Goal: Information Seeking & Learning: Learn about a topic

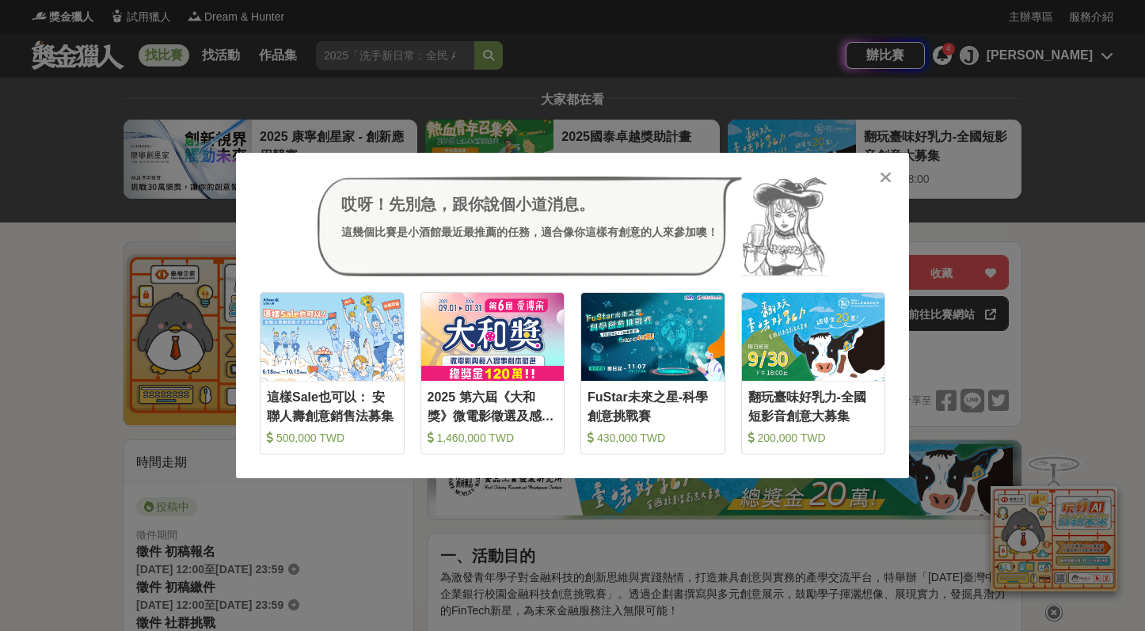
click at [885, 180] on icon at bounding box center [886, 177] width 12 height 16
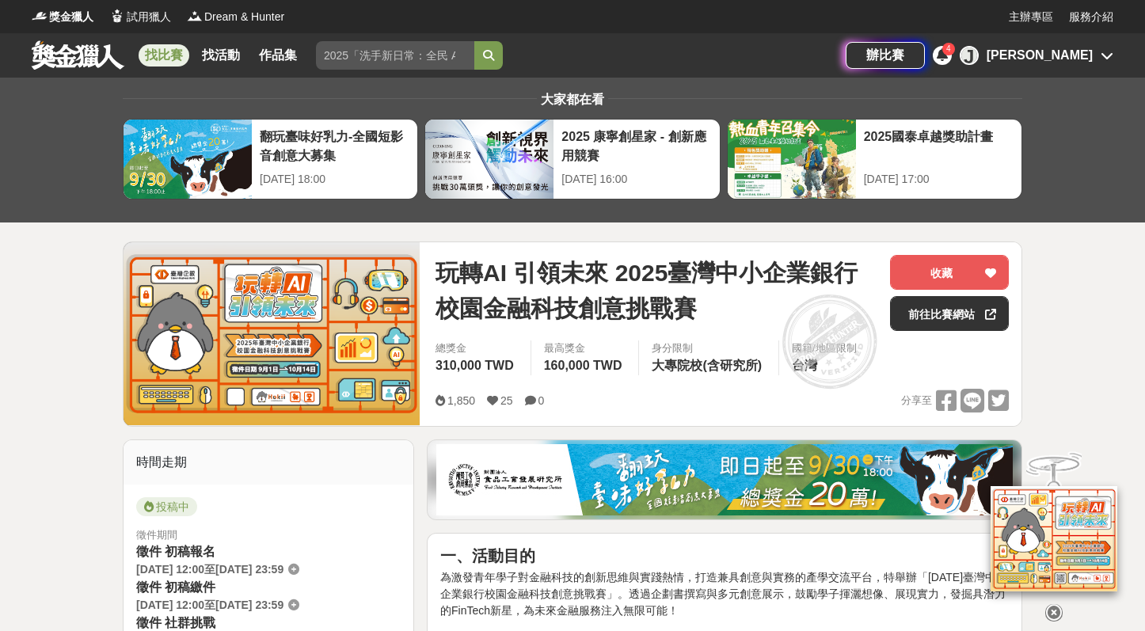
click at [675, 342] on div "身分限制" at bounding box center [709, 349] width 114 height 16
drag, startPoint x: 433, startPoint y: 276, endPoint x: 611, endPoint y: 273, distance: 178.2
click at [611, 273] on div "玩轉AI 引領未來 2025臺灣中小企業銀行校園金融科技創意挑戰賽 收藏 前往比賽網站 總獎金 310,000 TWD 最高獎金 160,000 TWD 身分…" at bounding box center [722, 334] width 599 height 184
click at [603, 273] on span "玩轉AI 引領未來 2025臺灣中小企業銀行校園金融科技創意挑戰賽" at bounding box center [657, 290] width 442 height 71
drag, startPoint x: 606, startPoint y: 273, endPoint x: 429, endPoint y: 282, distance: 176.8
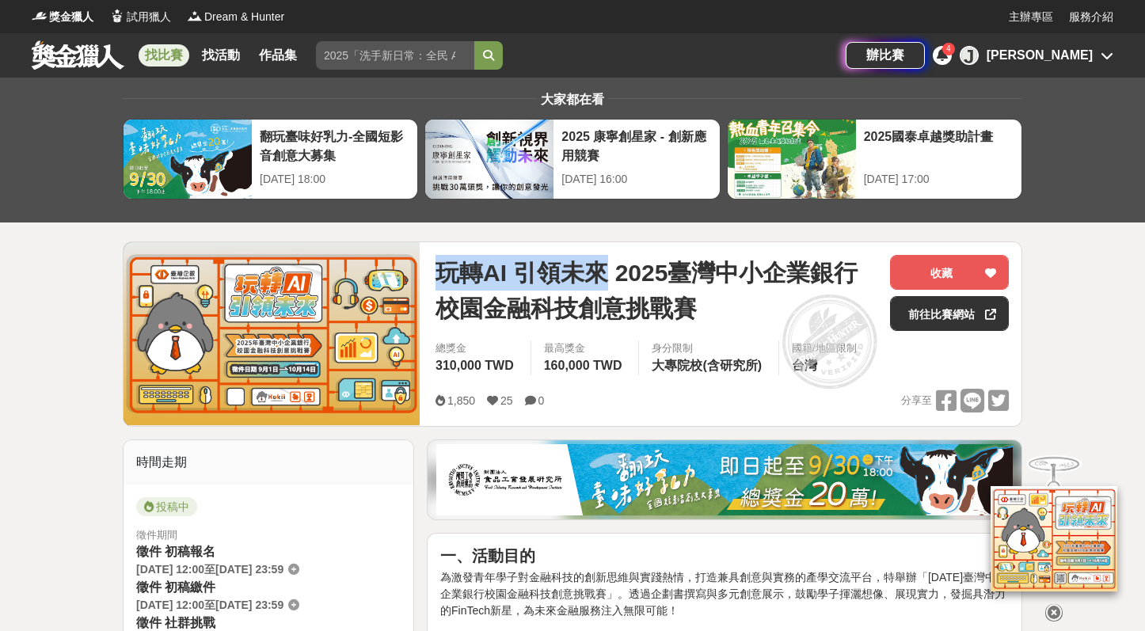
click at [430, 274] on div "玩轉AI 引領未來 2025臺灣中小企業銀行校園金融科技創意挑戰賽 收藏 前往比賽網站 總獎金 310,000 TWD 最高獎金 160,000 TWD 身分…" at bounding box center [722, 334] width 599 height 184
copy span "玩轉AI 引領未來"
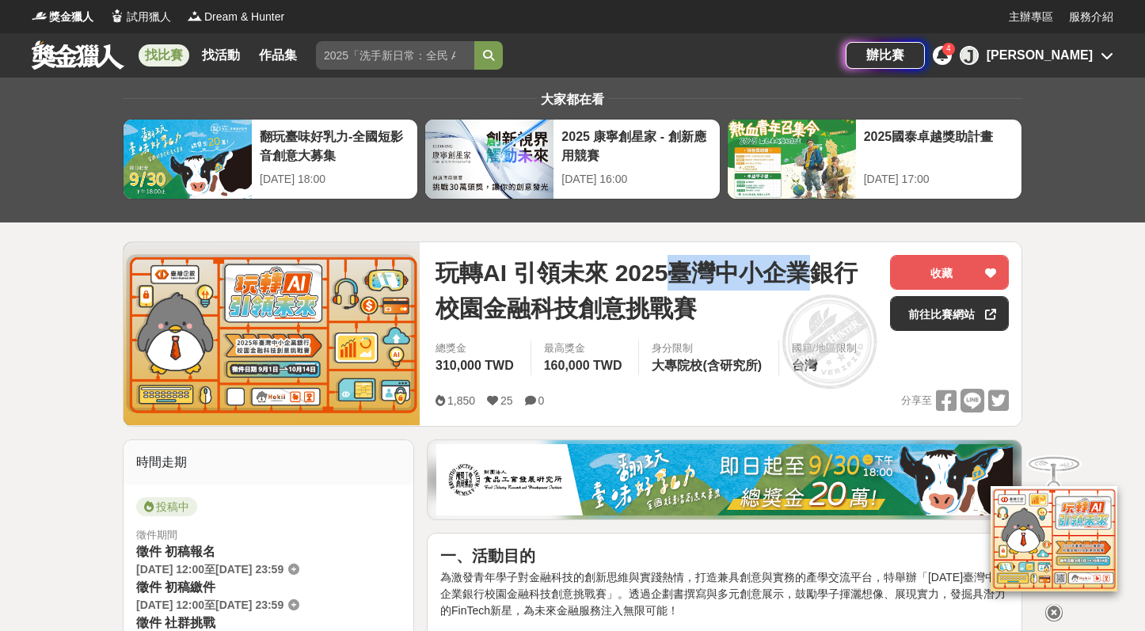
drag, startPoint x: 672, startPoint y: 273, endPoint x: 805, endPoint y: 274, distance: 133.1
click at [805, 274] on span "玩轉AI 引領未來 2025臺灣中小企業銀行校園金融科技創意挑戰賽" at bounding box center [657, 290] width 442 height 71
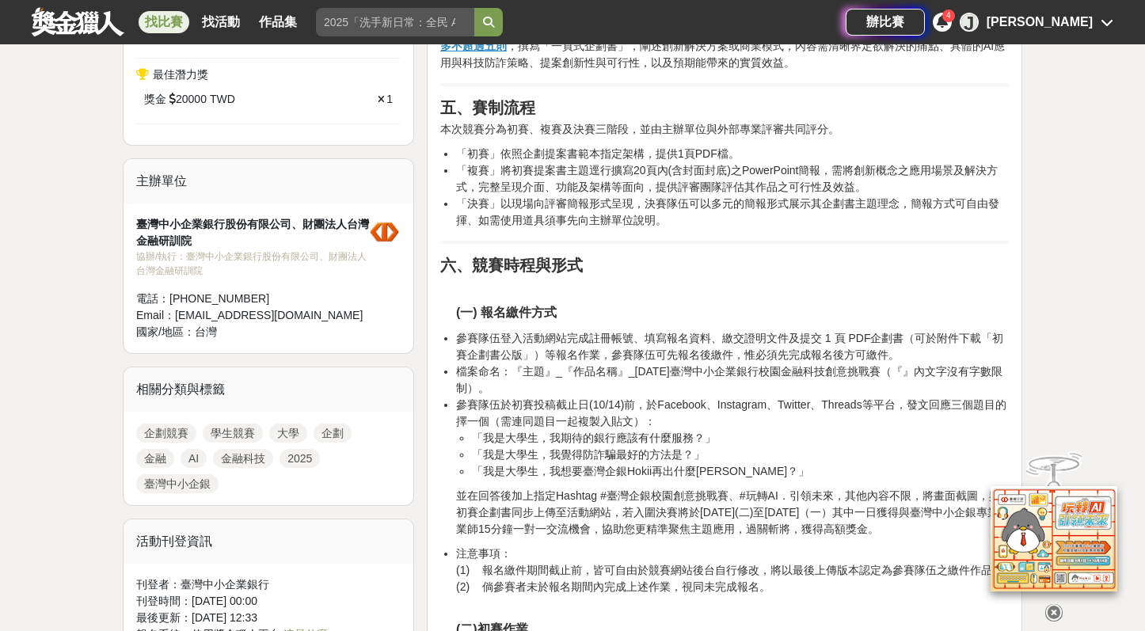
scroll to position [577, 0]
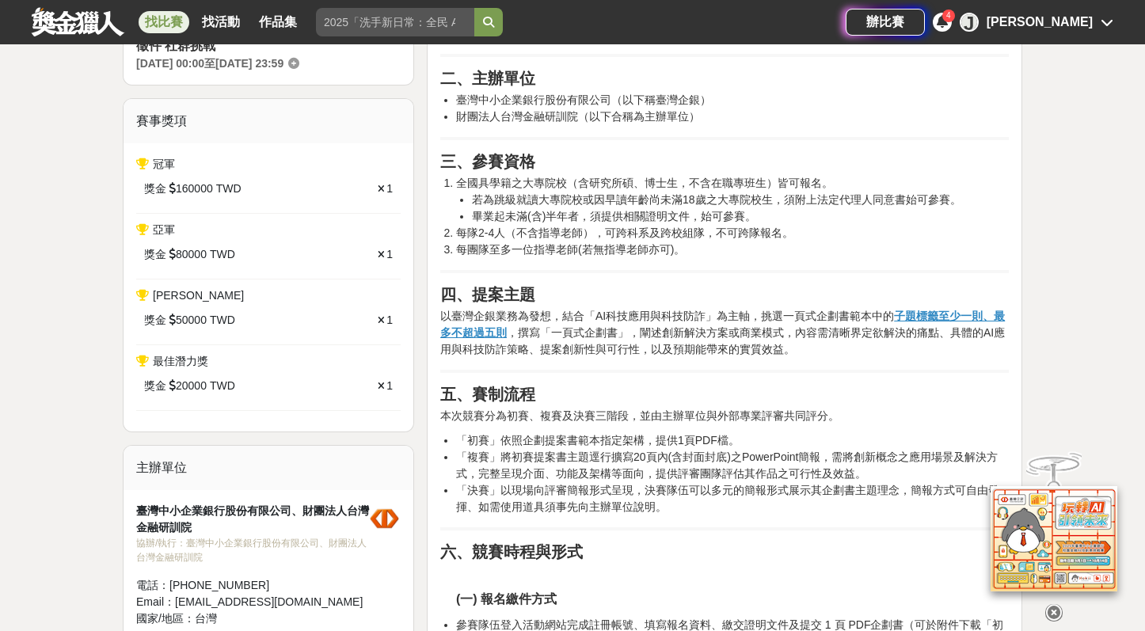
drag, startPoint x: 443, startPoint y: 316, endPoint x: 855, endPoint y: 356, distance: 414.6
copy p "以臺灣企銀業務為發想，結合「AI科技應用與科技防詐」為主軸，挑選一頁式企劃書範本中的 子題標籤至少一則、最多不超過五則 ，撰寫「一頁式企劃書」，闡述創新解決方…"
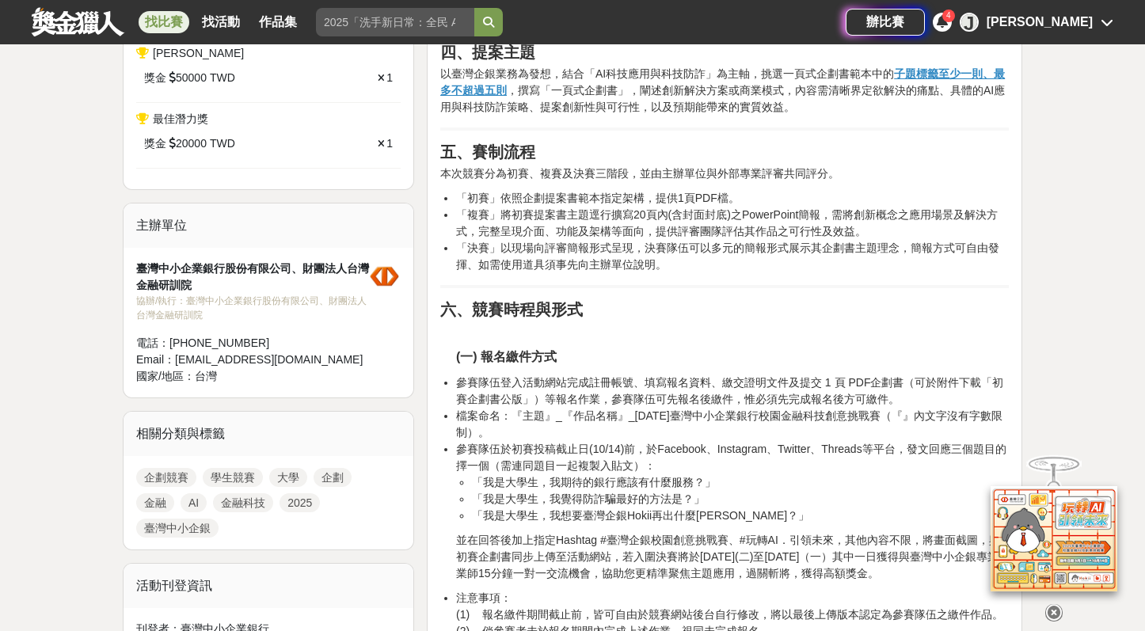
scroll to position [878, 0]
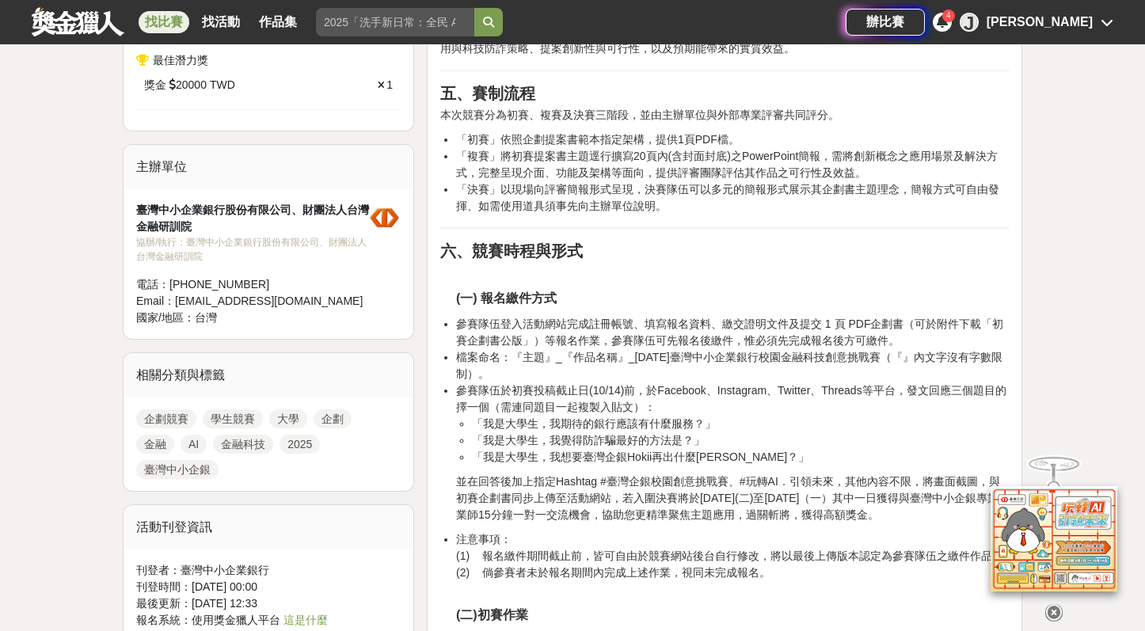
click at [691, 316] on li "參賽隊伍登入活動網站完成註冊帳號、填寫報名資料、繳交證明文件及提交 1 頁 PDF企劃書（可於附件下載「初賽企劃書公版」）等報名作業，參賽隊伍可先報名後繳件，…" at bounding box center [732, 332] width 553 height 33
drag, startPoint x: 720, startPoint y: 326, endPoint x: 815, endPoint y: 326, distance: 95.0
click at [815, 326] on li "參賽隊伍登入活動網站完成註冊帳號、填寫報名資料、繳交證明文件及提交 1 頁 PDF企劃書（可於附件下載「初賽企劃書公版」）等報名作業，參賽隊伍可先報名後繳件，…" at bounding box center [732, 332] width 553 height 33
drag, startPoint x: 820, startPoint y: 324, endPoint x: 539, endPoint y: 344, distance: 282.6
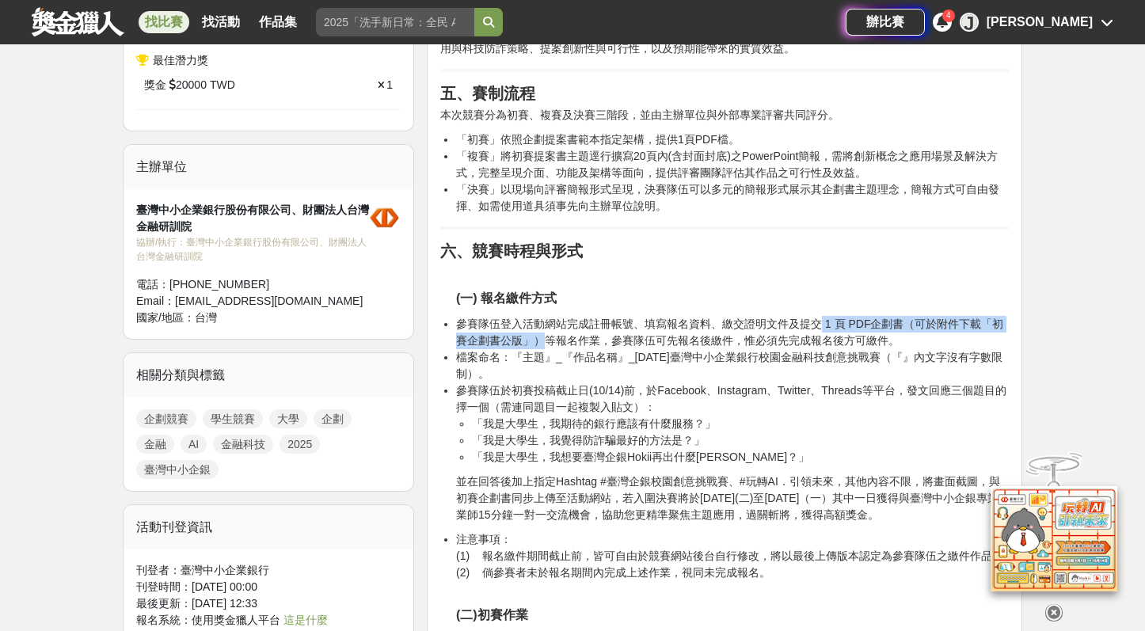
click at [539, 344] on li "參賽隊伍登入活動網站完成註冊帳號、填寫報名資料、繳交證明文件及提交 1 頁 PDF企劃書（可於附件下載「初賽企劃書公版」）等報名作業，參賽隊伍可先報名後繳件，…" at bounding box center [732, 332] width 553 height 33
copy li "1 頁 PDF企劃書（可於附件下載「初賽企劃書公版」）"
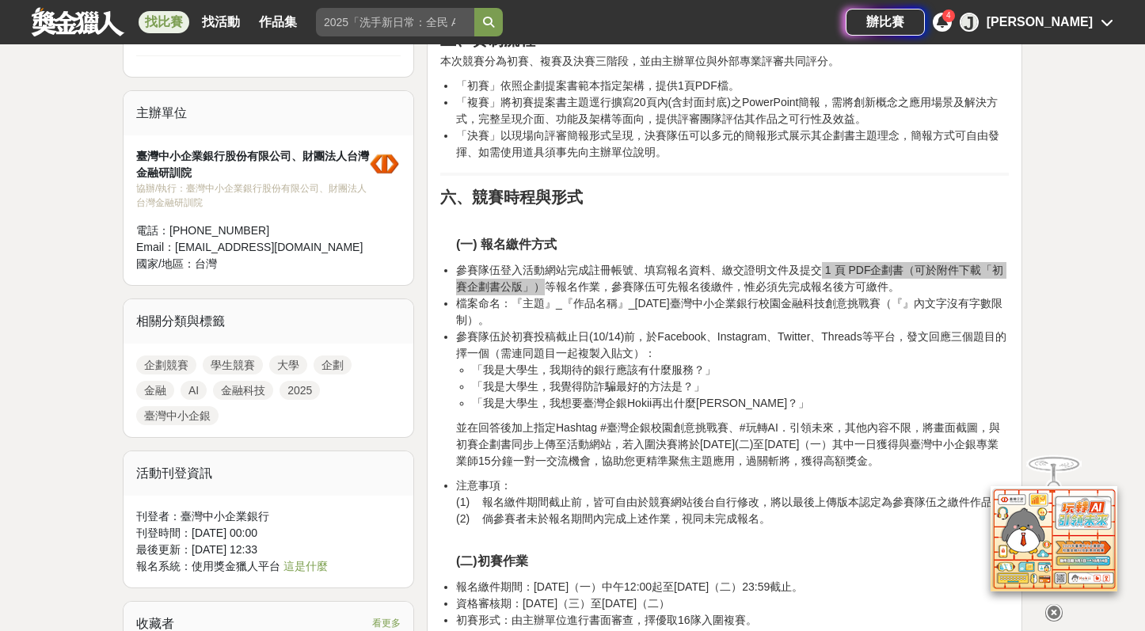
scroll to position [947, 0]
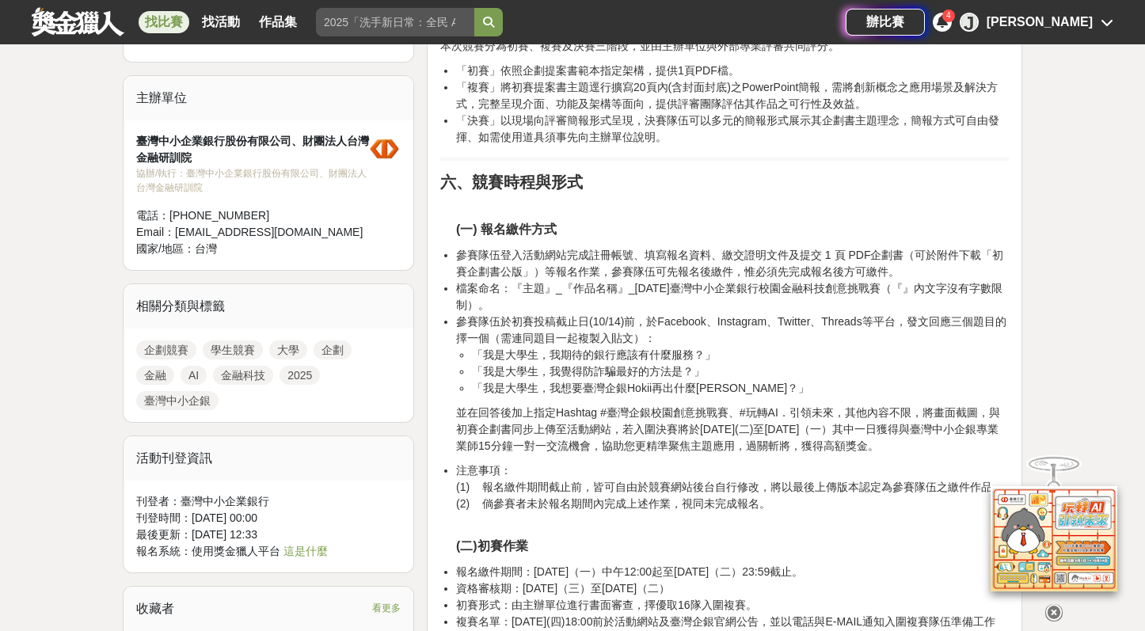
drag, startPoint x: 756, startPoint y: 358, endPoint x: 726, endPoint y: 346, distance: 32.4
click at [756, 357] on li "「我是大學生，我期待的銀行應該有什麼服務？」" at bounding box center [740, 355] width 537 height 17
click at [529, 301] on li "檔案命名：『主題』_『作品名稱』_2025年臺灣中小企業銀行校園金融科技創意挑戰賽（『』內文字沒有字數限制）。" at bounding box center [732, 296] width 553 height 33
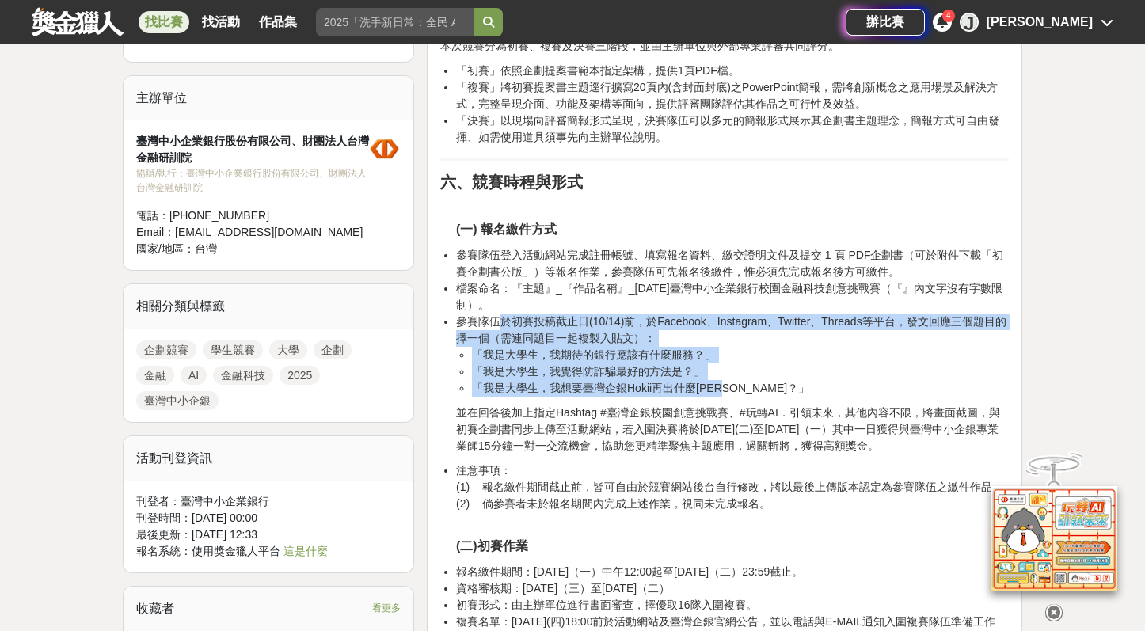
drag, startPoint x: 504, startPoint y: 323, endPoint x: 758, endPoint y: 385, distance: 261.6
click at [758, 385] on li "參賽隊伍於初賽投稿截止日(10/14)前，於Facebook、Instagram、Twitter、Threads等平台，發文回應三個題目的擇一個（需連同題目一…" at bounding box center [732, 355] width 553 height 83
click at [758, 385] on li "「我是大學生，我想要臺灣企銀Hokii再出什麼周邊？」" at bounding box center [740, 388] width 537 height 17
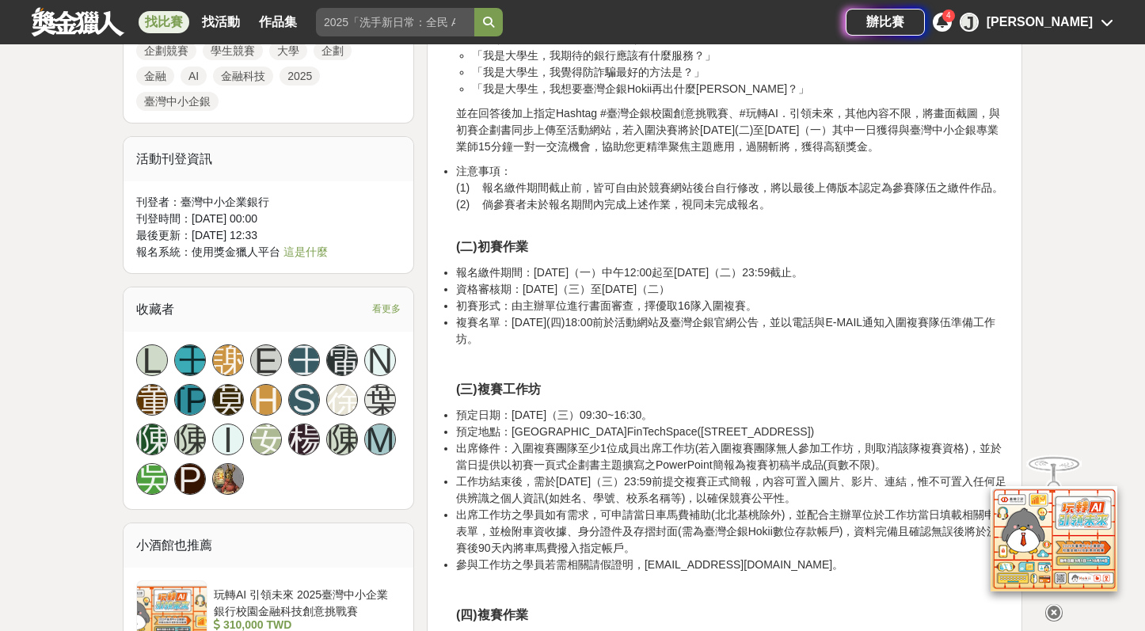
scroll to position [1249, 0]
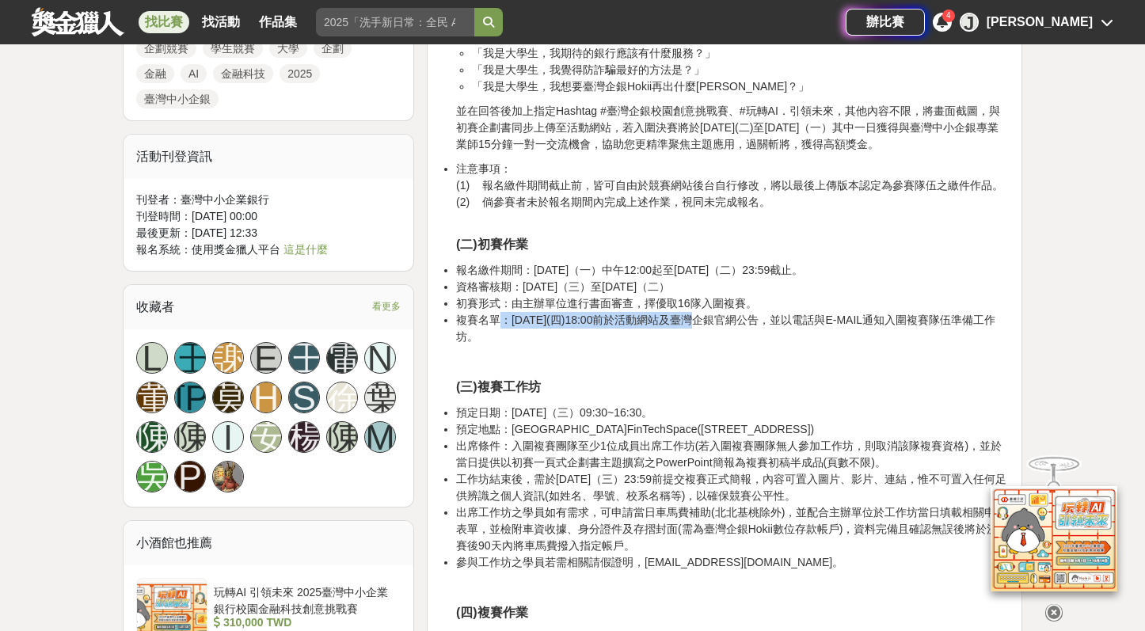
drag, startPoint x: 505, startPoint y: 321, endPoint x: 686, endPoint y: 321, distance: 180.6
click at [686, 321] on li "複賽名單：114年10月30日(四)18:00前於活動網站及臺灣企銀官網公告，並以電話與E-MAIL通知入圍複賽隊伍準備工作坊。" at bounding box center [732, 328] width 553 height 33
drag, startPoint x: 689, startPoint y: 414, endPoint x: 440, endPoint y: 322, distance: 265.1
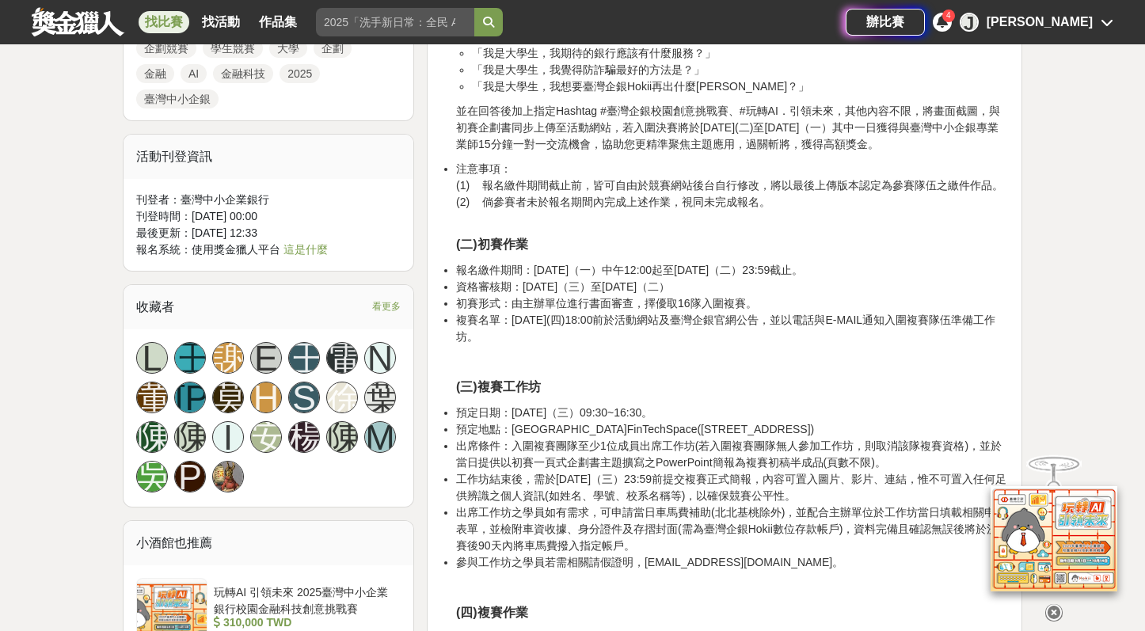
click at [440, 322] on ul "報名繳件期間：114年9月1日（一）中午12:00起至114年10月14日（二）23:59截止。 資格審核期：114年10月15日（三）至114年10月21日…" at bounding box center [724, 303] width 569 height 83
drag, startPoint x: 543, startPoint y: 288, endPoint x: 786, endPoint y: 290, distance: 243.1
click at [786, 290] on li "資格審核期：114年10月15日（三）至114年10月21日（二）" at bounding box center [732, 287] width 553 height 17
drag, startPoint x: 783, startPoint y: 294, endPoint x: 457, endPoint y: 300, distance: 326.4
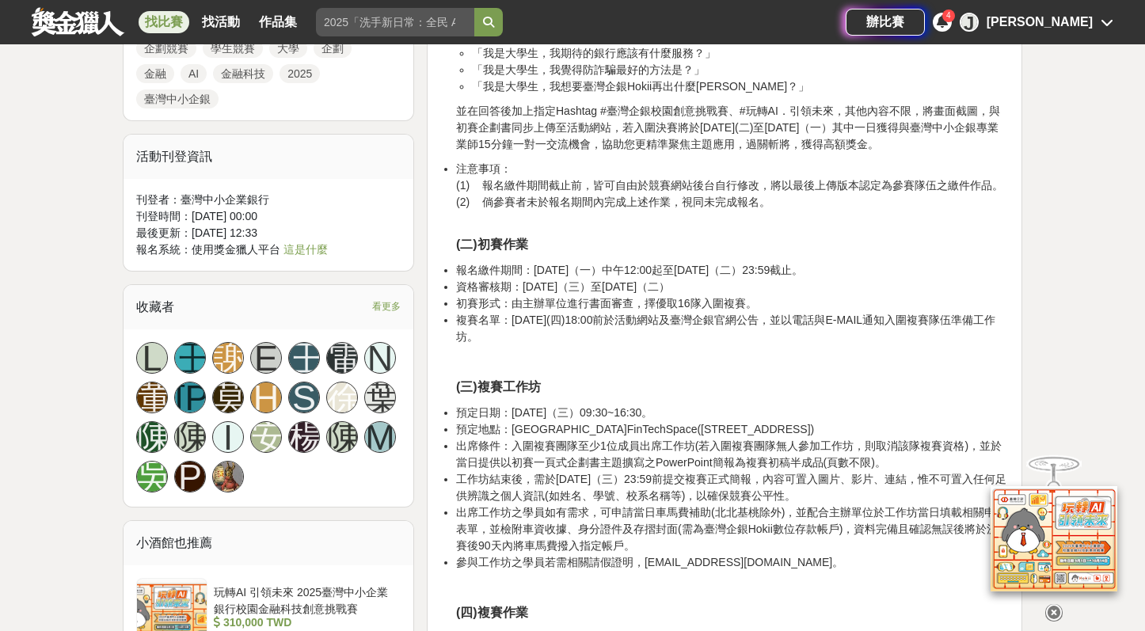
click at [457, 300] on li "初賽形式：由主辦單位進行書面審查，擇優取16隊入圍複賽。" at bounding box center [732, 303] width 553 height 17
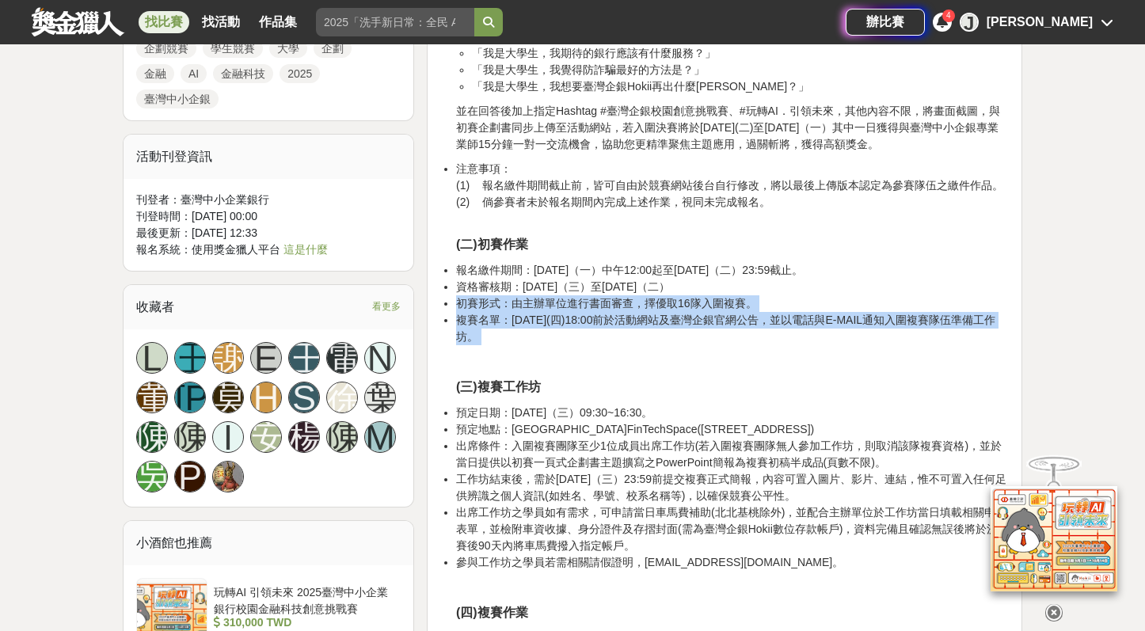
drag, startPoint x: 457, startPoint y: 300, endPoint x: 761, endPoint y: 348, distance: 307.8
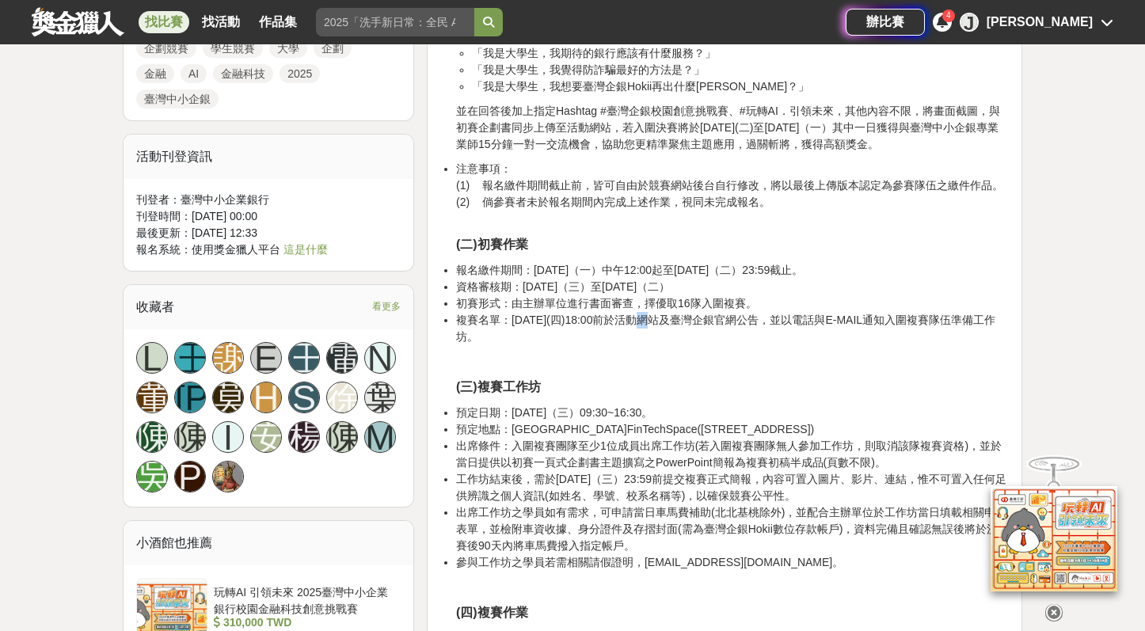
drag, startPoint x: 643, startPoint y: 325, endPoint x: 634, endPoint y: 325, distance: 9.5
click at [634, 325] on li "複賽名單：114年10月30日(四)18:00前於活動網站及臺灣企銀官網公告，並以電話與E-MAIL通知入圍複賽隊伍準備工作坊。" at bounding box center [732, 328] width 553 height 33
click at [706, 338] on li "複賽名單：[DATE](四)18:00前於活動網站及臺灣企銀官網公告，並以電話與E-MAIL通知入圍複賽隊伍準備工作坊。" at bounding box center [732, 328] width 553 height 33
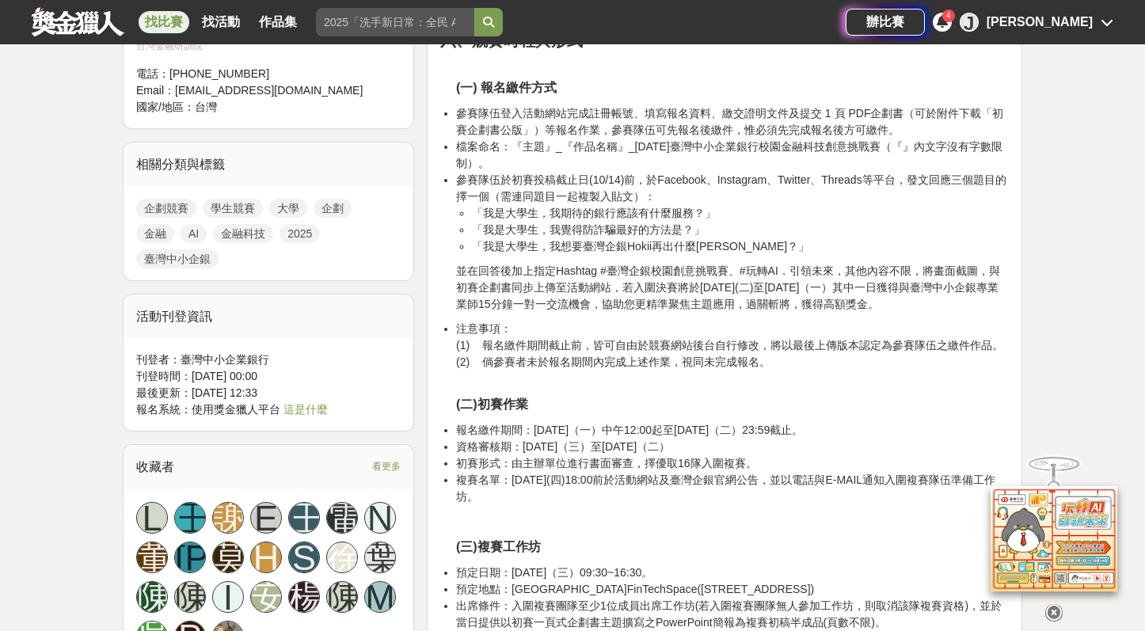
scroll to position [1088, 0]
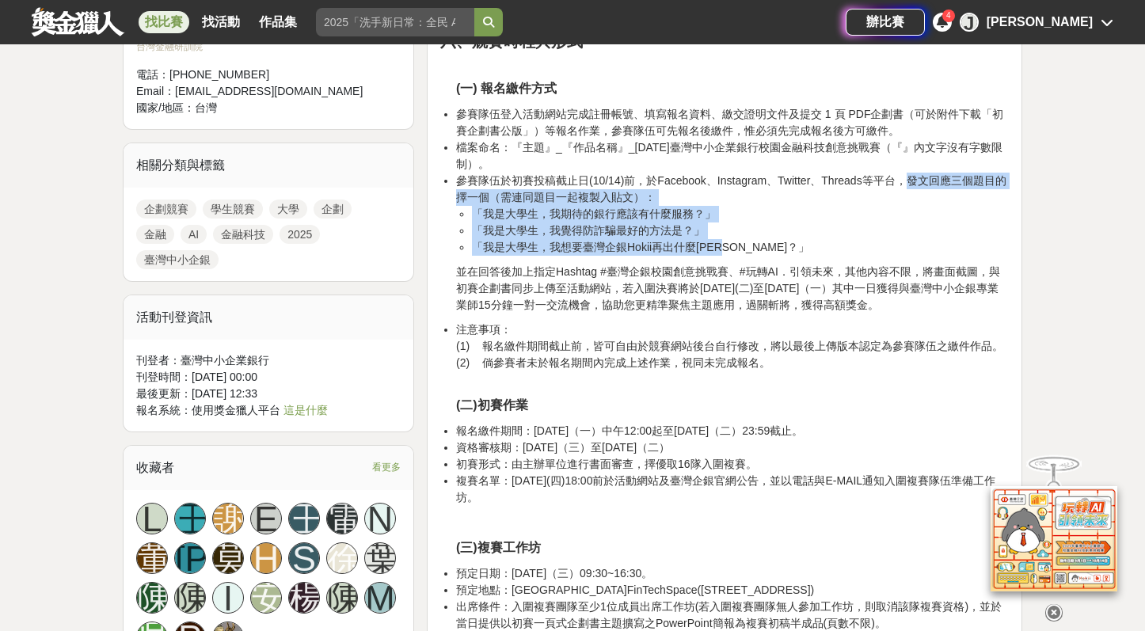
drag, startPoint x: 920, startPoint y: 178, endPoint x: 834, endPoint y: 238, distance: 105.2
click at [834, 238] on li "參賽隊伍於初賽投稿截止日(10/14)前，於Facebook、Instagram、Twitter、Threads等平台，發文回應三個題目的擇一個（需連同題目一…" at bounding box center [732, 214] width 553 height 83
click at [834, 239] on li "「我是大學生，我想要臺灣企銀Hokii再出什麼[PERSON_NAME]？」" at bounding box center [740, 247] width 537 height 17
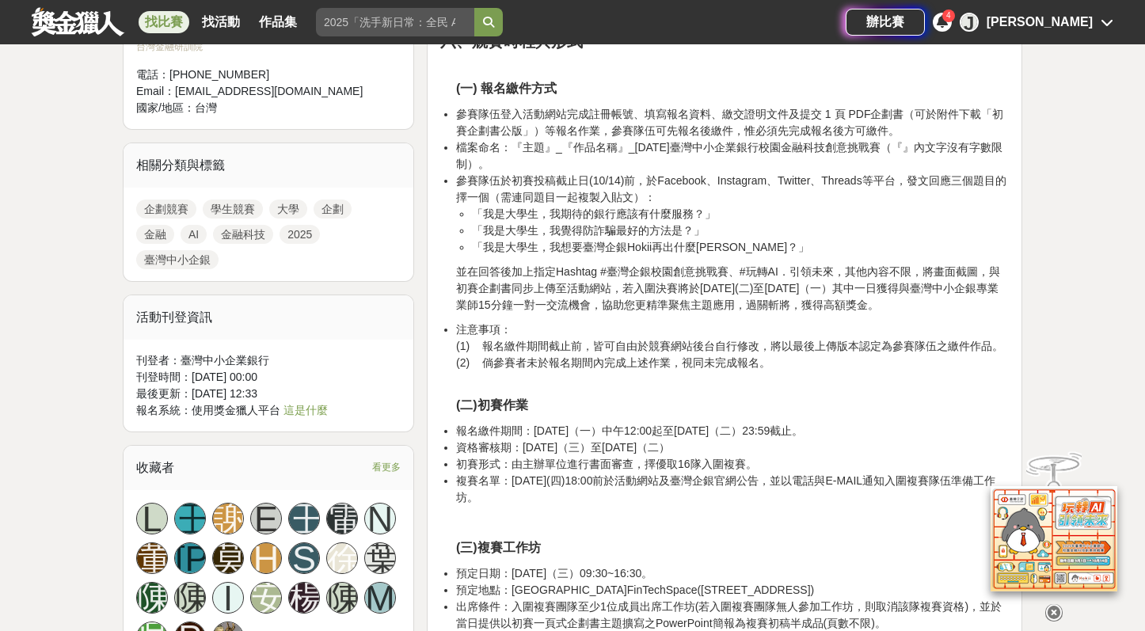
click at [545, 189] on li "參賽隊伍於初賽投稿截止日(10/14)前，於Facebook、Instagram、Twitter、Threads等平台，發文回應三個題目的擇一個（需連同題目一…" at bounding box center [732, 214] width 553 height 83
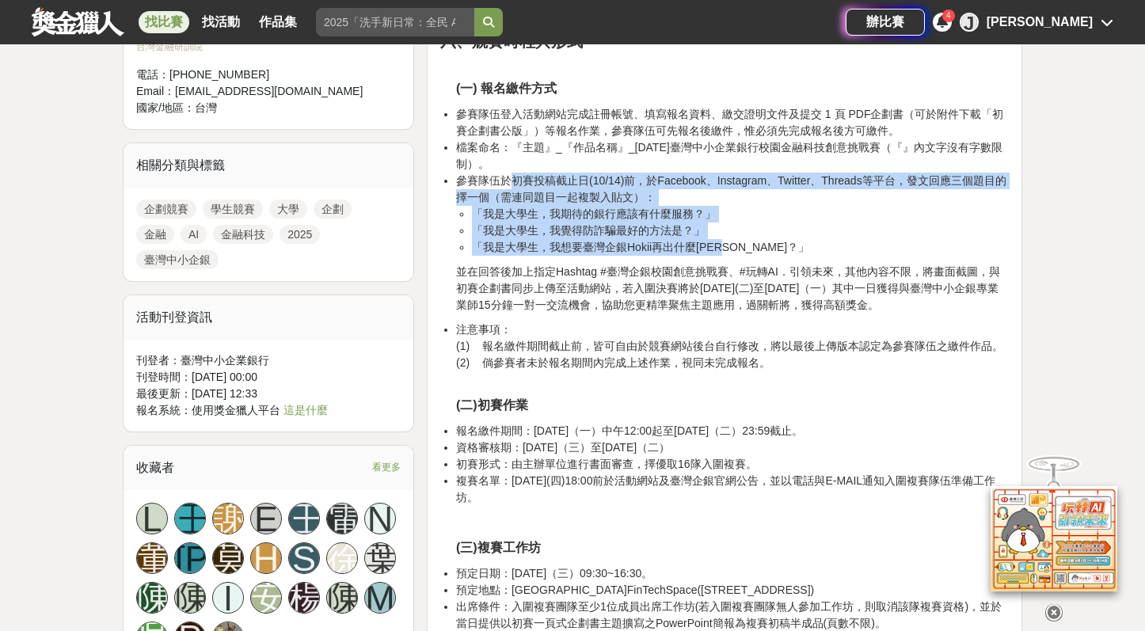
drag, startPoint x: 512, startPoint y: 181, endPoint x: 757, endPoint y: 248, distance: 254.6
click at [757, 248] on li "參賽隊伍於初賽投稿截止日(10/14)前，於Facebook、Instagram、Twitter、Threads等平台，發文回應三個題目的擇一個（需連同題目一…" at bounding box center [732, 214] width 553 height 83
click at [549, 186] on li "參賽隊伍於初賽投稿截止日(10/14)前，於Facebook、Instagram、Twitter、Threads等平台，發文回應三個題目的擇一個（需連同題目一…" at bounding box center [732, 214] width 553 height 83
drag, startPoint x: 513, startPoint y: 183, endPoint x: 779, endPoint y: 255, distance: 275.7
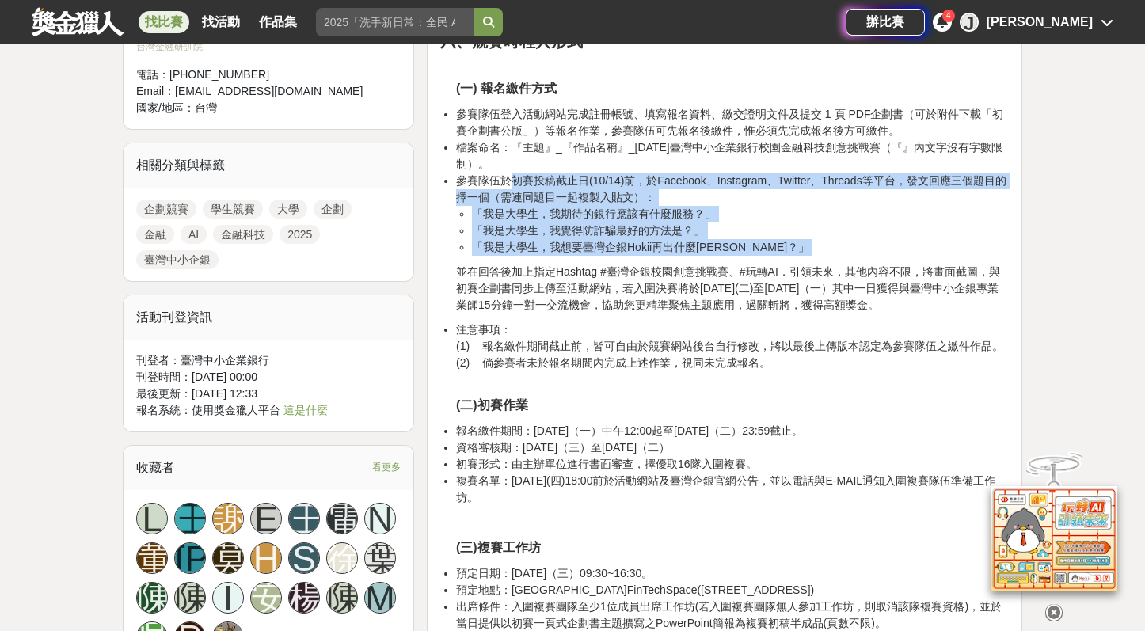
click at [775, 247] on li "「我是大學生，我想要臺灣企銀Hokii再出什麼[PERSON_NAME]？」" at bounding box center [740, 247] width 537 height 17
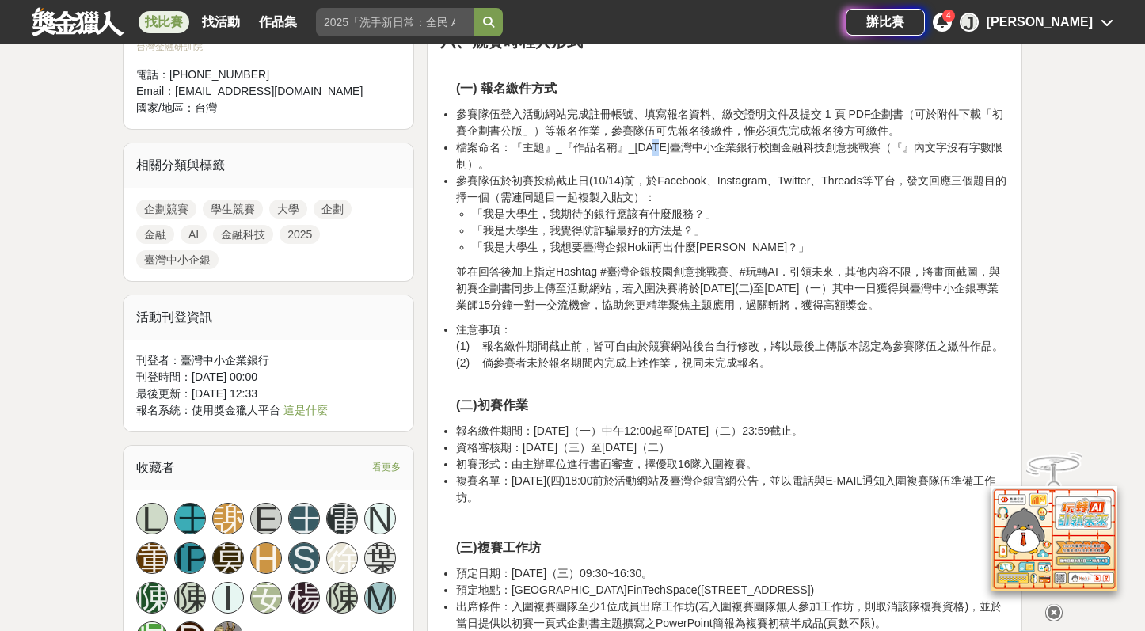
click at [647, 150] on li "檔案命名：『主題』_『作品名稱』_[DATE]臺灣中小企業銀行校園金融科技創意挑戰賽（『』內文字沒有字數限制）。" at bounding box center [732, 155] width 553 height 33
copy li "5"
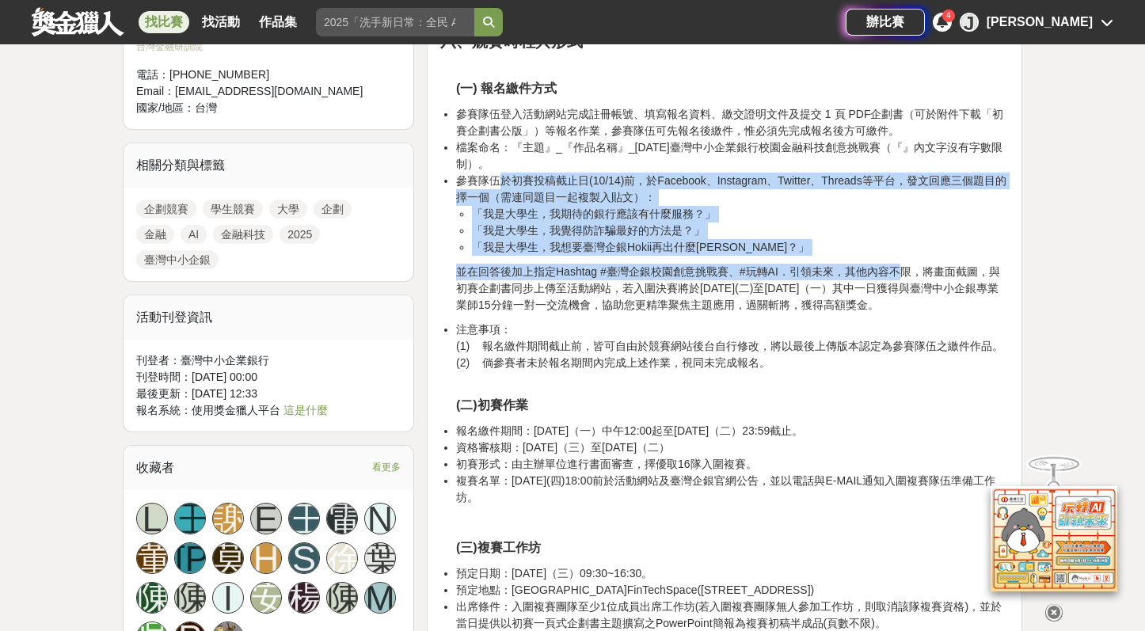
drag, startPoint x: 501, startPoint y: 180, endPoint x: 897, endPoint y: 268, distance: 405.8
click at [897, 268] on p "並在回答後加上指定Hashtag #臺灣企銀校園創意挑戰賽、#玩轉AI．引領未來，其他內容不限，將畫面截圖，與初賽企劃書同步上傳至活動網站，若入圍決賽將於[D…" at bounding box center [732, 289] width 553 height 50
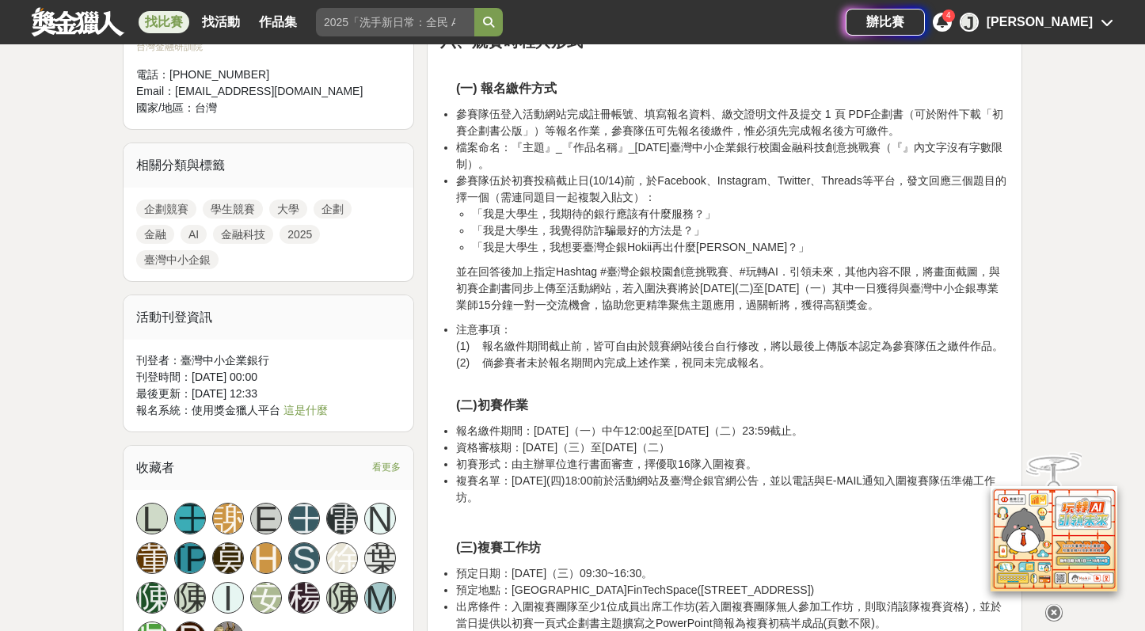
click at [793, 268] on p "並在回答後加上指定Hashtag #臺灣企銀校園創意挑戰賽、#玩轉AI．引領未來，其他內容不限，將畫面截圖，與初賽企劃書同步上傳至活動網站，若入圍決賽將於[D…" at bounding box center [732, 289] width 553 height 50
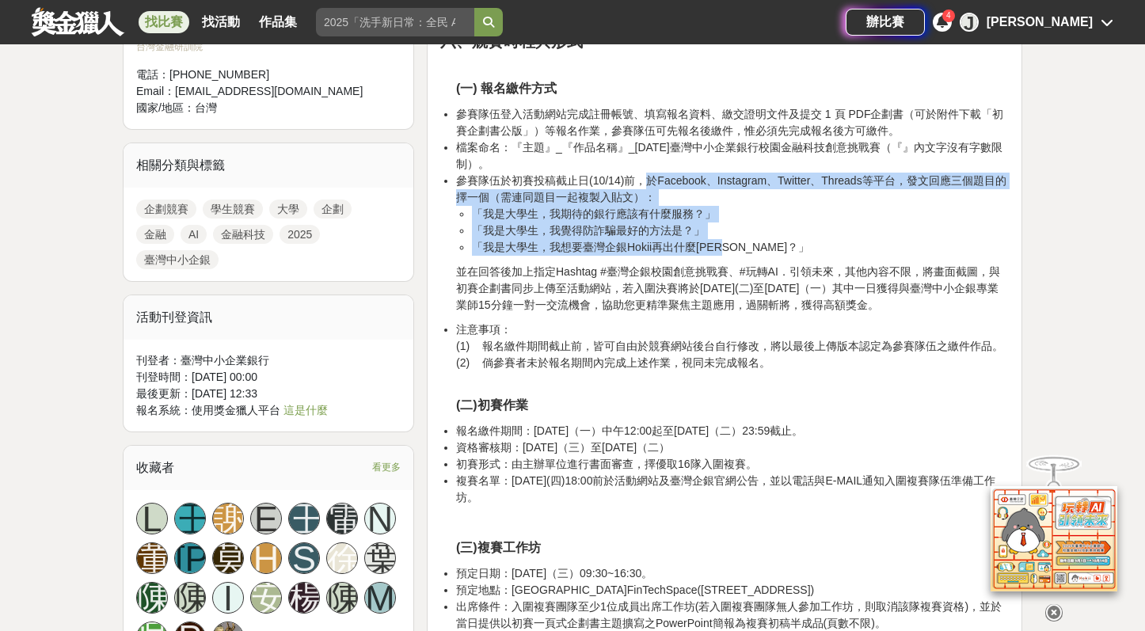
drag, startPoint x: 649, startPoint y: 179, endPoint x: 762, endPoint y: 249, distance: 132.3
click at [762, 249] on li "參賽隊伍於初賽投稿截止日(10/14)前，於Facebook、Instagram、Twitter、Threads等平台，發文回應三個題目的擇一個（需連同題目一…" at bounding box center [732, 214] width 553 height 83
copy li "於Facebook、Instagram、Twitter、Threads等平台，發文回應三個題目的擇一個（需連同題目一起複製入貼文）： 「我是大學生，我期待的銀…"
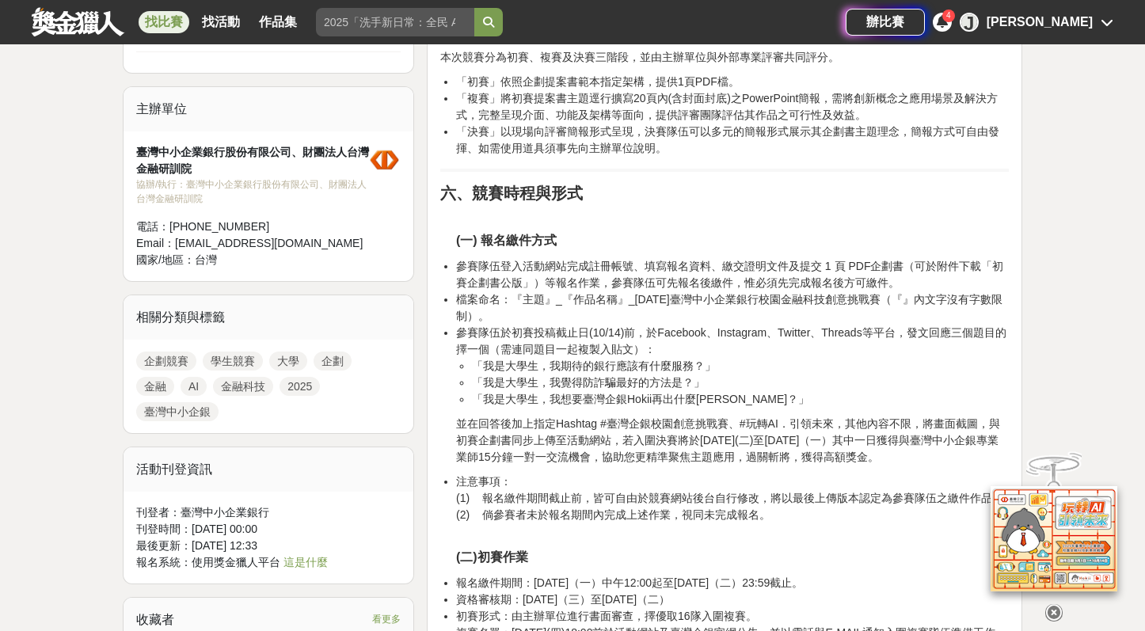
scroll to position [935, 0]
drag, startPoint x: 668, startPoint y: 455, endPoint x: 558, endPoint y: 455, distance: 110.9
click at [558, 455] on p "並在回答後加上指定Hashtag #臺灣企銀校園創意挑戰賽、#玩轉AI．引領未來，其他內容不限，將畫面截圖，與初賽企劃書同步上傳至活動網站，若入圍決賽將於[D…" at bounding box center [732, 442] width 553 height 50
copy p "15分鐘一對一交流機會"
click at [692, 343] on li "參賽隊伍於初賽投稿截止日(10/14)前，於Facebook、Instagram、Twitter、Threads等平台，發文回應三個題目的擇一個（需連同題目一…" at bounding box center [732, 367] width 553 height 83
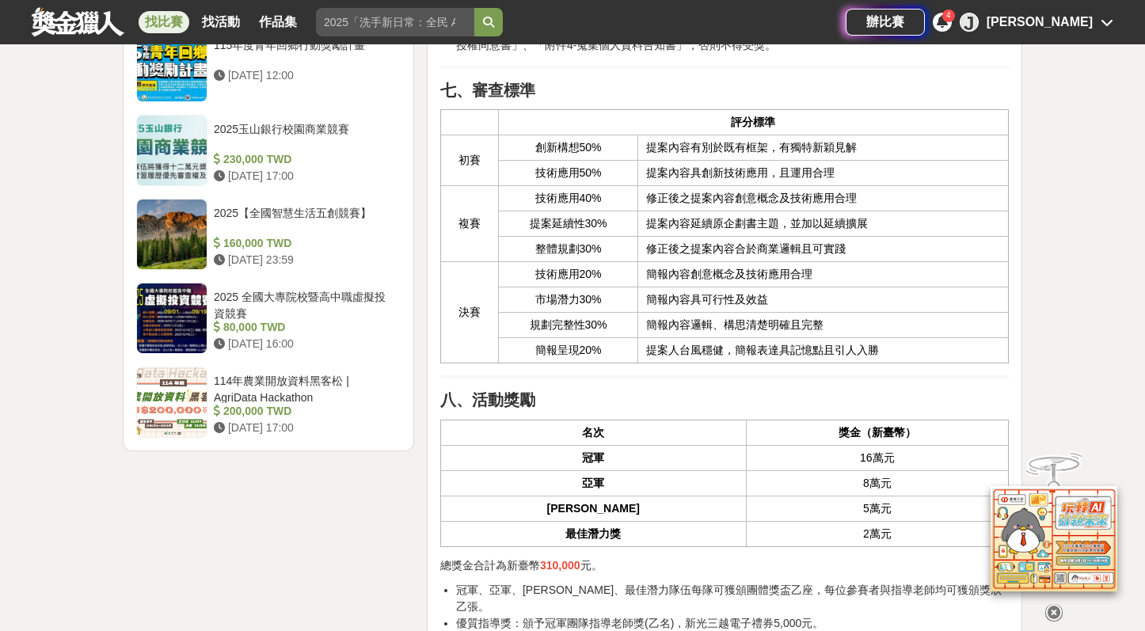
scroll to position [2370, 0]
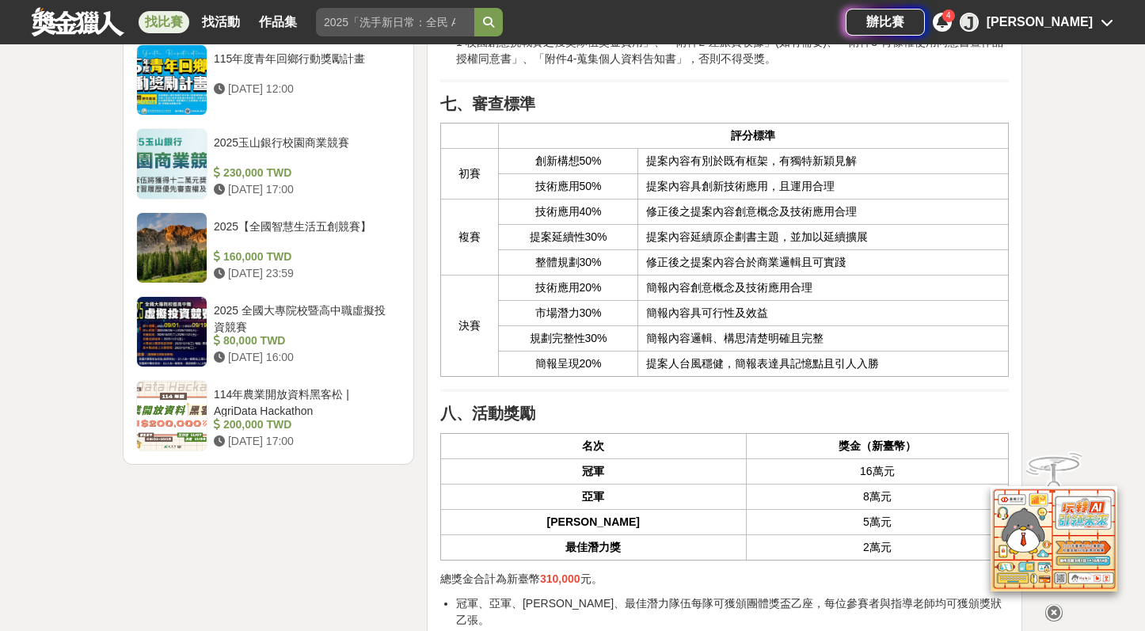
drag, startPoint x: 538, startPoint y: 159, endPoint x: 931, endPoint y: 183, distance: 394.3
click at [931, 183] on tbody "初賽 創新構想50% 提案內容有別於既有框架，有獨特新穎見解 技術應用50% 提案內容具創新技術應用，且運用合理 複賽 技術應用40% 修正後之提案內容創意概…" at bounding box center [724, 263] width 568 height 228
copy tbody "創新構想50% 提案內容有別於既有框架，有獨特新穎見解 技術應用50% 提案內容具創新技術應用，且運用合理"
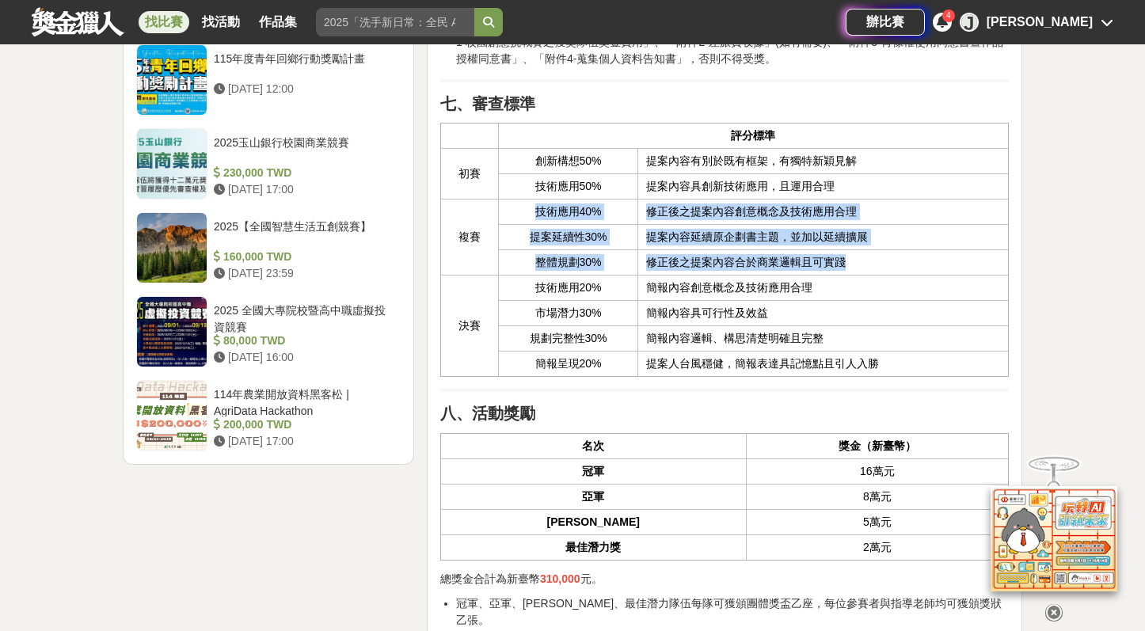
drag, startPoint x: 537, startPoint y: 207, endPoint x: 878, endPoint y: 273, distance: 347.8
click at [878, 273] on tbody "初賽 創新構想50% 提案內容有別於既有框架，有獨特新穎見解 技術應用50% 提案內容具創新技術應用，且運用合理 複賽 技術應用40% 修正後之提案內容創意概…" at bounding box center [724, 263] width 568 height 228
copy tbody "技術應用40% 修正後之提案內容創意概念及技術應用合理 提案延續性30% 提案內容延續原企劃書主題，並加以延續擴展 整體規劃30% 修正後之提案內容合於商業邏…"
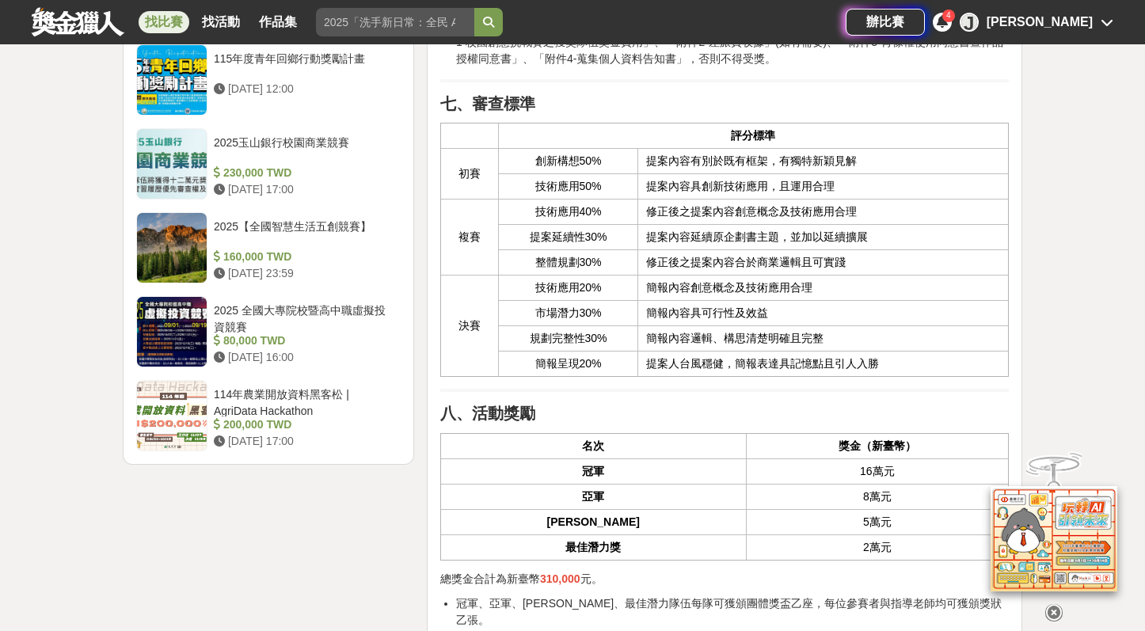
drag, startPoint x: 569, startPoint y: 299, endPoint x: 537, endPoint y: 292, distance: 33.1
click at [568, 298] on td "技術應用20%" at bounding box center [568, 288] width 140 height 25
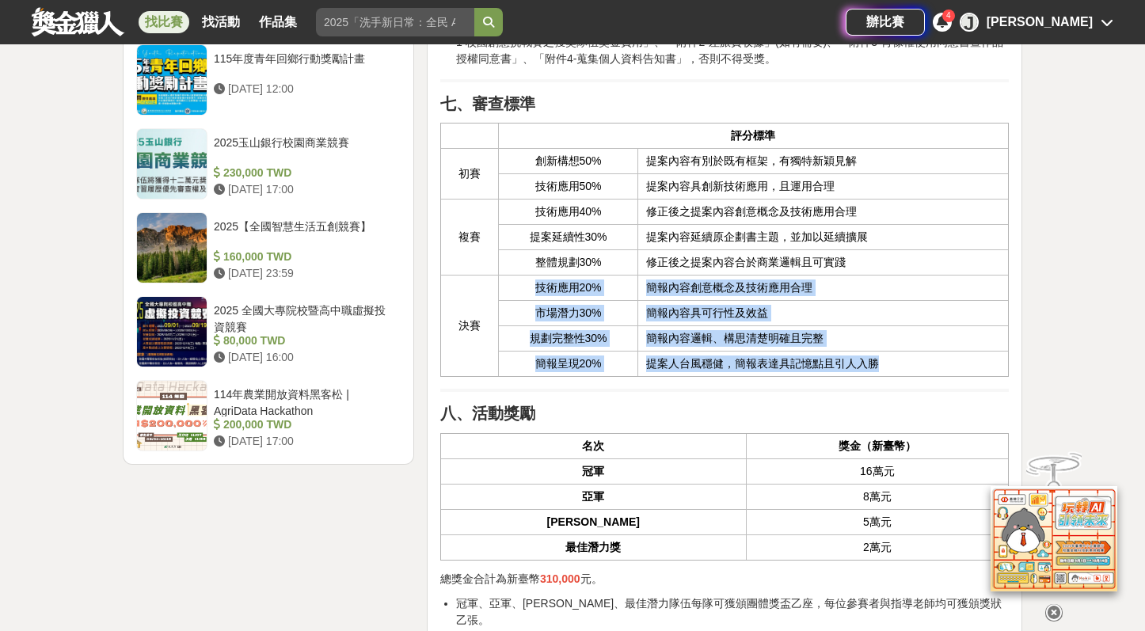
drag, startPoint x: 546, startPoint y: 288, endPoint x: 916, endPoint y: 369, distance: 377.8
click at [916, 369] on tbody "初賽 創新構想50% 提案內容有別於既有框架，有獨特新穎見解 技術應用50% 提案內容具創新技術應用，且運用合理 複賽 技術應用40% 修正後之提案內容創意概…" at bounding box center [724, 263] width 568 height 228
copy tbody "技術應用20% 簡報內容創意概念及技術應用合理 市場潛力30% 簡報內容具可行性及效益 規劃完整性30% 簡報內容邏輯、構思清楚明確且完整 簡報呈現20% 提…"
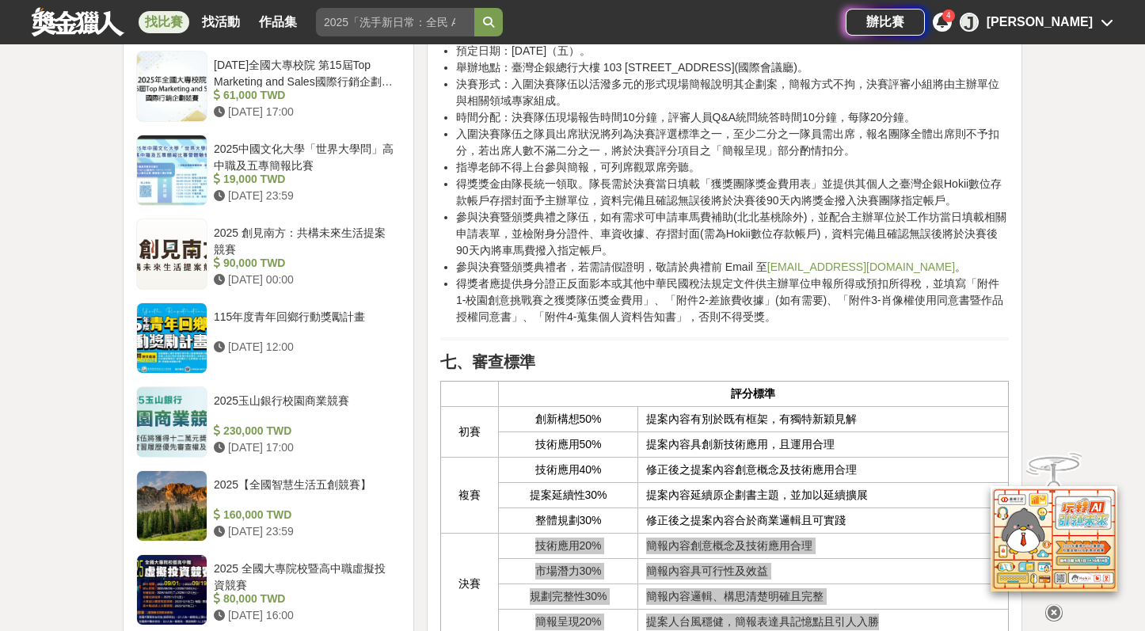
scroll to position [2021, 0]
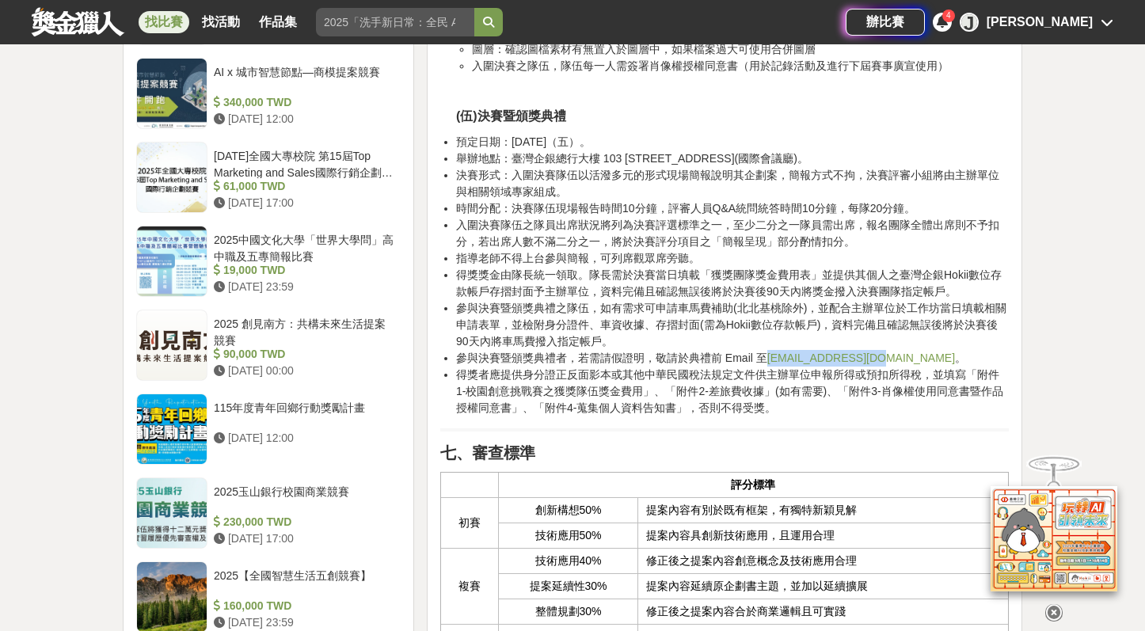
drag, startPoint x: 885, startPoint y: 357, endPoint x: 767, endPoint y: 351, distance: 118.2
click at [767, 351] on li "參與決賽暨頒獎典禮者，若需請假證明，敬請於典禮前 Email 至 2025tbb@bhuntr.com 。" at bounding box center [732, 358] width 553 height 17
copy li "[EMAIL_ADDRESS][DOMAIN_NAME]"
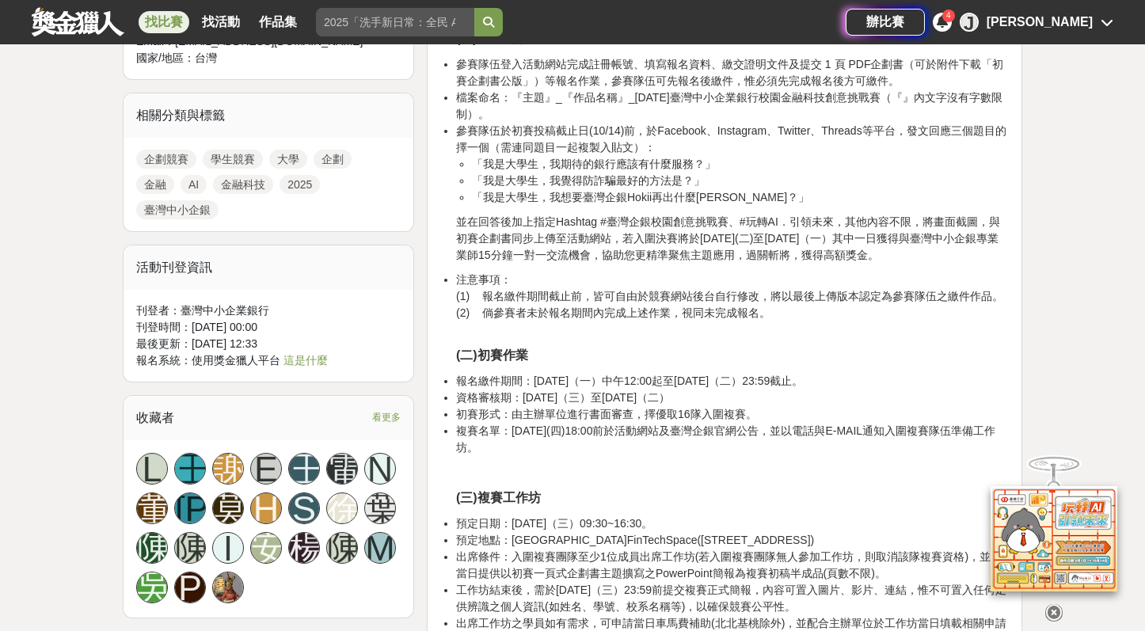
scroll to position [1150, 0]
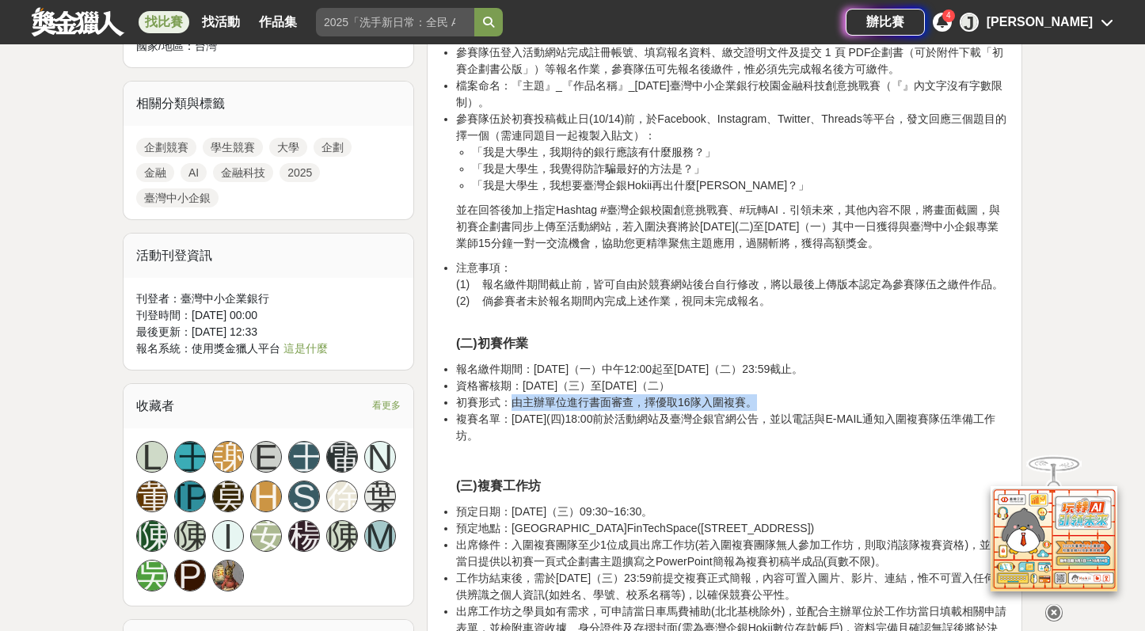
drag, startPoint x: 509, startPoint y: 402, endPoint x: 785, endPoint y: 402, distance: 275.6
click at [785, 402] on li "初賽形式：由主辦單位進行書面審查，擇優取16隊入圍複賽。" at bounding box center [732, 402] width 553 height 17
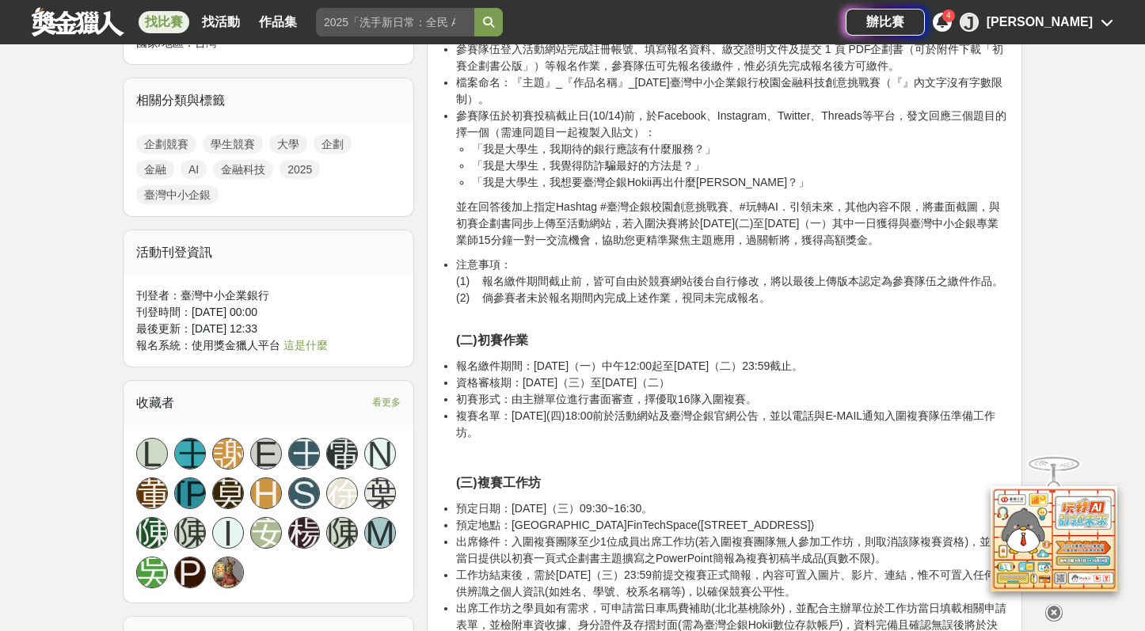
click at [683, 368] on li "報名繳件期間：[DATE]（一）中午12:00起至[DATE]（二）23:59截止。" at bounding box center [732, 366] width 553 height 17
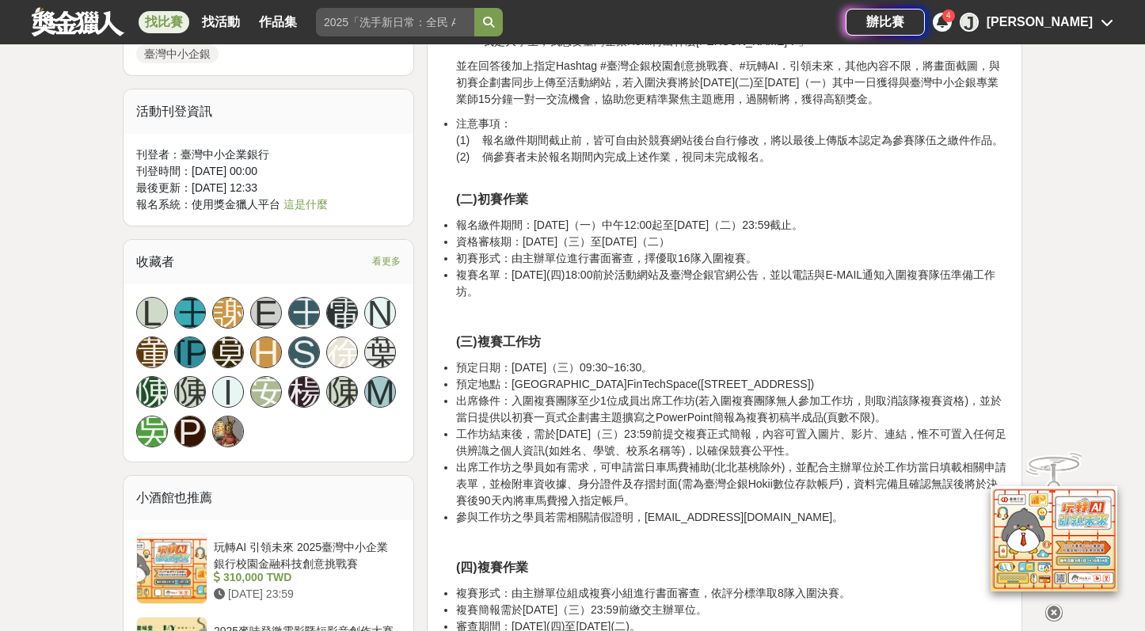
scroll to position [1327, 0]
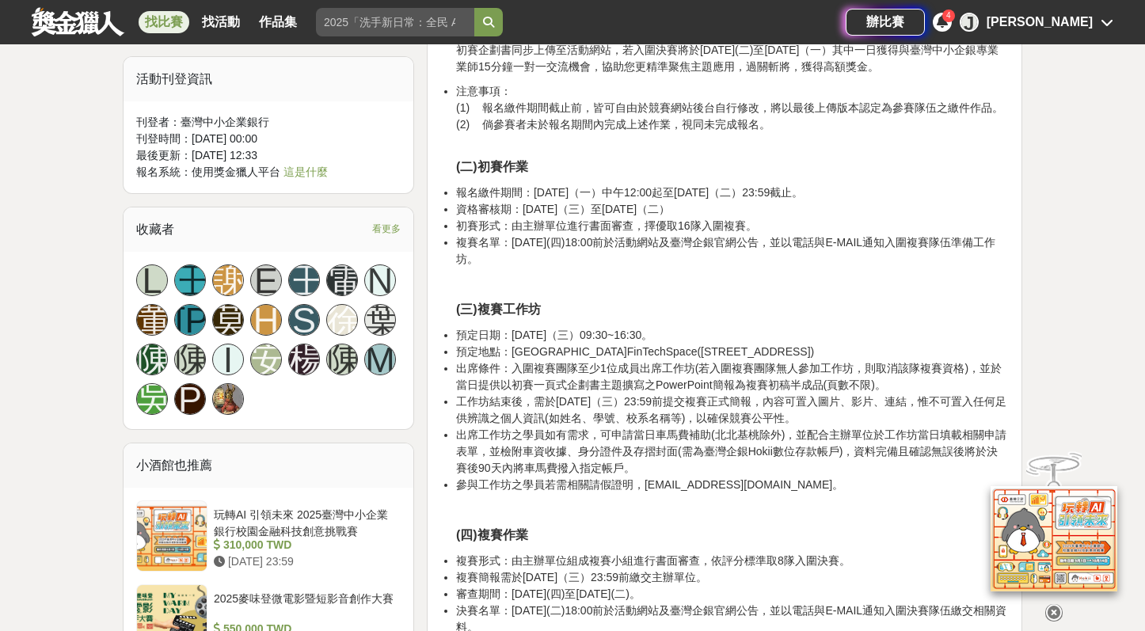
click at [616, 327] on li "預定日期：[DATE]（三）09:30~16:30。" at bounding box center [732, 335] width 553 height 17
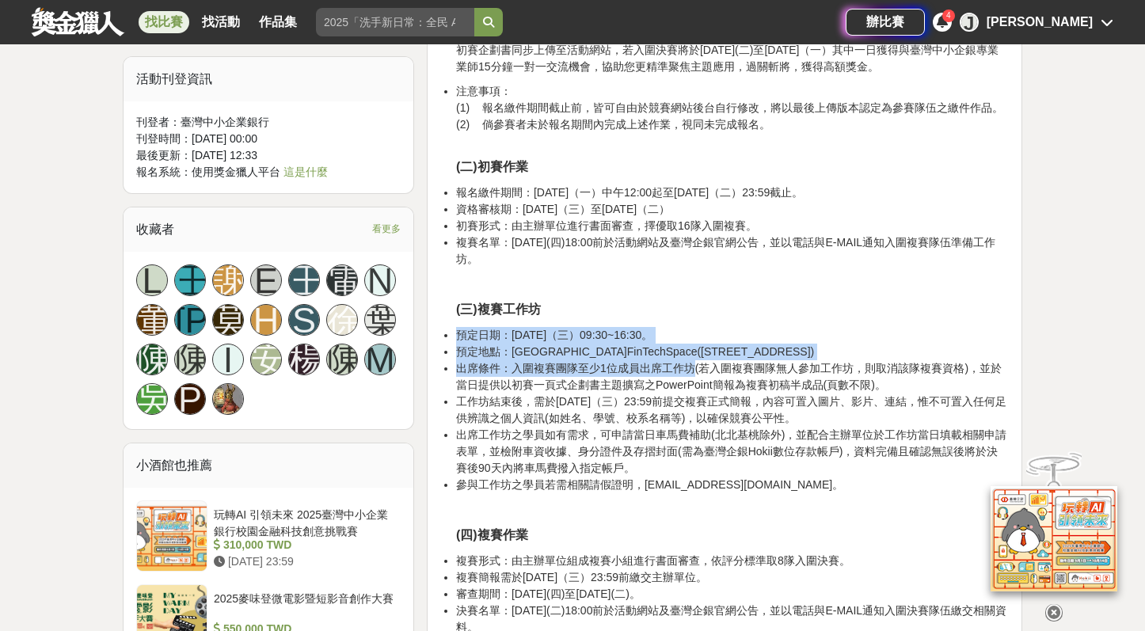
drag, startPoint x: 459, startPoint y: 336, endPoint x: 693, endPoint y: 367, distance: 235.8
click at [693, 367] on ul "預定日期：114年11月5日（三）09:30~16:30。 預定地點：金融科技創新園區FinTechSpace(台北市中正區南海路1號仰德大樓13樓) 出席條…" at bounding box center [724, 410] width 569 height 166
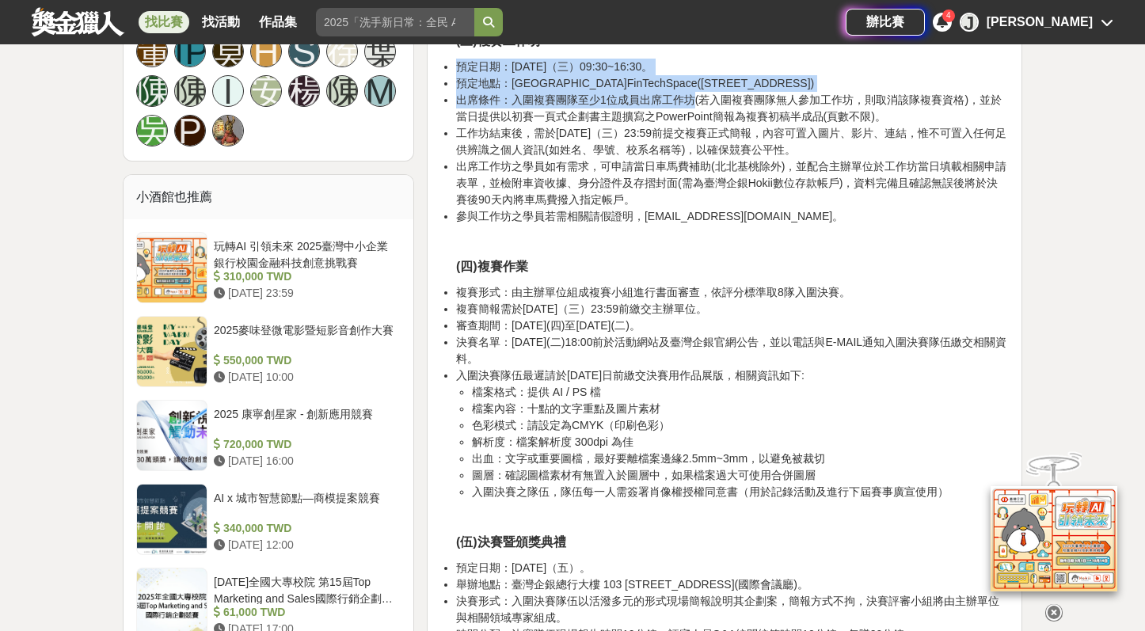
scroll to position [1597, 0]
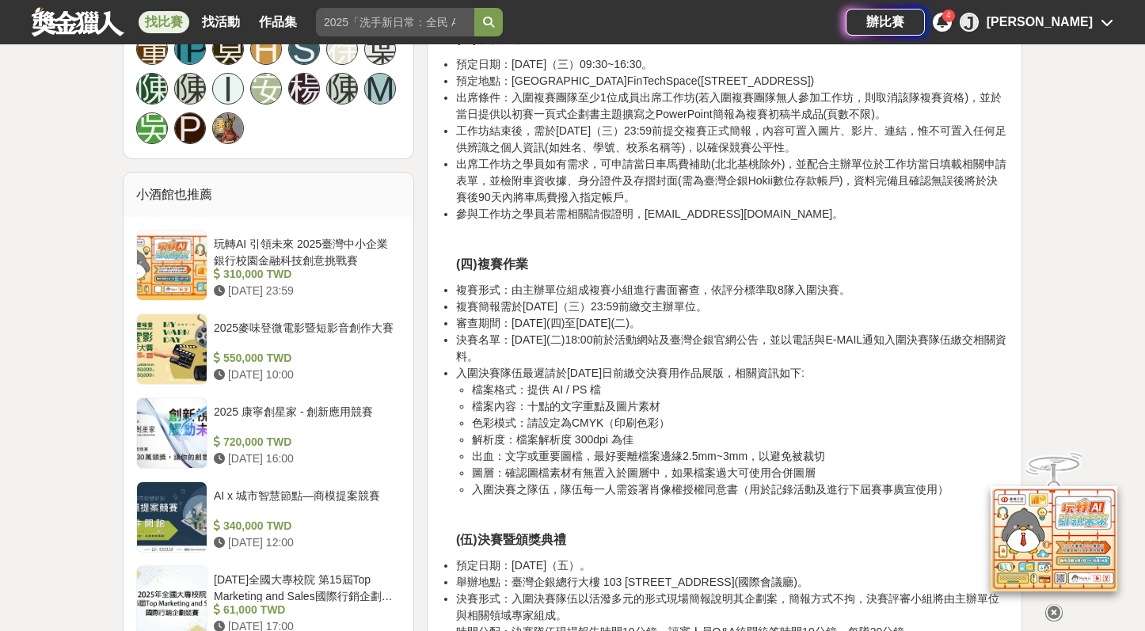
click at [601, 295] on li "複賽形式：由主辦單位組成複賽小組進行書面審查，依評分標準取8隊入圍決賽。" at bounding box center [732, 290] width 553 height 17
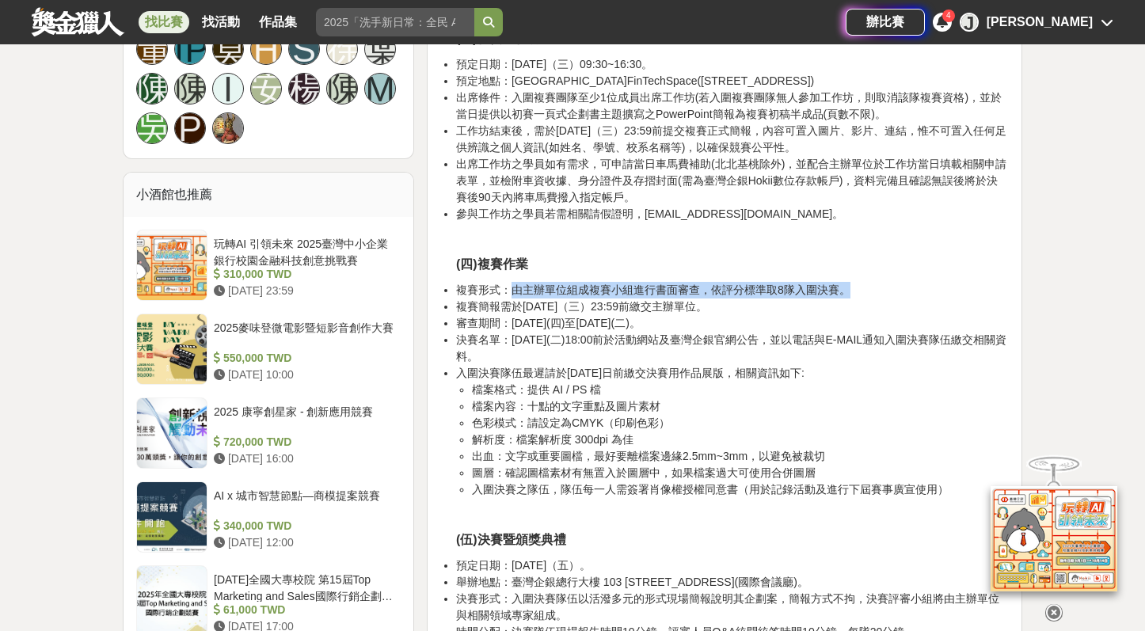
drag, startPoint x: 513, startPoint y: 288, endPoint x: 851, endPoint y: 284, distance: 337.4
click at [851, 284] on li "複賽形式：由主辦單位組成複賽小組進行書面審查，依評分標準取8隊入圍決賽。" at bounding box center [732, 290] width 553 height 17
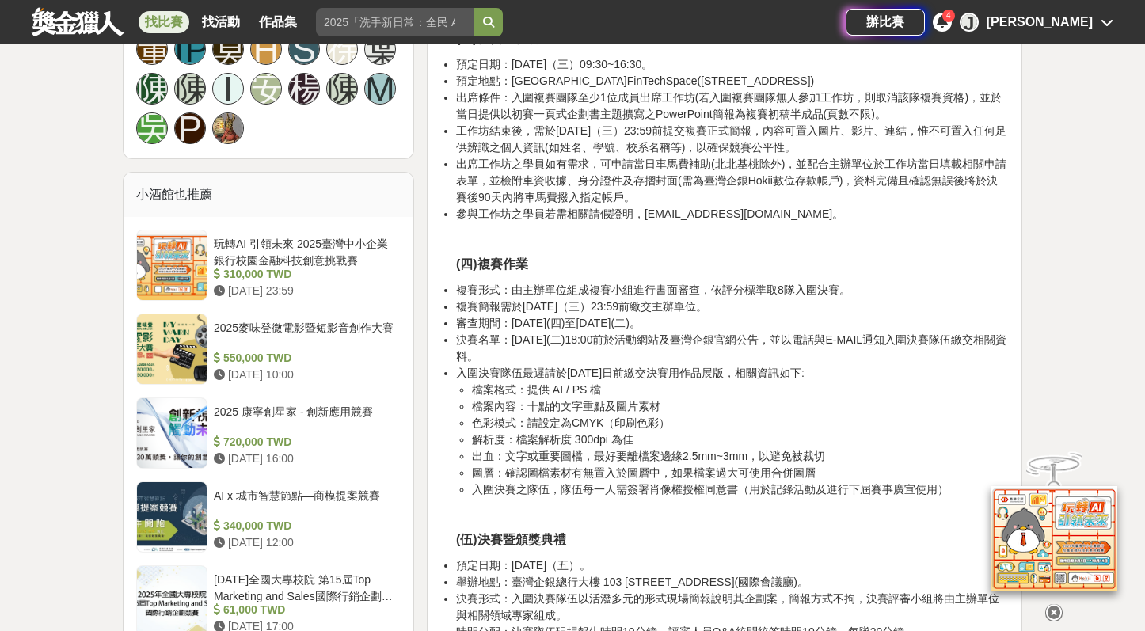
click at [786, 312] on li "複賽簡報需於[DATE]（三）23:59前繳交主辦單位。" at bounding box center [732, 307] width 553 height 17
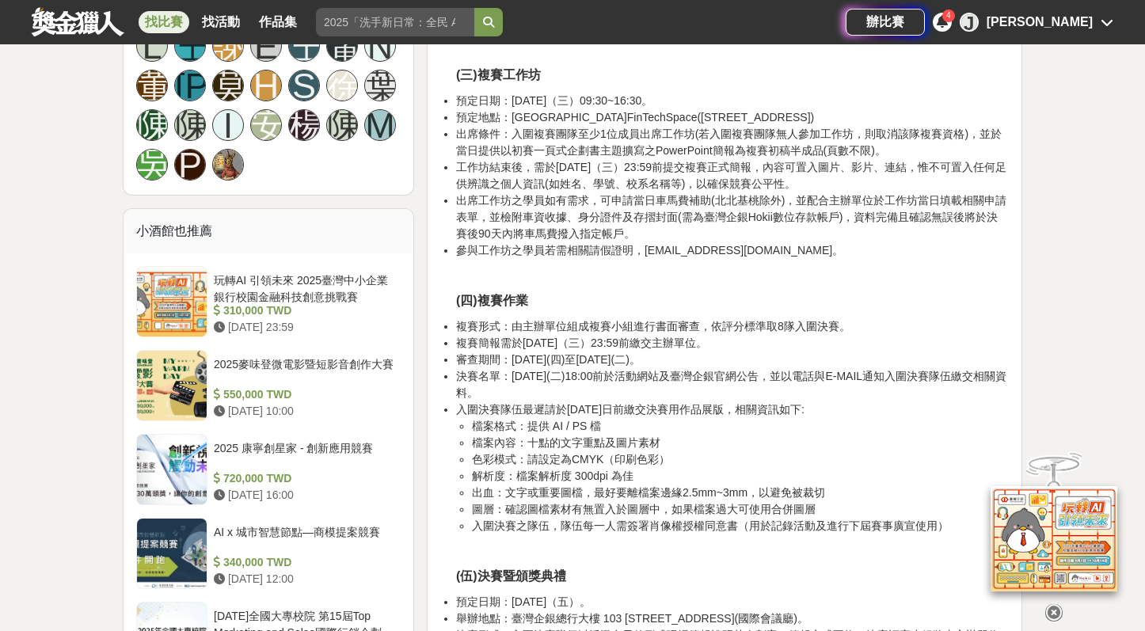
scroll to position [1559, 0]
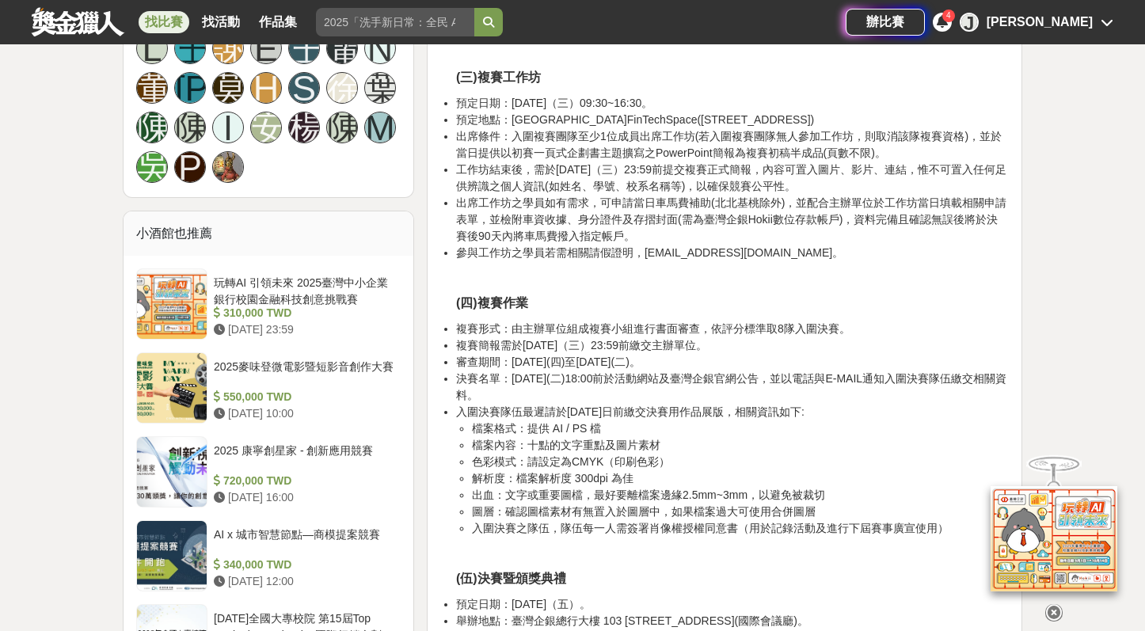
drag, startPoint x: 457, startPoint y: 343, endPoint x: 767, endPoint y: 340, distance: 310.5
click at [767, 340] on li "複賽簡報需於[DATE]（三）23:59前繳交主辦單位。" at bounding box center [732, 345] width 553 height 17
click at [518, 324] on li "複賽形式：由主辦單位組成複賽小組進行書面審查，依評分標準取8隊入圍決賽。" at bounding box center [732, 329] width 553 height 17
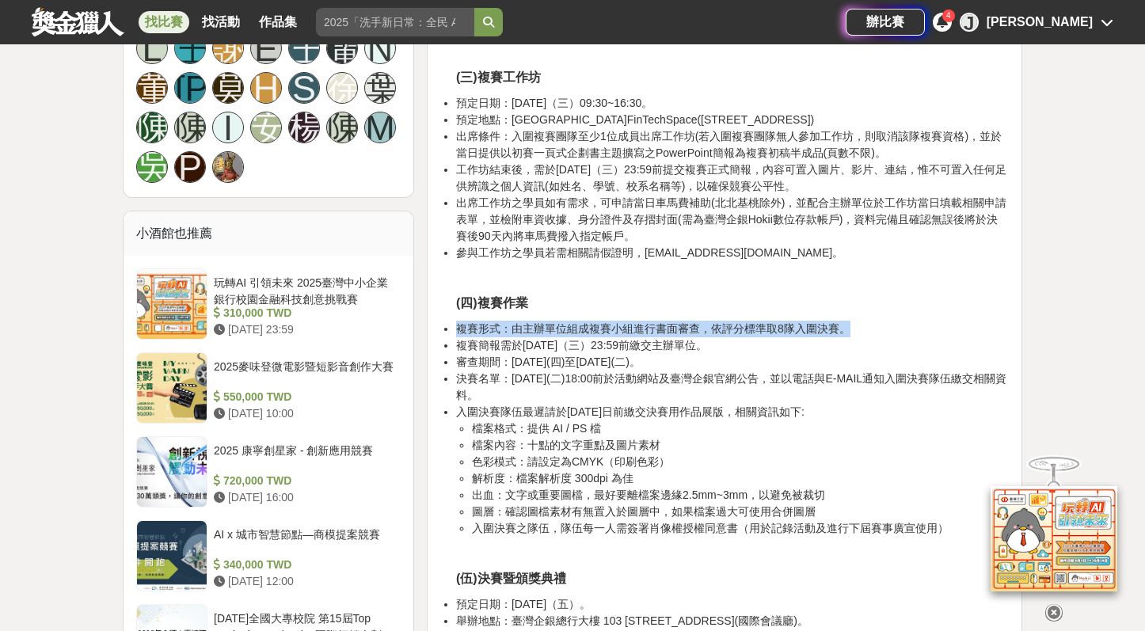
drag, startPoint x: 457, startPoint y: 329, endPoint x: 886, endPoint y: 325, distance: 429.3
click at [886, 325] on li "複賽形式：由主辦單位組成複賽小組進行書面審查，依評分標準取8隊入圍決賽。" at bounding box center [732, 329] width 553 height 17
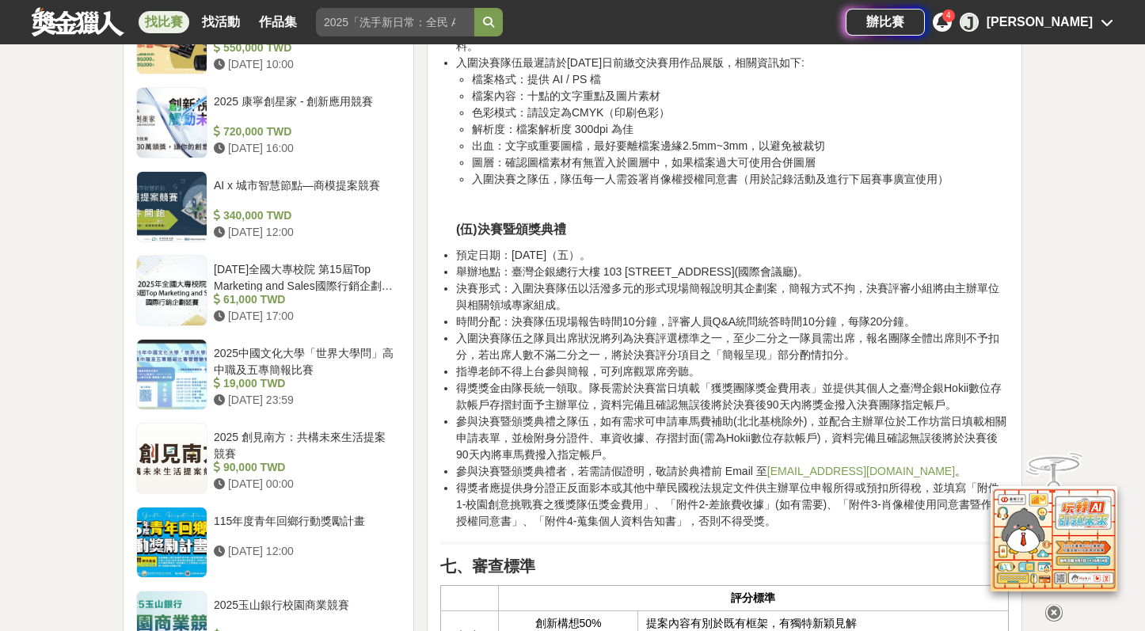
scroll to position [1908, 0]
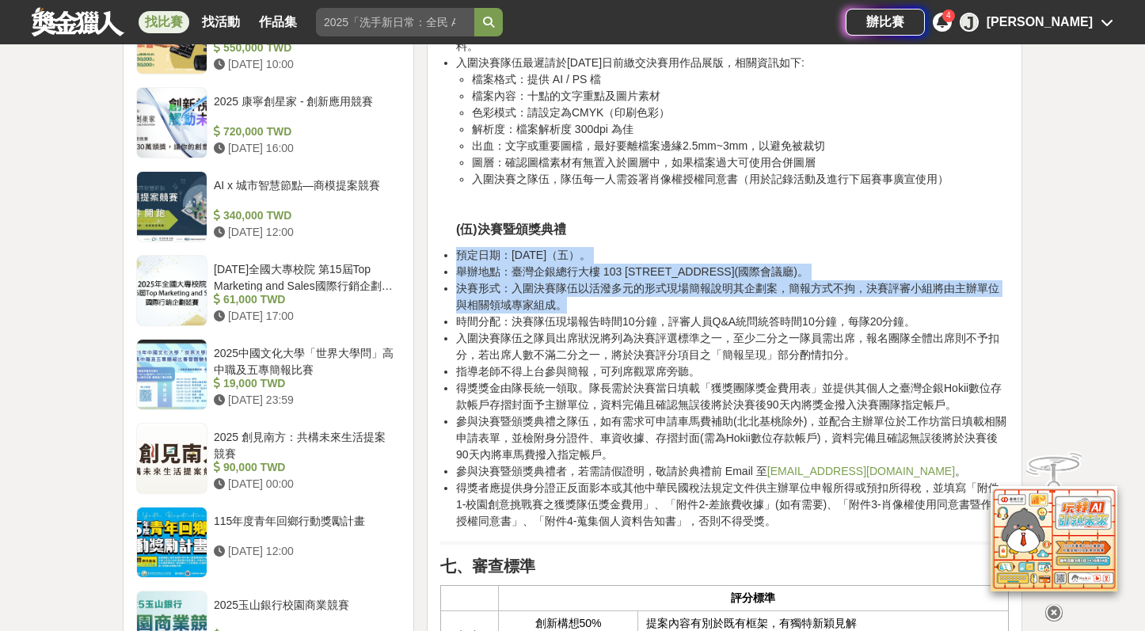
drag, startPoint x: 459, startPoint y: 251, endPoint x: 852, endPoint y: 301, distance: 396.0
click at [852, 301] on ul "預定日期：114年12月5日（五）。 舉辦地點：臺灣企銀總行大樓 103 台北市大同區塔城街30號17樓(國際會議廳)。 決賽形式：入圍決賽隊伍以活潑多元的形…" at bounding box center [724, 388] width 569 height 283
click at [852, 301] on li "決賽形式：入圍決賽隊伍以活潑多元的形式現場簡報說明其企劃案，簡報方式不拘，決賽評審小組將由主辦單位與相關領域專家組成。" at bounding box center [732, 296] width 553 height 33
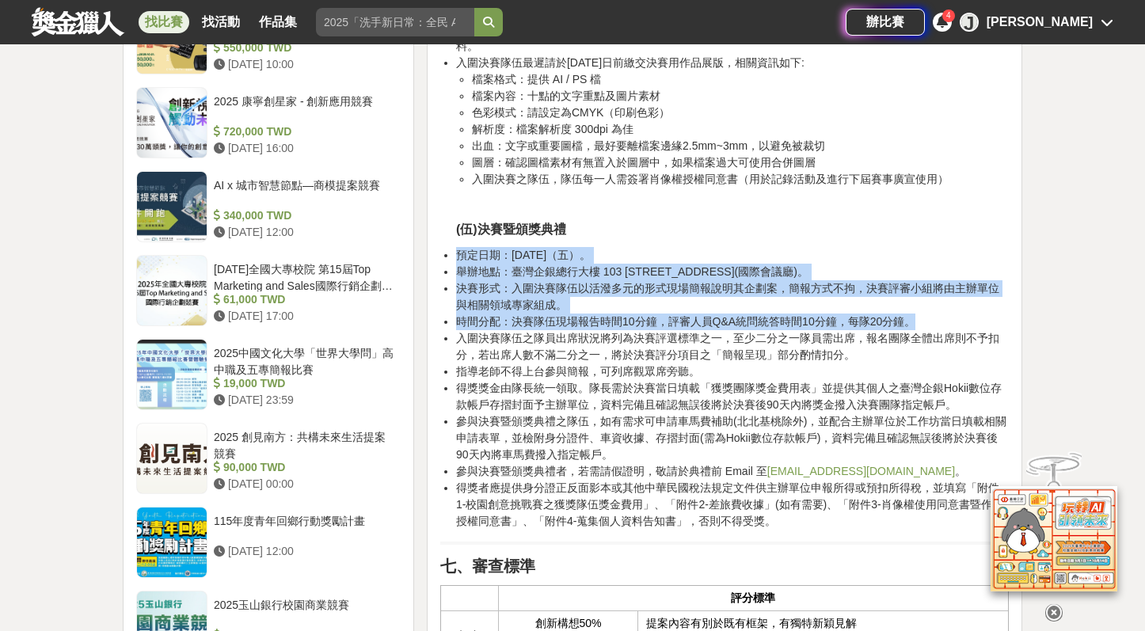
drag, startPoint x: 917, startPoint y: 318, endPoint x: 455, endPoint y: 252, distance: 467.2
click at [455, 252] on ul "預定日期：114年12月5日（五）。 舉辦地點：臺灣企銀總行大樓 103 台北市大同區塔城街30號17樓(國際會議廳)。 決賽形式：入圍決賽隊伍以活潑多元的形…" at bounding box center [724, 388] width 569 height 283
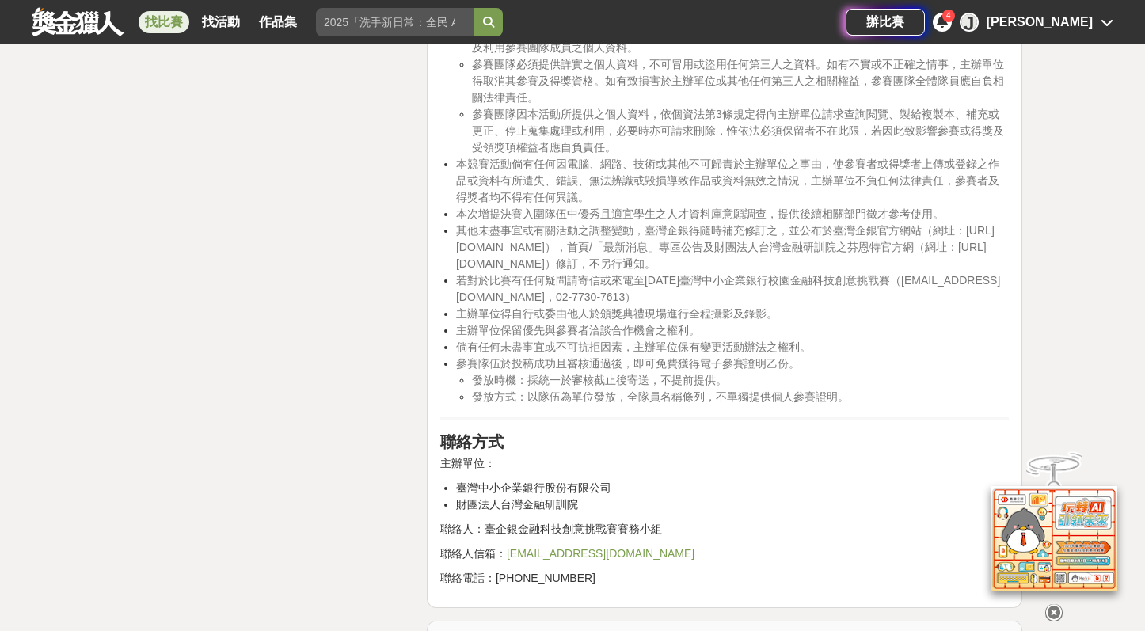
scroll to position [3737, 0]
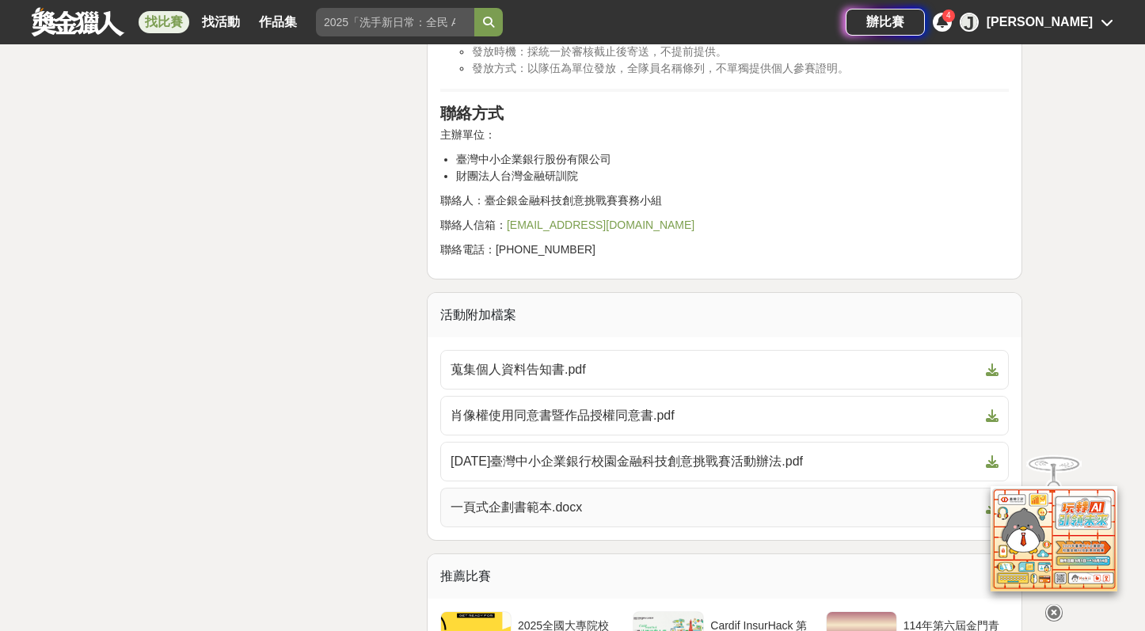
click at [592, 498] on span "一頁式企劃書範本.docx" at bounding box center [715, 507] width 529 height 19
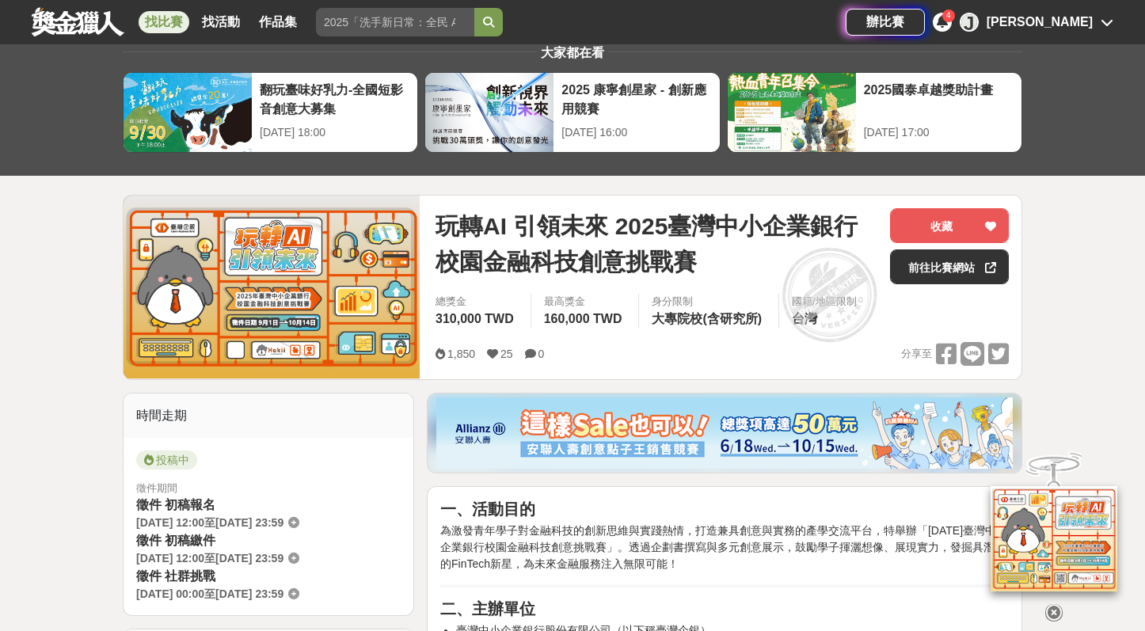
scroll to position [0, 0]
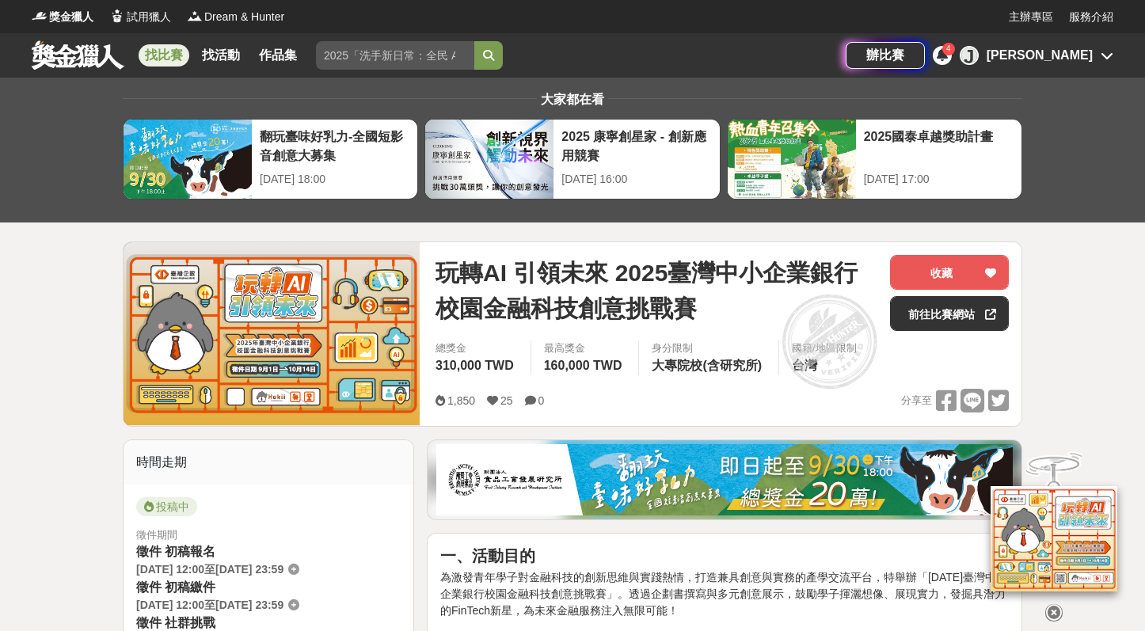
click at [725, 302] on span "玩轉AI 引領未來 2025臺灣中小企業銀行校園金融科技創意挑戰賽" at bounding box center [657, 290] width 442 height 71
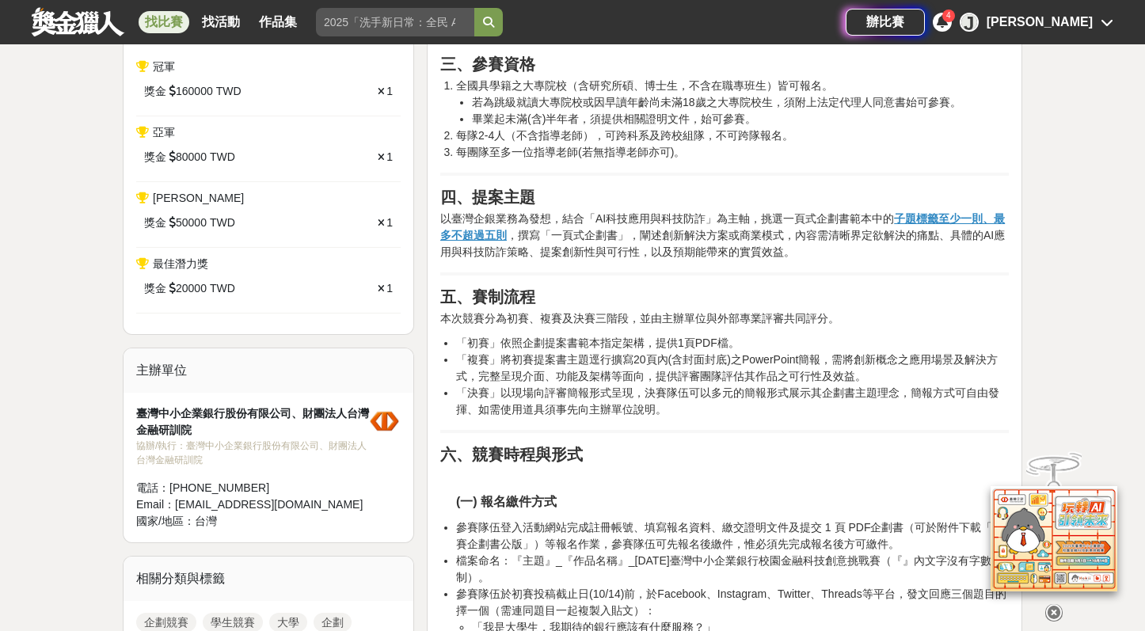
scroll to position [683, 0]
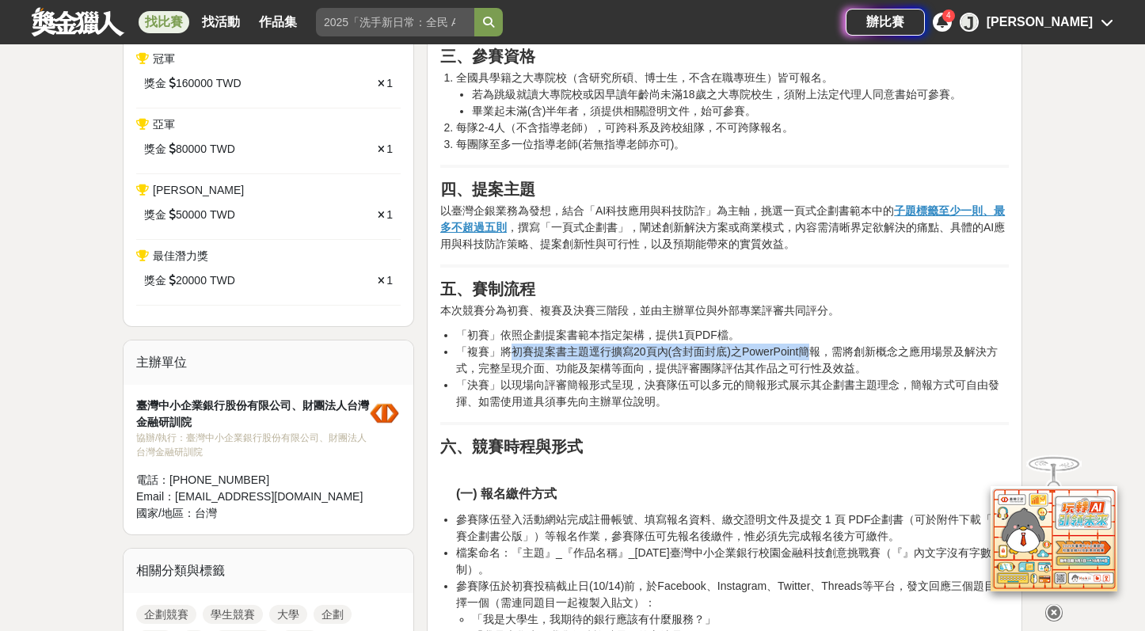
drag, startPoint x: 508, startPoint y: 352, endPoint x: 817, endPoint y: 348, distance: 308.9
click at [817, 348] on li "「複賽」將初賽提案書主題逕行擴寫20頁內(含封面封底)之PowerPoint簡報，需將創新概念之應用場景及解決方式，完整呈現介面、功能及架構等面向，提供評審團…" at bounding box center [732, 360] width 553 height 33
click at [824, 352] on li "「複賽」將初賽提案書主題逕行擴寫20頁內(含封面封底)之PowerPoint簡報，需將創新概念之應用場景及解決方式，完整呈現介面、功能及架構等面向，提供評審團…" at bounding box center [732, 360] width 553 height 33
drag, startPoint x: 818, startPoint y: 352, endPoint x: 507, endPoint y: 353, distance: 311.3
click at [507, 353] on li "「複賽」將初賽提案書主題逕行擴寫20頁內(含封面封底)之PowerPoint簡報，需將創新概念之應用場景及解決方式，完整呈現介面、功能及架構等面向，提供評審團…" at bounding box center [732, 360] width 553 height 33
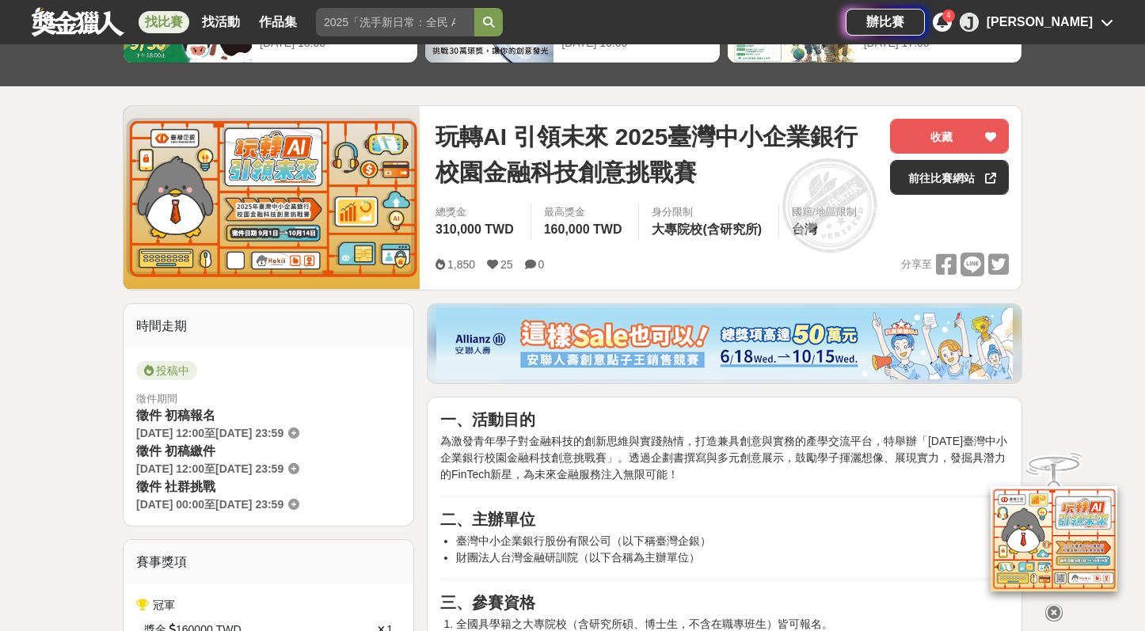
scroll to position [0, 0]
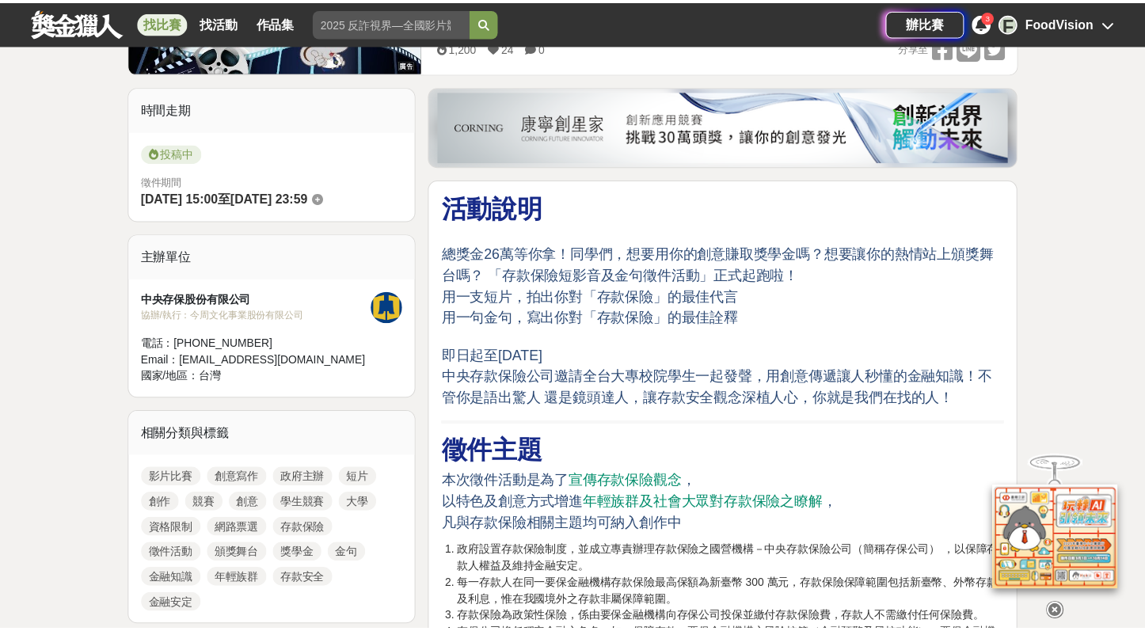
scroll to position [379, 0]
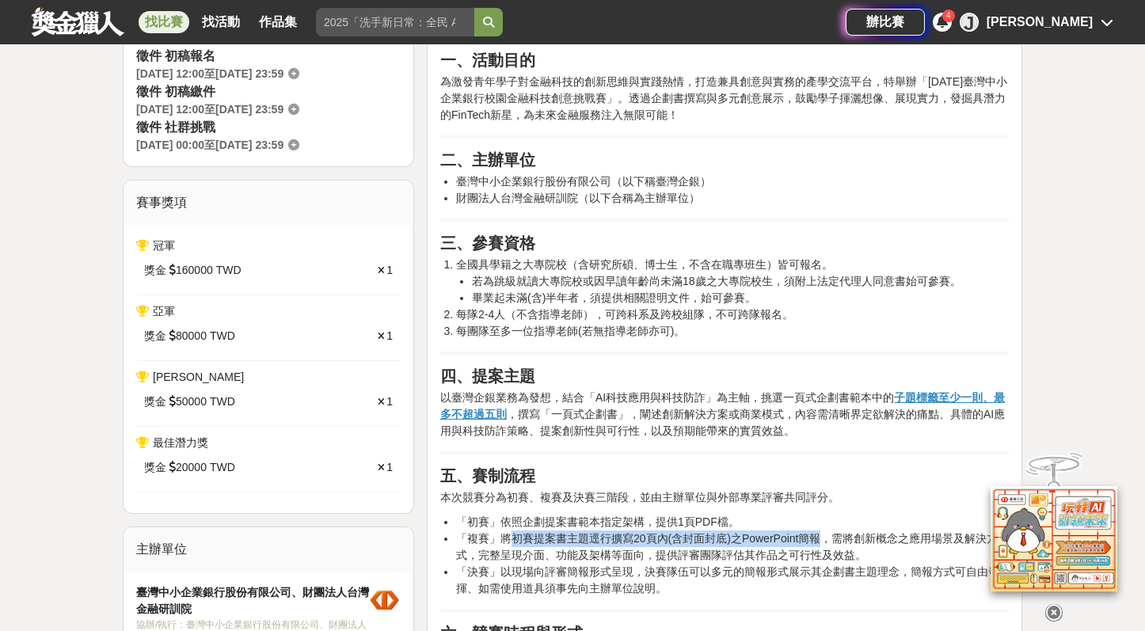
scroll to position [767, 0]
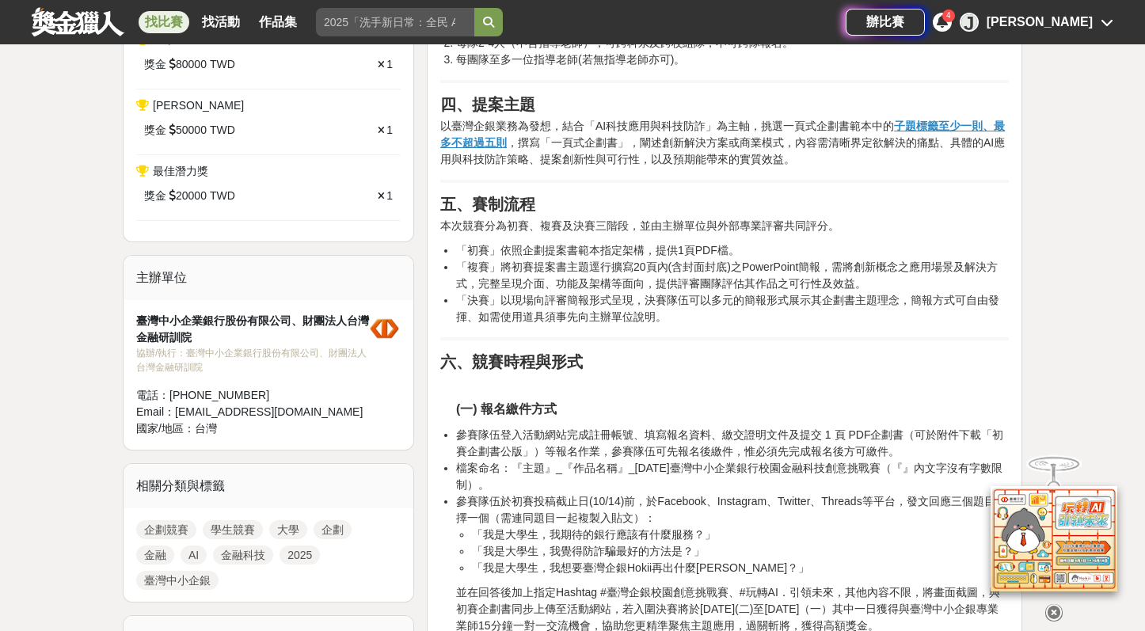
click at [714, 294] on li "「決賽」以現場向評審簡報形式呈現，決賽隊伍可以多元的簡報形式展示其企劃書主題理念，簡報方式可自由發揮、如需使用道具須事先向主辦單位說明。" at bounding box center [732, 308] width 553 height 33
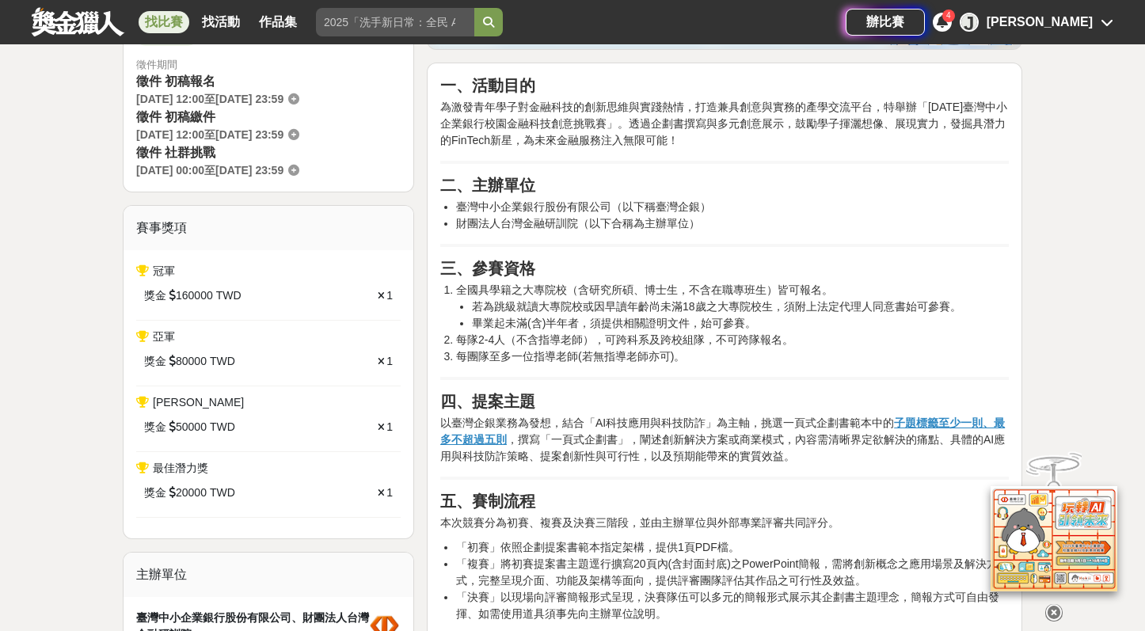
scroll to position [272, 0]
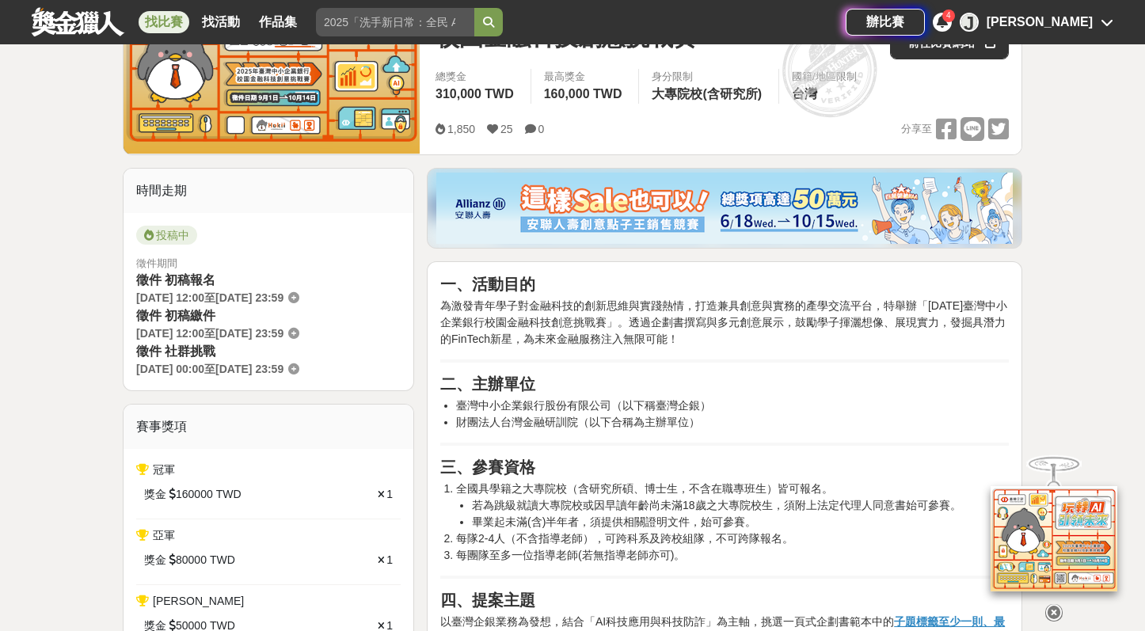
drag, startPoint x: 812, startPoint y: 334, endPoint x: 891, endPoint y: 325, distance: 79.8
click at [814, 333] on p "為激發青年學子對金融科技的創新思維與實踐熱情，打造兼具創意與實務的產學交流平台，特舉辦「[DATE]臺灣中小企業銀行校園金融科技創意挑戰賽」。透過企劃書撰寫與…" at bounding box center [724, 323] width 569 height 50
drag, startPoint x: 499, startPoint y: 340, endPoint x: 451, endPoint y: 344, distance: 47.7
click at [451, 344] on p "為激發青年學子對金融科技的創新思維與實踐熱情，打造兼具創意與實務的產學交流平台，特舉辦「[DATE]臺灣中小企業銀行校園金融科技創意挑戰賽」。透過企劃書撰寫與…" at bounding box center [724, 323] width 569 height 50
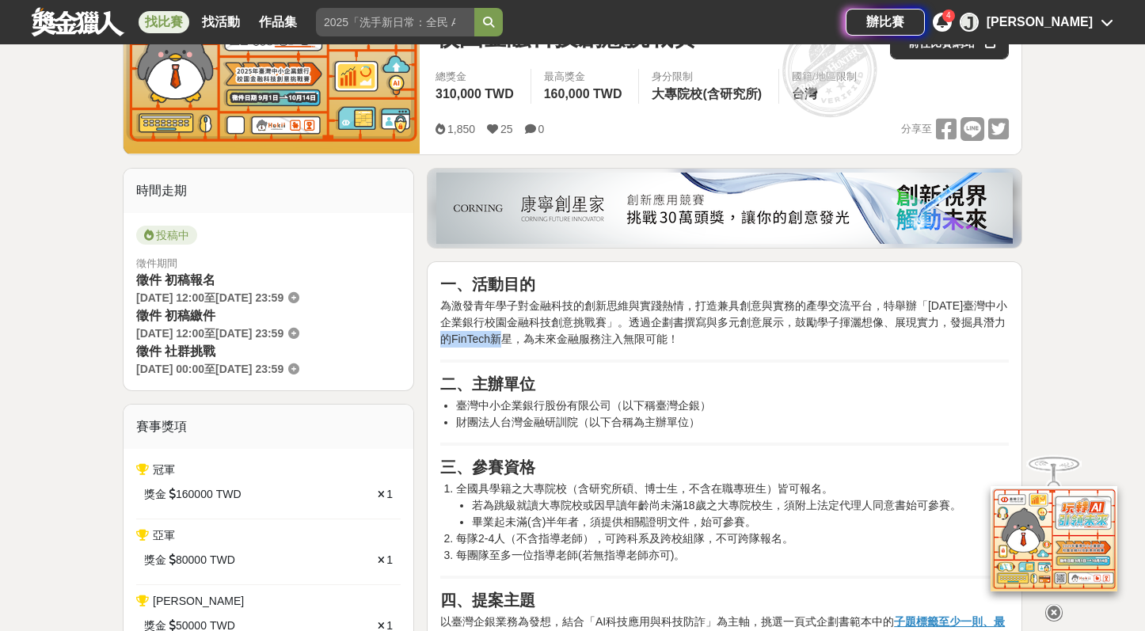
copy p "FinTech新星"
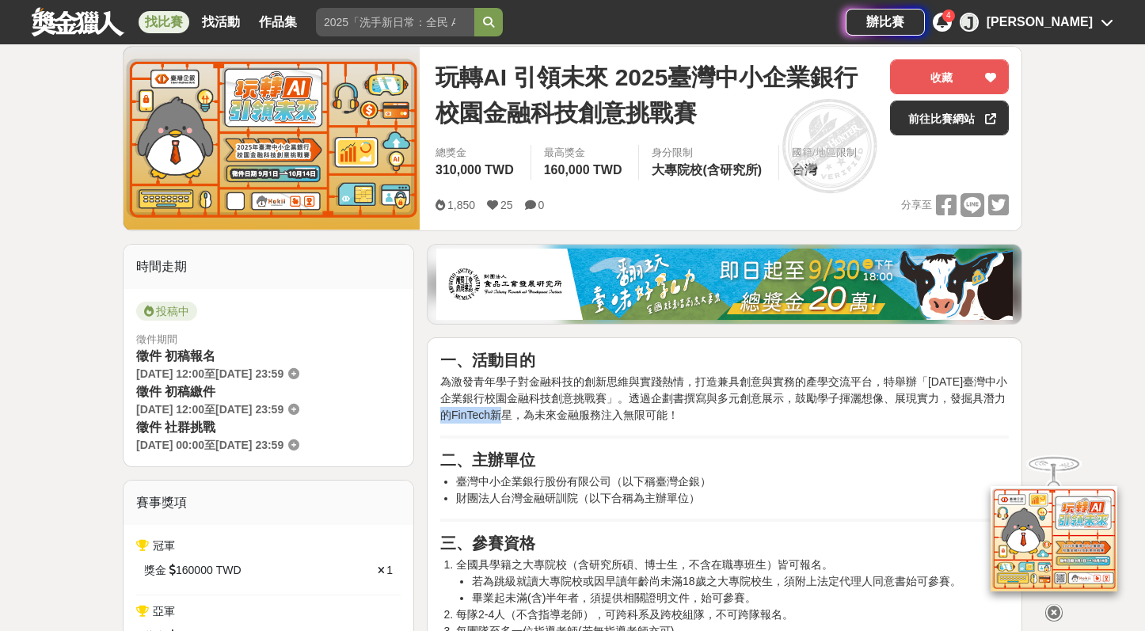
scroll to position [114, 0]
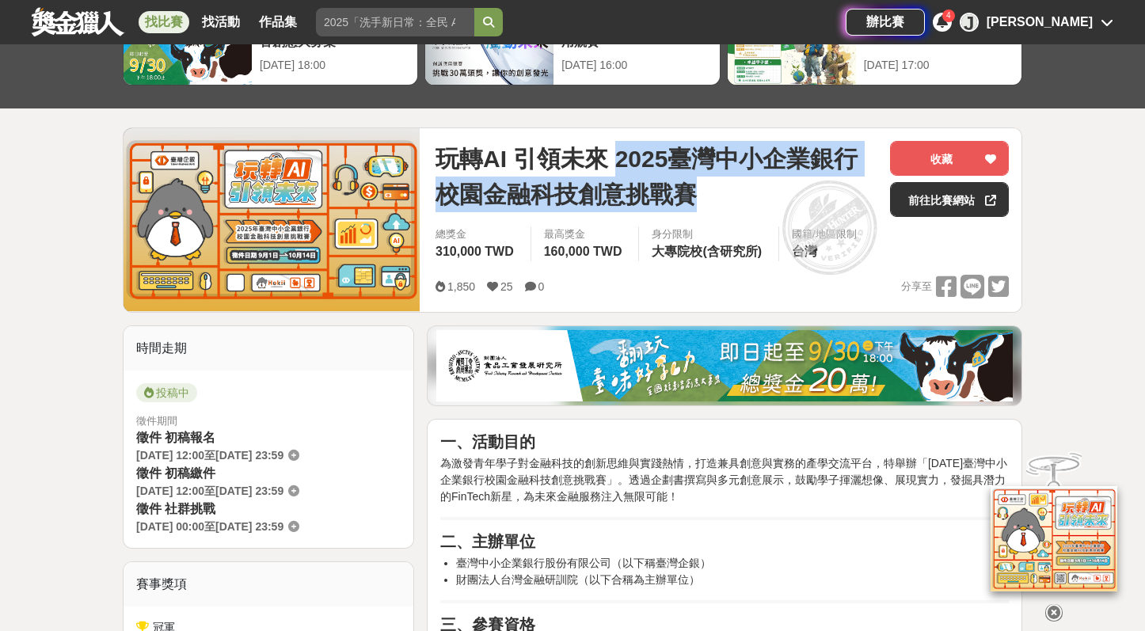
drag, startPoint x: 611, startPoint y: 154, endPoint x: 719, endPoint y: 188, distance: 113.5
click at [719, 188] on span "玩轉AI 引領未來 2025臺灣中小企業銀行校園金融科技創意挑戰賽" at bounding box center [657, 176] width 442 height 71
copy span "2025臺灣中小企業銀行校園金融科技創意挑戰賽"
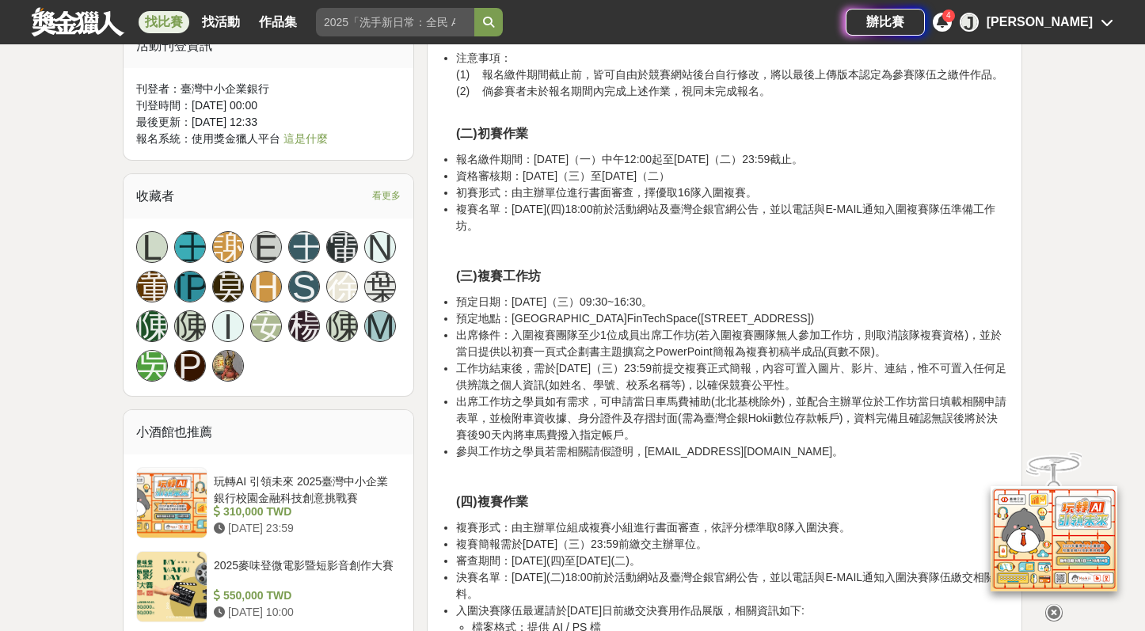
scroll to position [1378, 0]
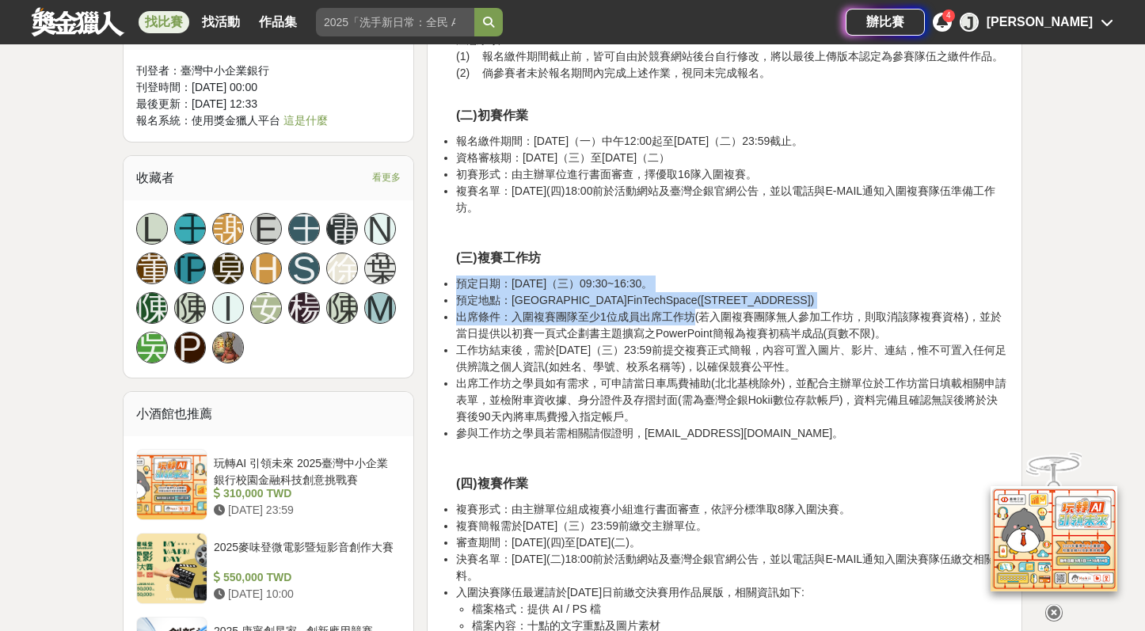
drag, startPoint x: 457, startPoint y: 283, endPoint x: 691, endPoint y: 312, distance: 235.5
click at [691, 312] on ul "預定日期：114年11月5日（三）09:30~16:30。 預定地點：金融科技創新園區FinTechSpace(台北市中正區南海路1號仰德大樓13樓) 出席條…" at bounding box center [724, 359] width 569 height 166
copy ul "預定日期：114年11月5日（三）09:30~16:30。 預定地點：金融科技創新園區FinTechSpace(台北市中正區南海路1號仰德大樓13樓) 出席條…"
drag, startPoint x: 525, startPoint y: 276, endPoint x: 464, endPoint y: 284, distance: 61.5
click at [524, 276] on li "預定日期：[DATE]（三）09:30~16:30。" at bounding box center [732, 284] width 553 height 17
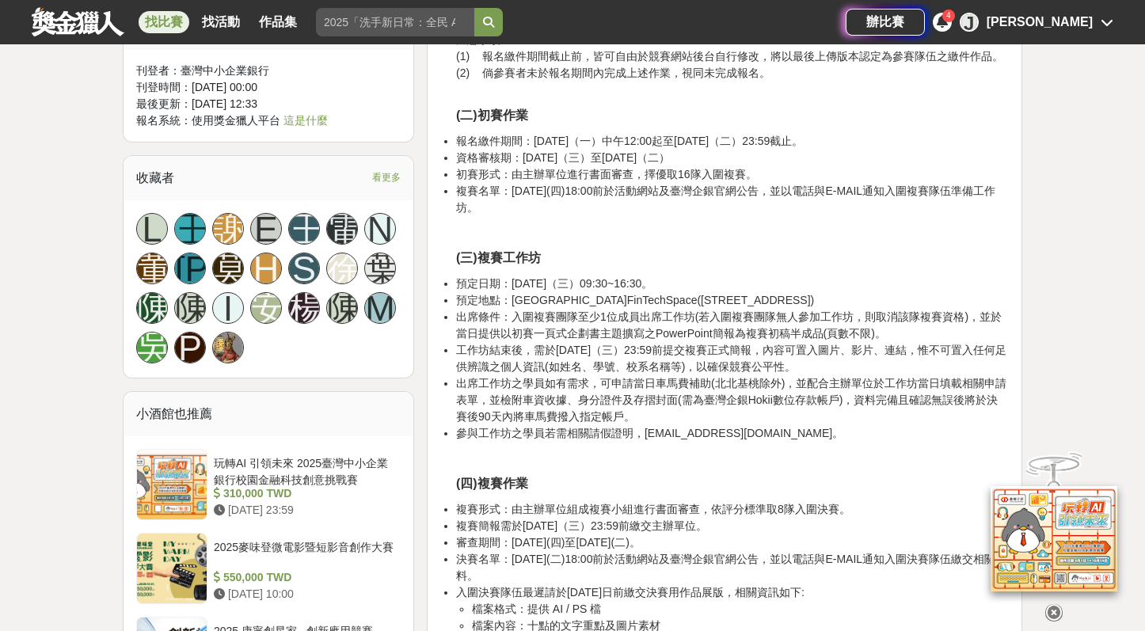
drag, startPoint x: 457, startPoint y: 284, endPoint x: 678, endPoint y: 284, distance: 221.0
click at [678, 284] on li "預定日期：[DATE]（三）09:30~16:30。" at bounding box center [732, 284] width 553 height 17
copy li "預定日期：114年11月5日（三）09:30~16:30"
drag, startPoint x: 456, startPoint y: 299, endPoint x: 671, endPoint y: 299, distance: 214.6
click at [671, 299] on li "預定地點：金融科技創新園區FinTechSpace(台北市中正區南海路1號仰德大樓13樓)" at bounding box center [732, 300] width 553 height 17
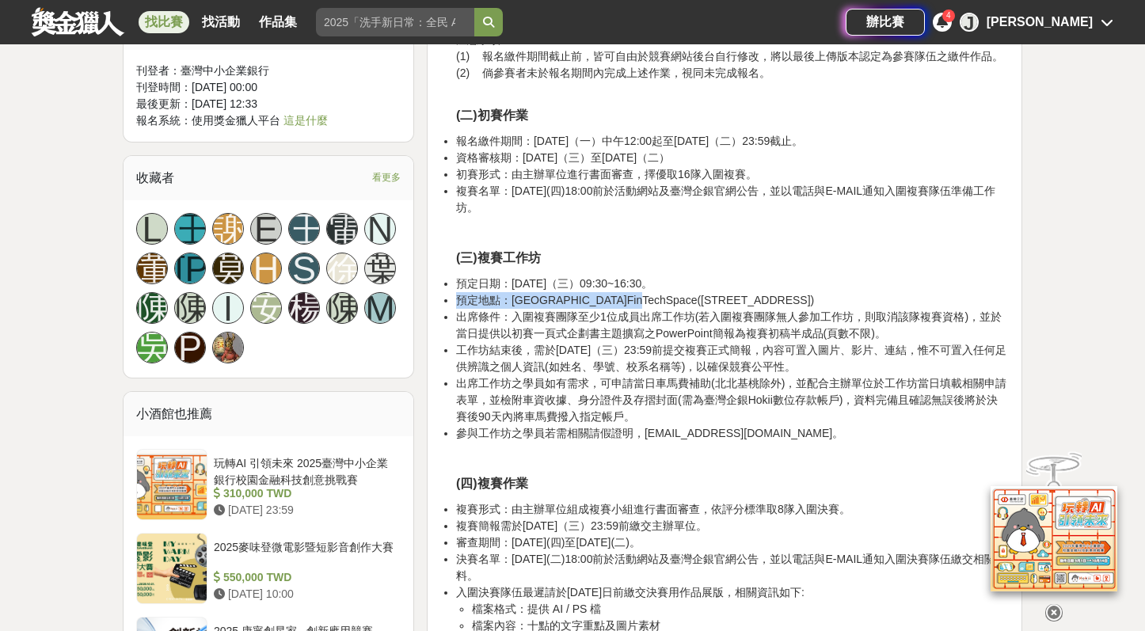
copy li "預定地點：金融科技創新園區FinTechSpace"
click at [470, 312] on li "出席條件：入圍複賽團隊至少1位成員出席工作坊(若入圍複賽團隊無人參加工作坊，則取消該隊複賽資格)，並於當日提供以初賽一頁式企劃書主題擴寫之PowerPoint…" at bounding box center [732, 325] width 553 height 33
drag, startPoint x: 457, startPoint y: 315, endPoint x: 695, endPoint y: 315, distance: 238.4
click at [695, 315] on li "出席條件：入圍複賽團隊至少1位成員出席工作坊(若入圍複賽團隊無人參加工作坊，則取消該隊複賽資格)，並於當日提供以初賽一頁式企劃書主題擴寫之PowerPoint…" at bounding box center [732, 325] width 553 height 33
copy li "出席條件：入圍複賽團隊至少1位成員出席工作坊"
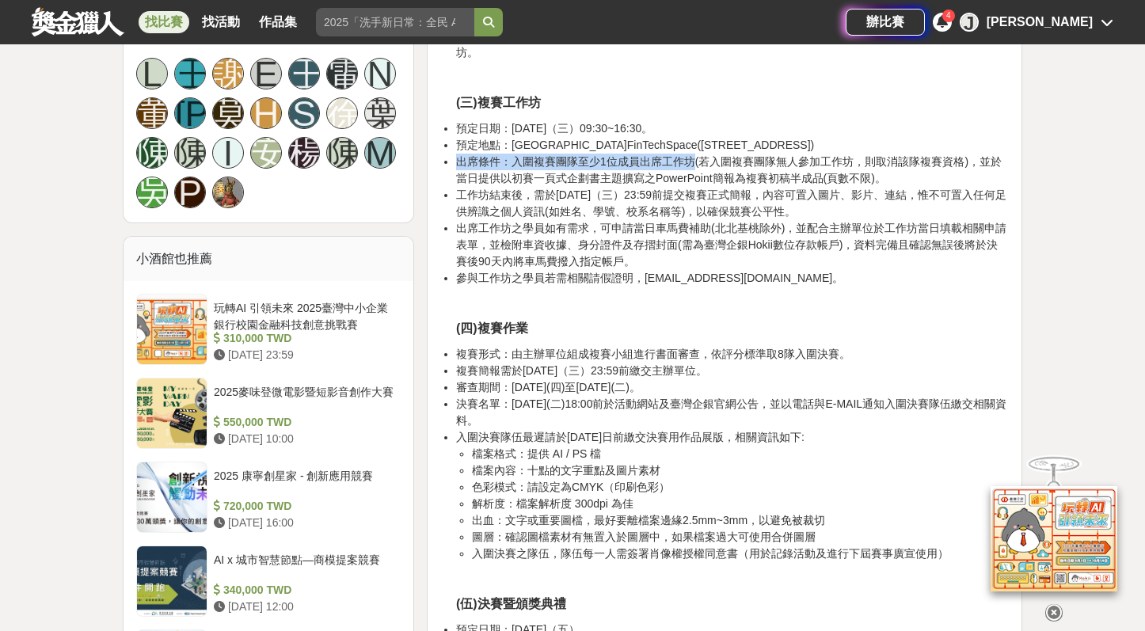
scroll to position [1558, 0]
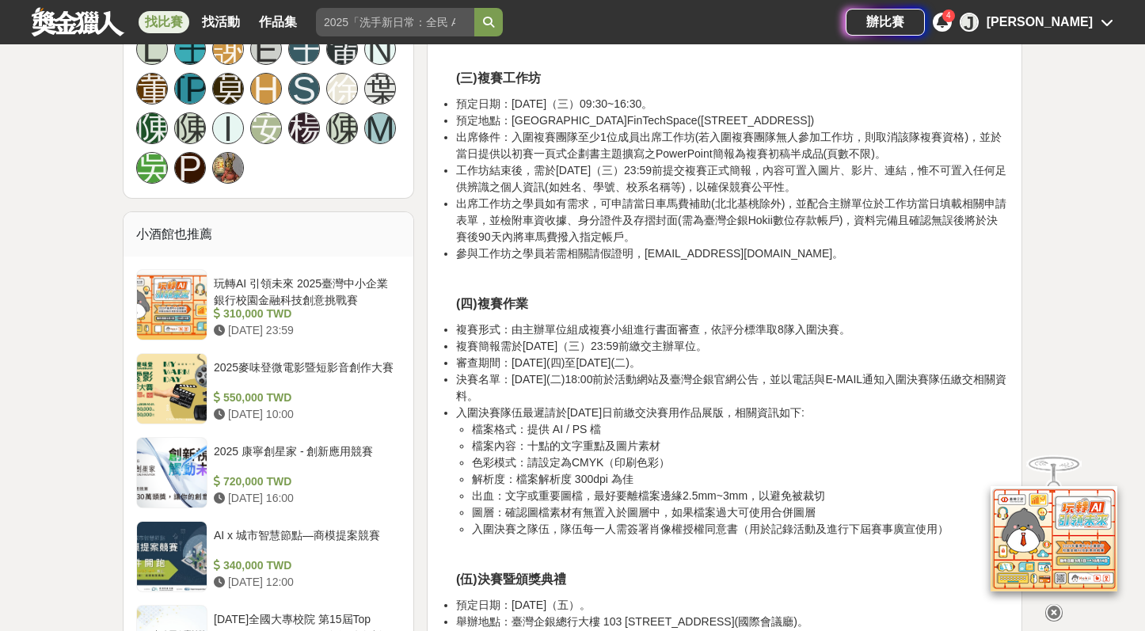
click at [577, 338] on li "複賽簡報需於114年 11月19日（三）23:59前繳交主辦單位。" at bounding box center [732, 346] width 553 height 17
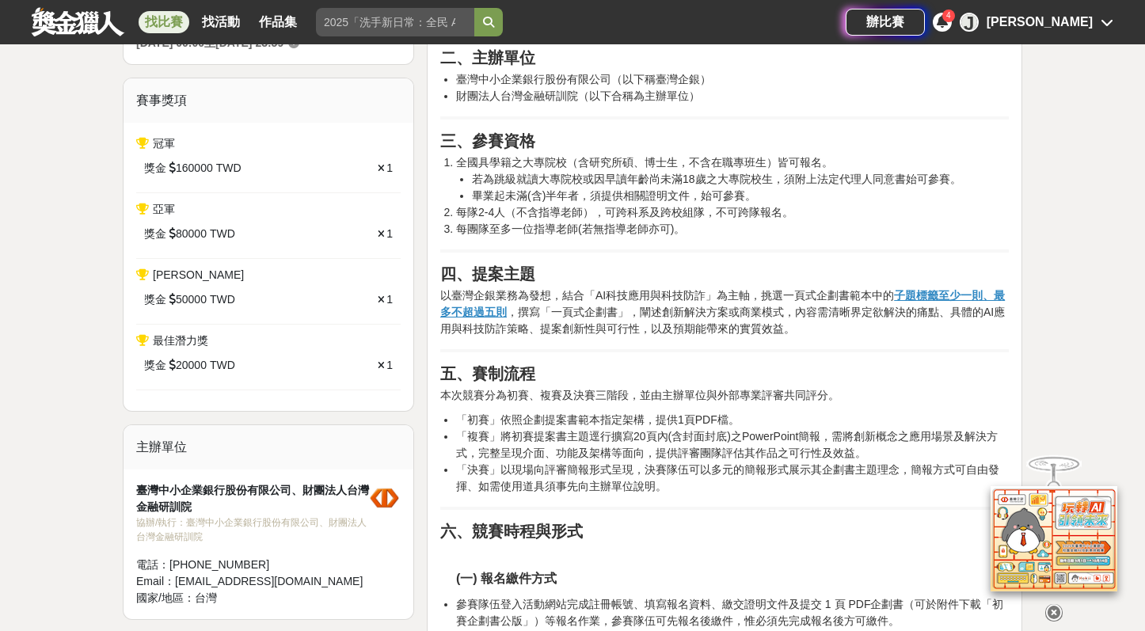
scroll to position [609, 0]
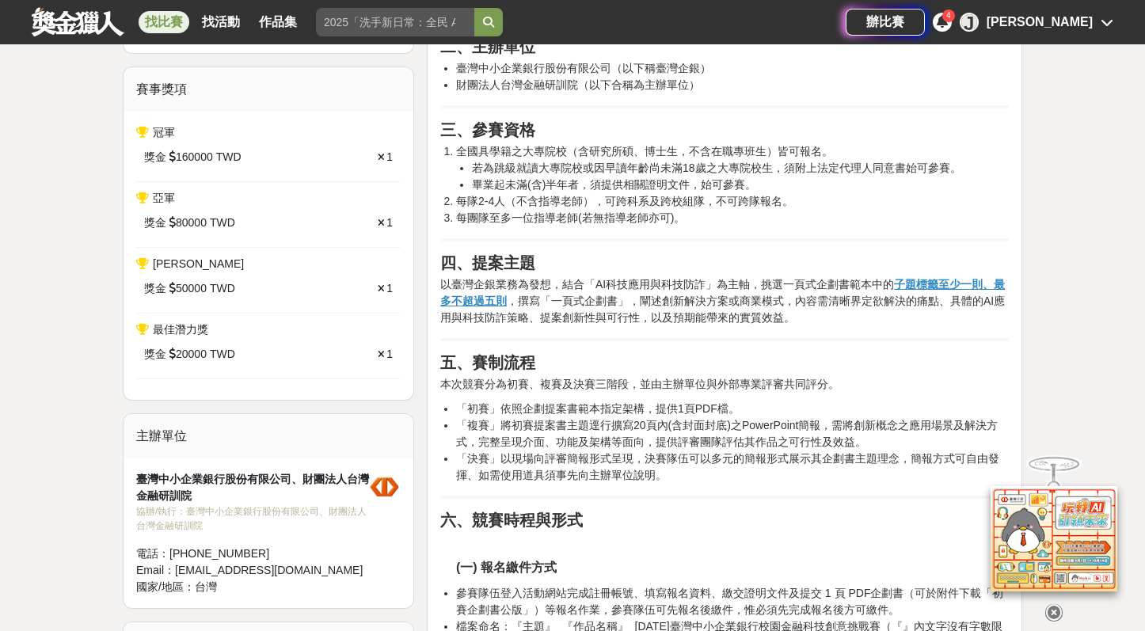
click at [568, 420] on li "「複賽」將初賽提案書主題逕行擴寫20頁內(含封面封底)之PowerPoint簡報，需將創新概念之應用場景及解決方式，完整呈現介面、功能及架構等面向，提供評審團…" at bounding box center [732, 433] width 553 height 33
drag, startPoint x: 510, startPoint y: 426, endPoint x: 826, endPoint y: 425, distance: 316.0
click at [826, 425] on li "「複賽」將初賽提案書主題逕行擴寫20頁內(含封面封底)之PowerPoint簡報，需將創新概念之應用場景及解決方式，完整呈現介面、功能及架構等面向，提供評審團…" at bounding box center [732, 433] width 553 height 33
copy li "初賽提案書主題逕行擴寫20頁內(含封面封底)之PowerPoint簡報"
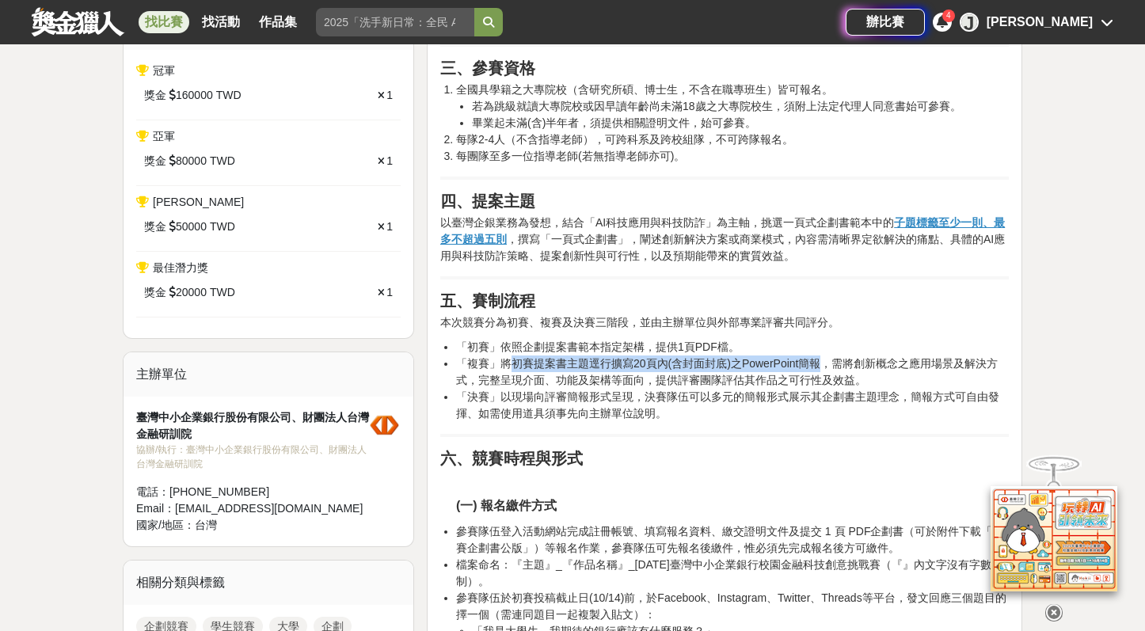
scroll to position [672, 0]
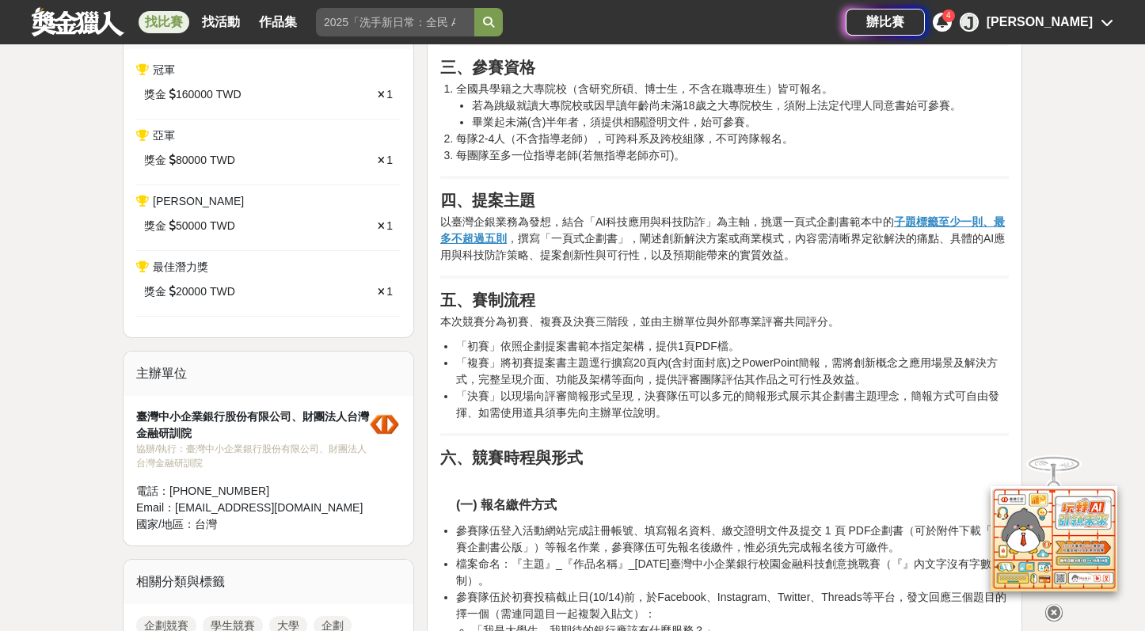
click at [865, 371] on li "「複賽」將初賽提案書主題逕行擴寫20頁內(含封面封底)之PowerPoint簡報，需將創新概念之應用場景及解決方式，完整呈現介面、功能及架構等面向，提供評審團…" at bounding box center [732, 371] width 553 height 33
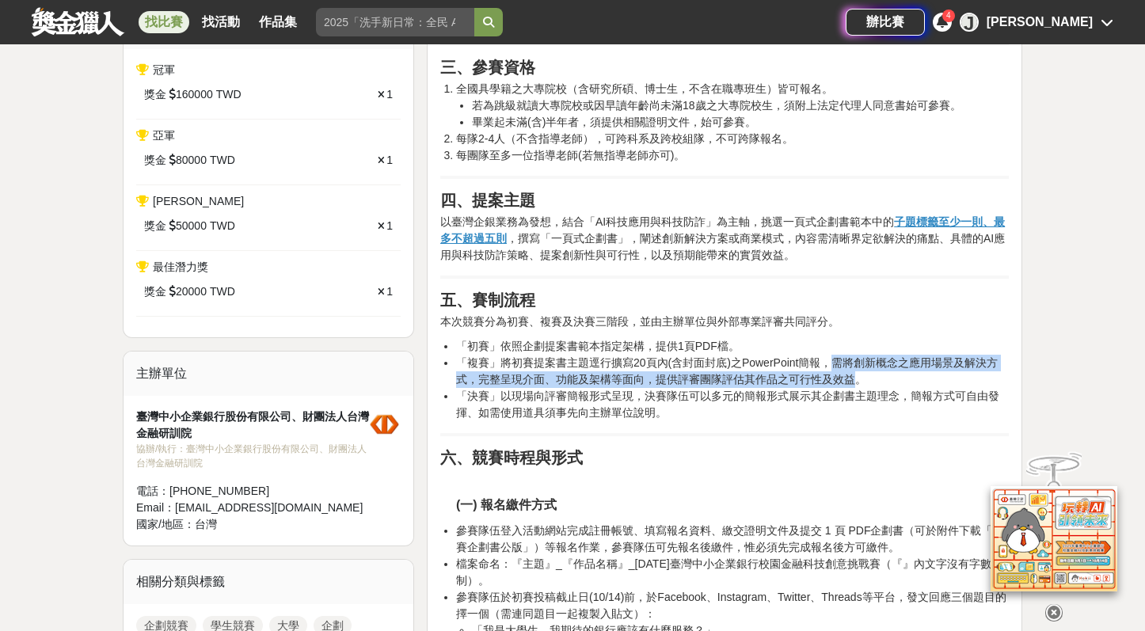
drag, startPoint x: 834, startPoint y: 360, endPoint x: 856, endPoint y: 374, distance: 25.9
click at [856, 374] on li "「複賽」將初賽提案書主題逕行擴寫20頁內(含封面封底)之PowerPoint簡報，需將創新概念之應用場景及解決方式，完整呈現介面、功能及架構等面向，提供評審團…" at bounding box center [732, 371] width 553 height 33
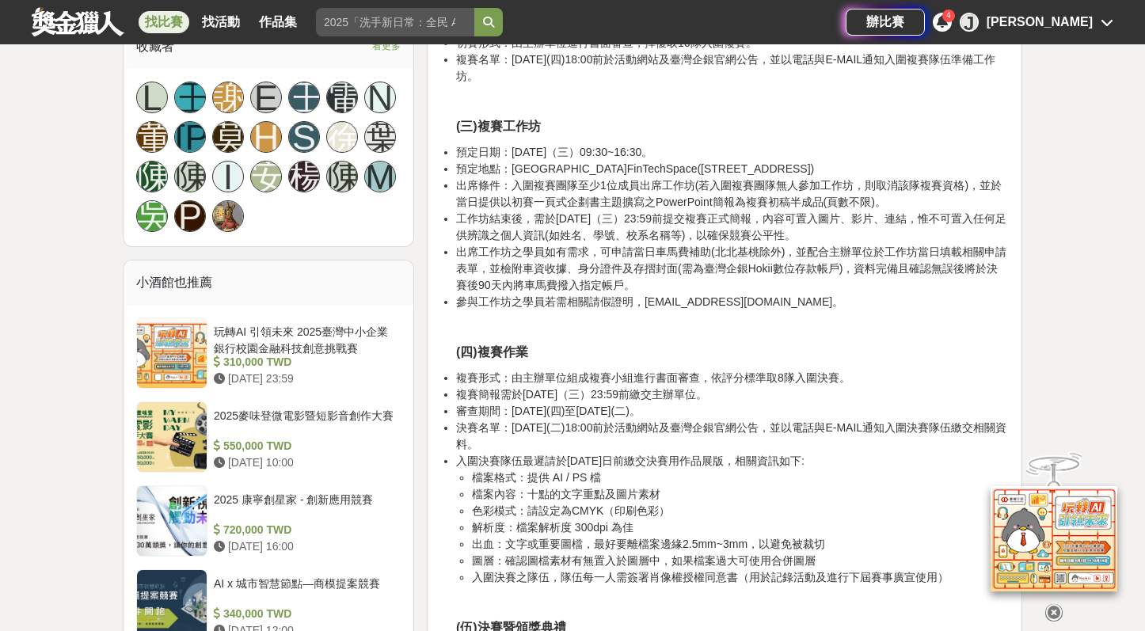
scroll to position [1540, 0]
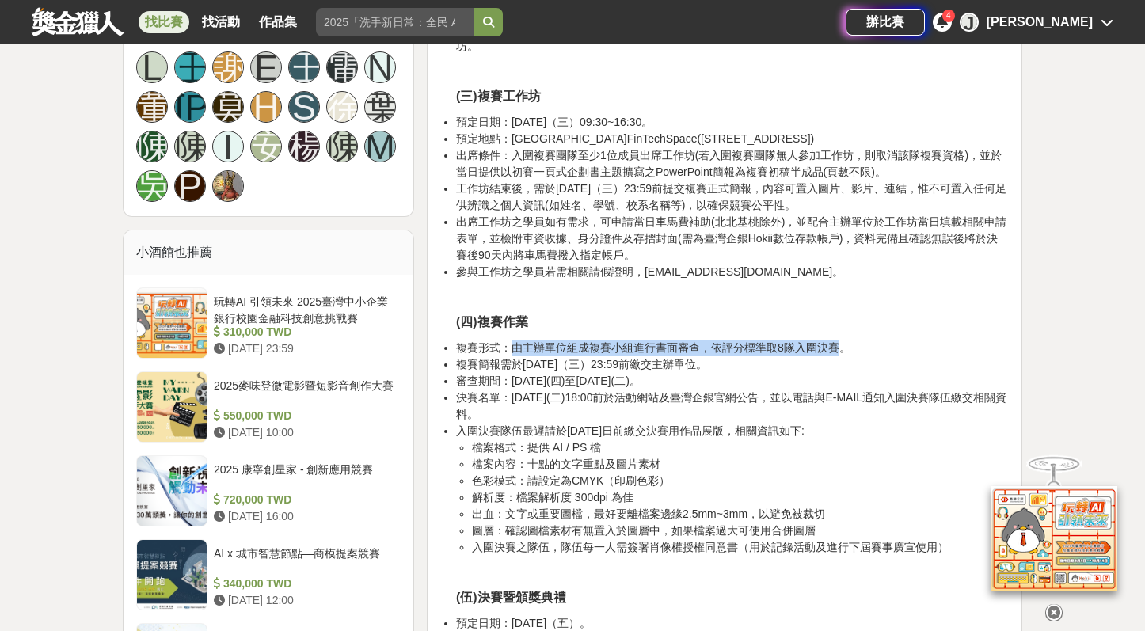
drag, startPoint x: 512, startPoint y: 349, endPoint x: 836, endPoint y: 345, distance: 324.0
click at [836, 345] on li "複賽形式：由主辦單位組成複賽小組進行書面審查，依評分標準取8隊入圍決賽。" at bounding box center [732, 348] width 553 height 17
copy li "由主辦單位組成複賽小組進行書面審查，依評分標準取8隊入圍決賽"
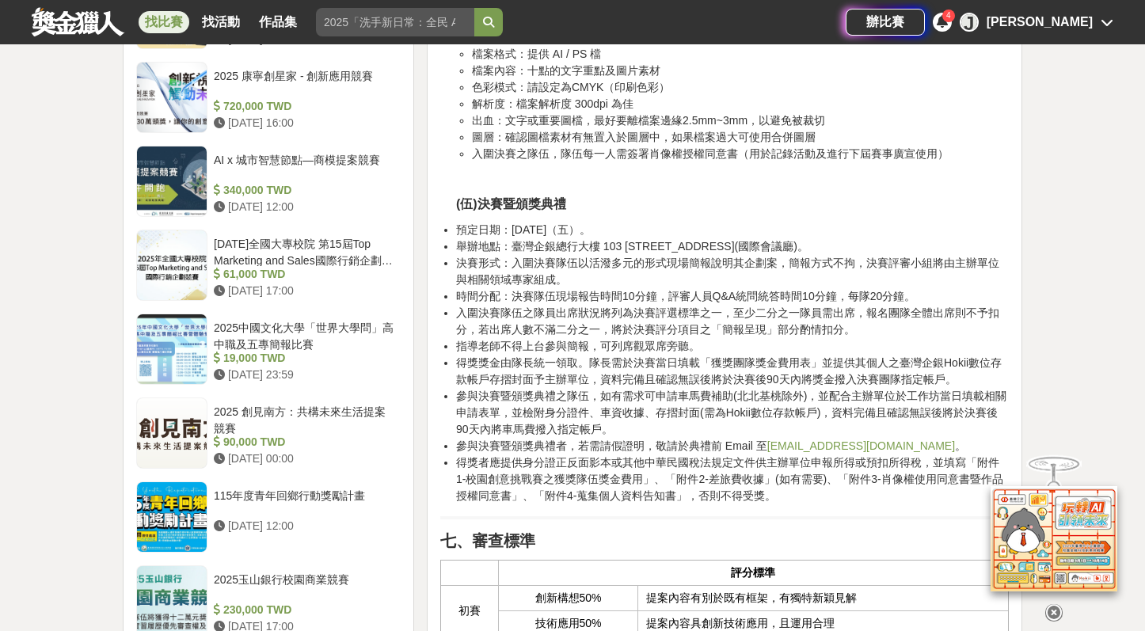
scroll to position [1936, 0]
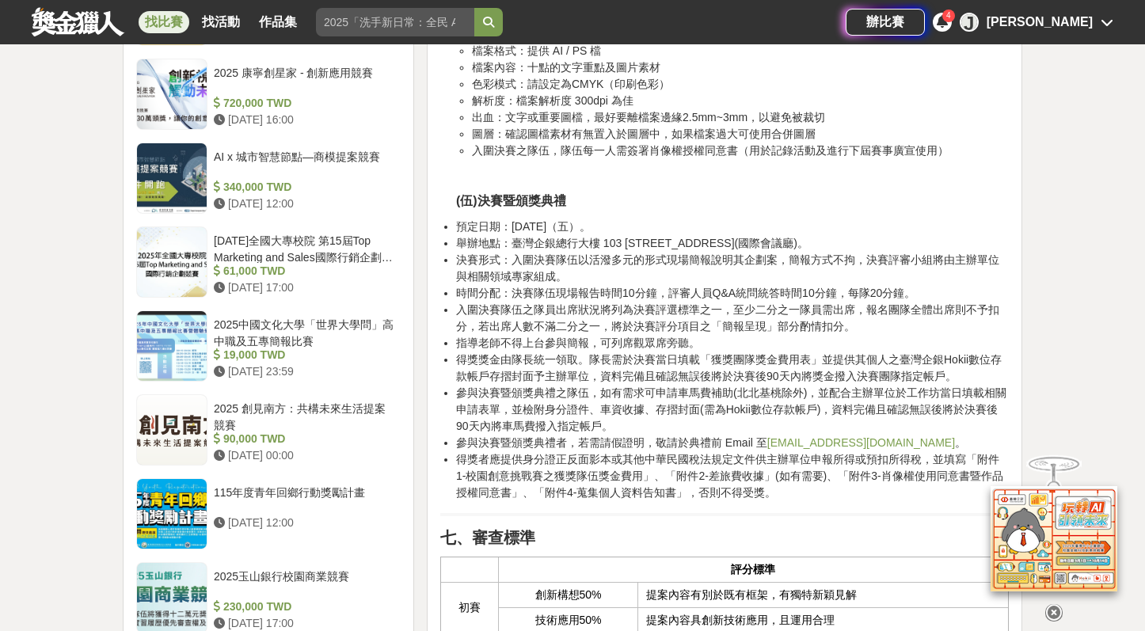
click at [606, 281] on li "決賽形式：入圍決賽隊伍以活潑多元的形式現場簡報說明其企劃案，簡報方式不拘，決賽評審小組將由主辦單位與相關領域專家組成。" at bounding box center [732, 268] width 553 height 33
drag, startPoint x: 514, startPoint y: 259, endPoint x: 860, endPoint y: 261, distance: 346.1
click at [861, 261] on li "決賽形式：入圍決賽隊伍以活潑多元的形式現場簡報說明其企劃案，簡報方式不拘，決賽評審小組將由主辦單位與相關領域專家組成。" at bounding box center [732, 268] width 553 height 33
copy li "入圍決賽隊伍以活潑多元的形式現場簡報說明其企劃案，簡報方式不拘，"
drag, startPoint x: 674, startPoint y: 293, endPoint x: 564, endPoint y: 293, distance: 110.1
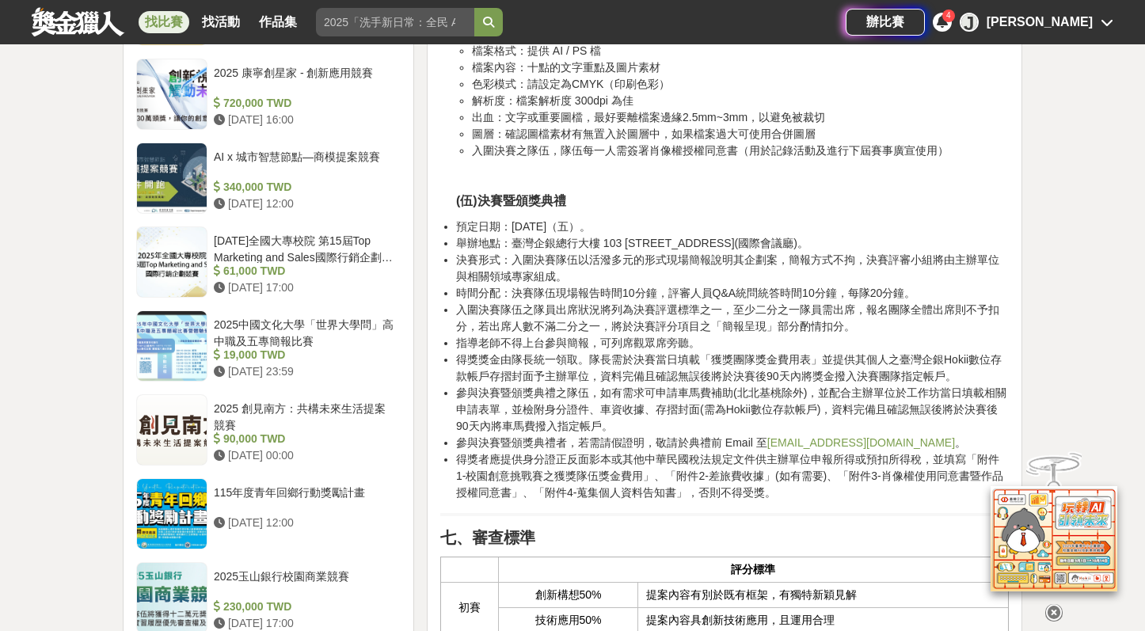
click at [673, 293] on li "時間分配：決賽隊伍現場報告時間10分鐘，評審人員Q&A統問統答時間10分鐘，每隊20分鐘。" at bounding box center [732, 293] width 553 height 17
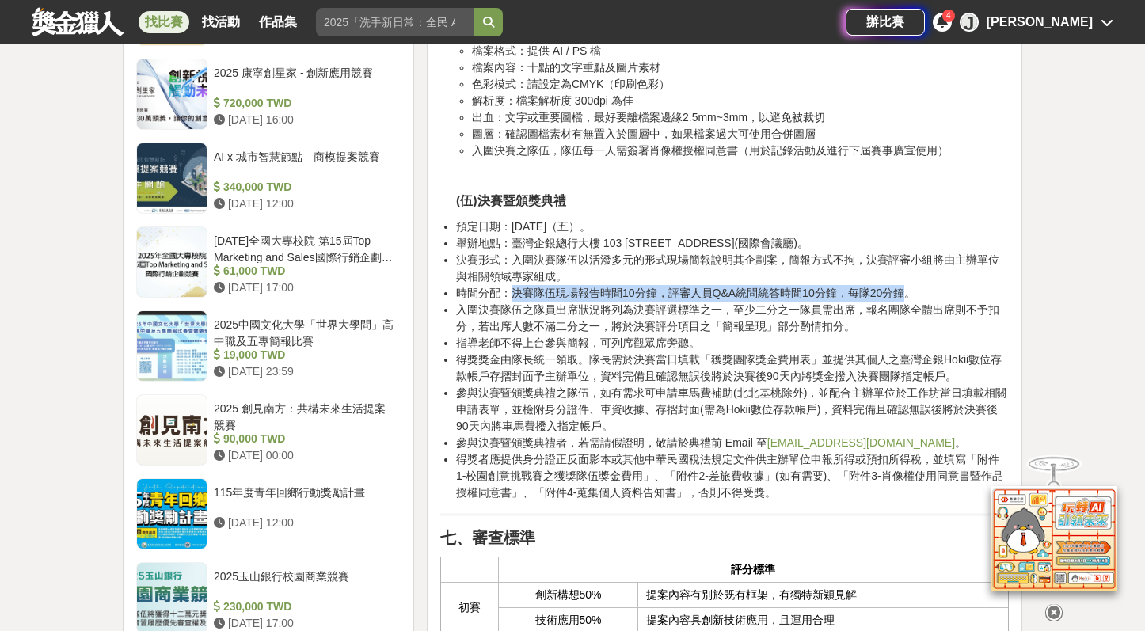
drag, startPoint x: 513, startPoint y: 289, endPoint x: 636, endPoint y: 299, distance: 123.1
click at [899, 287] on li "時間分配：決賽隊伍現場報告時間10分鐘，評審人員Q&A統問統答時間10分鐘，每隊20分鐘。" at bounding box center [732, 293] width 553 height 17
copy li "決賽隊伍現場報告時間10分鐘，評審人員Q&A統問統答時間10分鐘，每隊20分鐘"
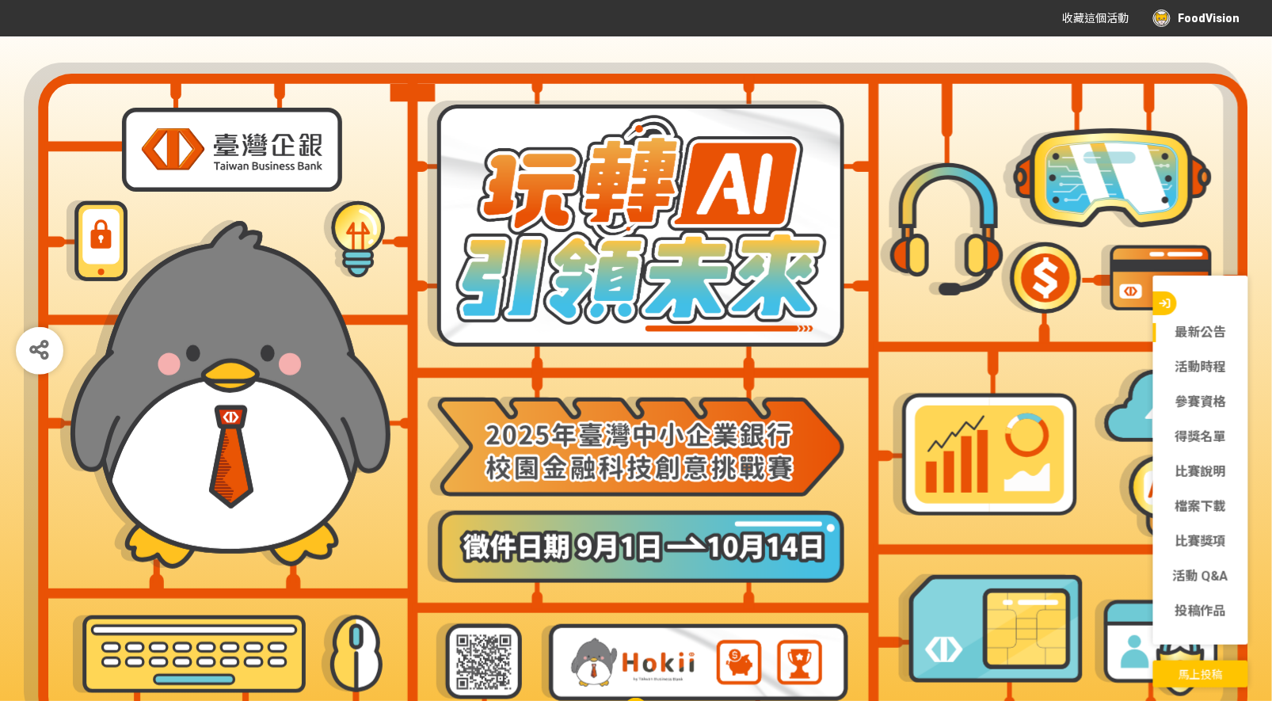
click at [1219, 680] on span "馬上投稿" at bounding box center [1200, 674] width 44 height 13
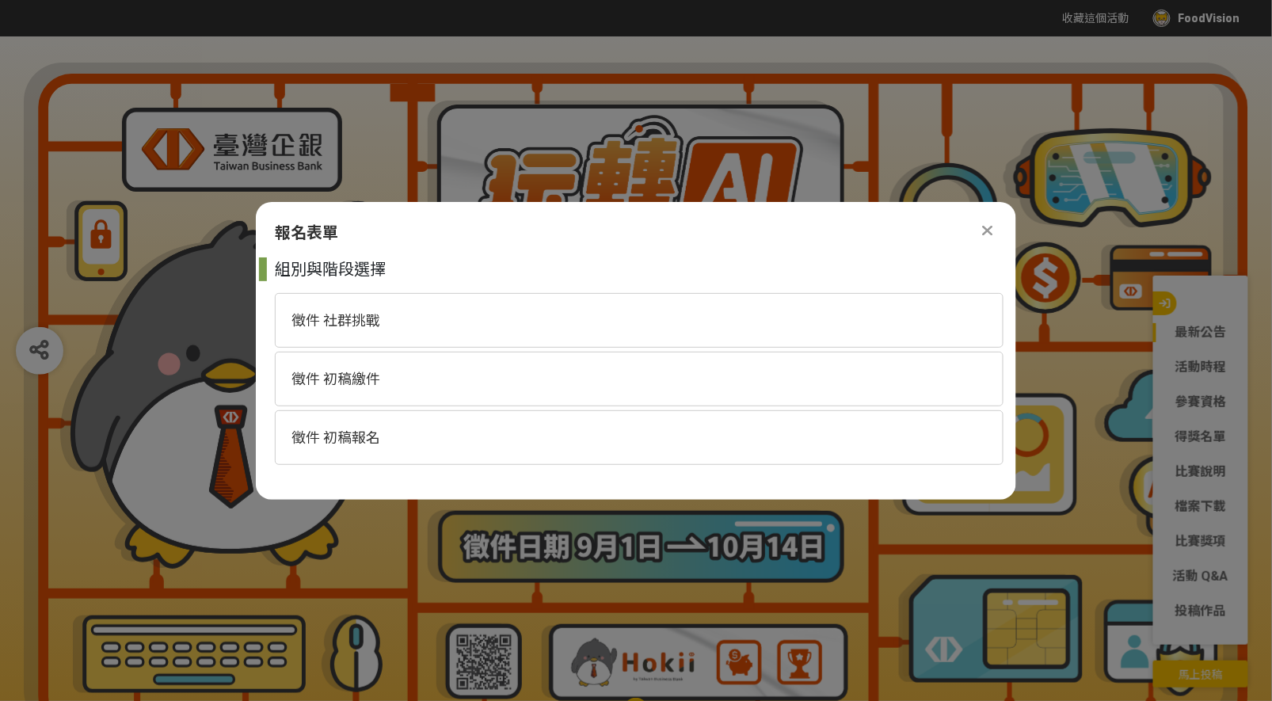
click at [983, 232] on div at bounding box center [987, 230] width 19 height 19
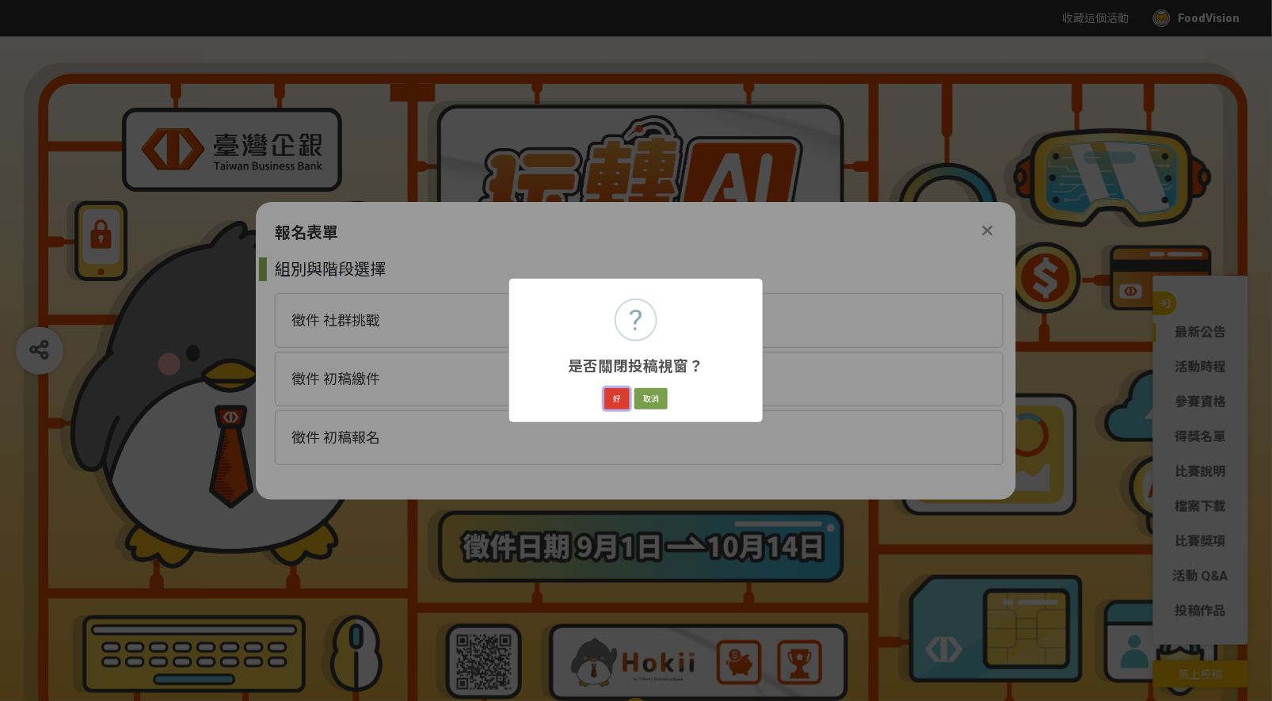
click at [616, 402] on button "好" at bounding box center [616, 399] width 25 height 22
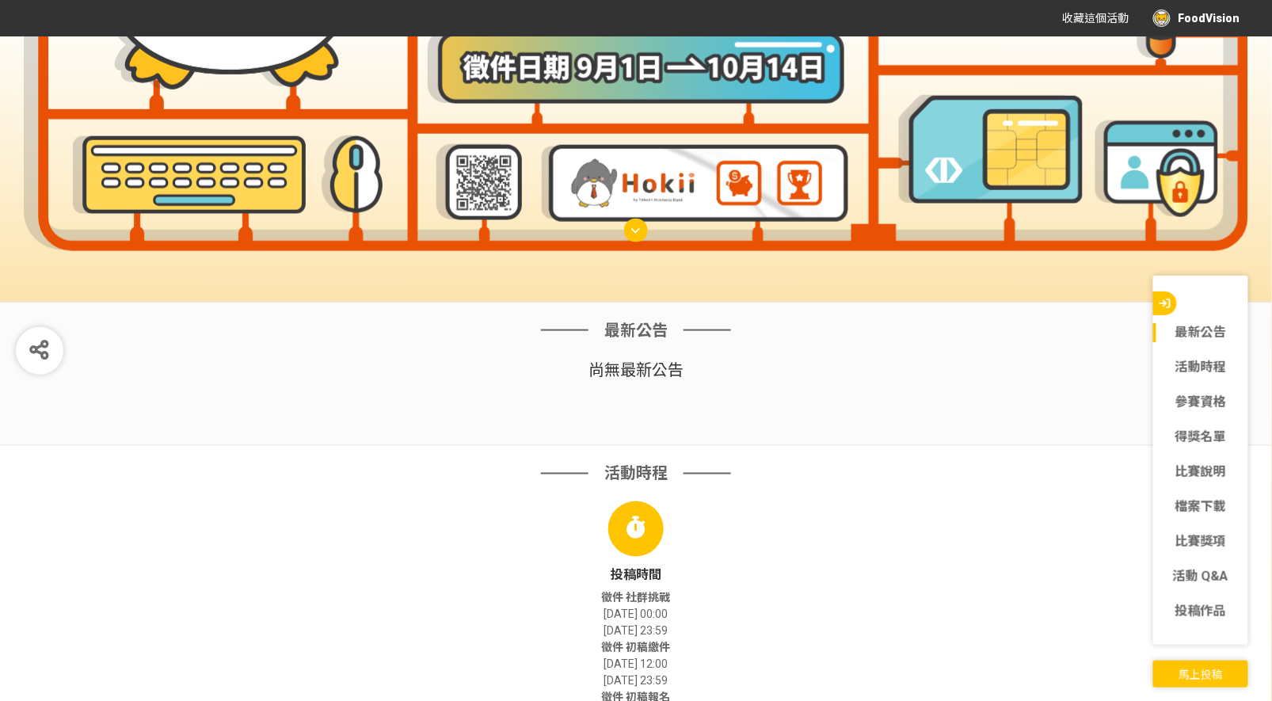
scroll to position [141, 0]
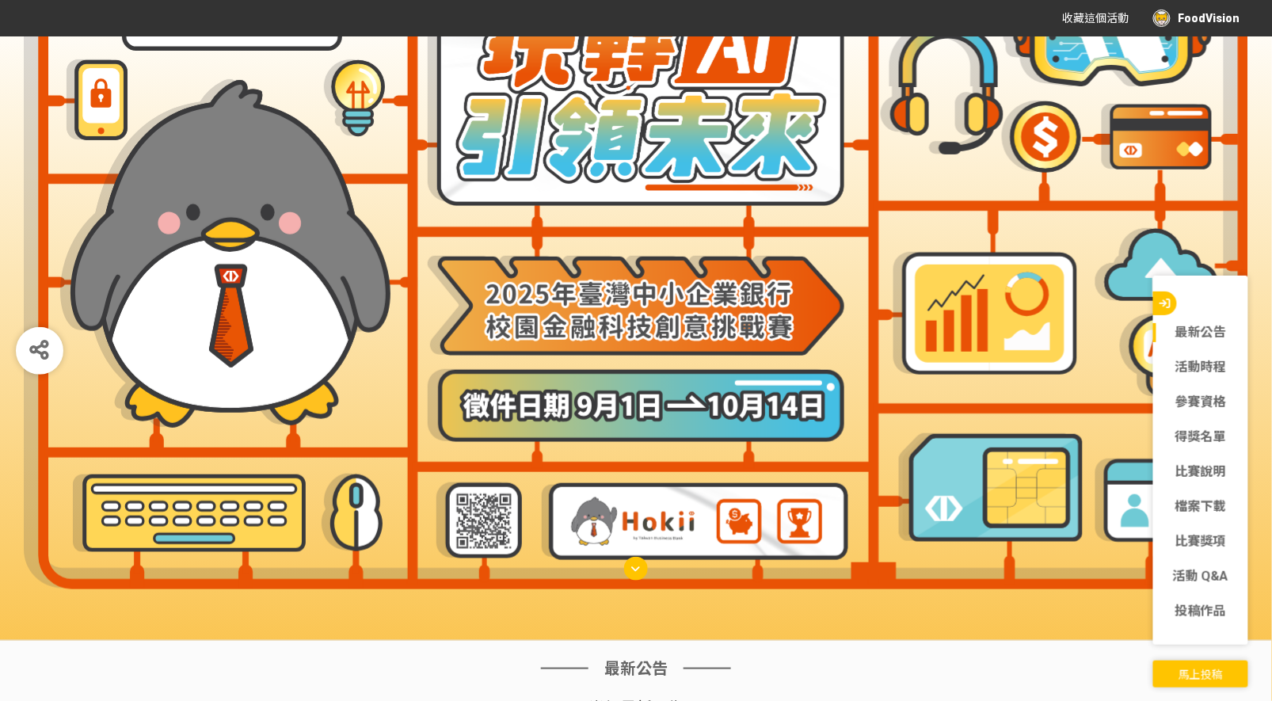
click at [1218, 670] on span "馬上投稿" at bounding box center [1200, 674] width 44 height 13
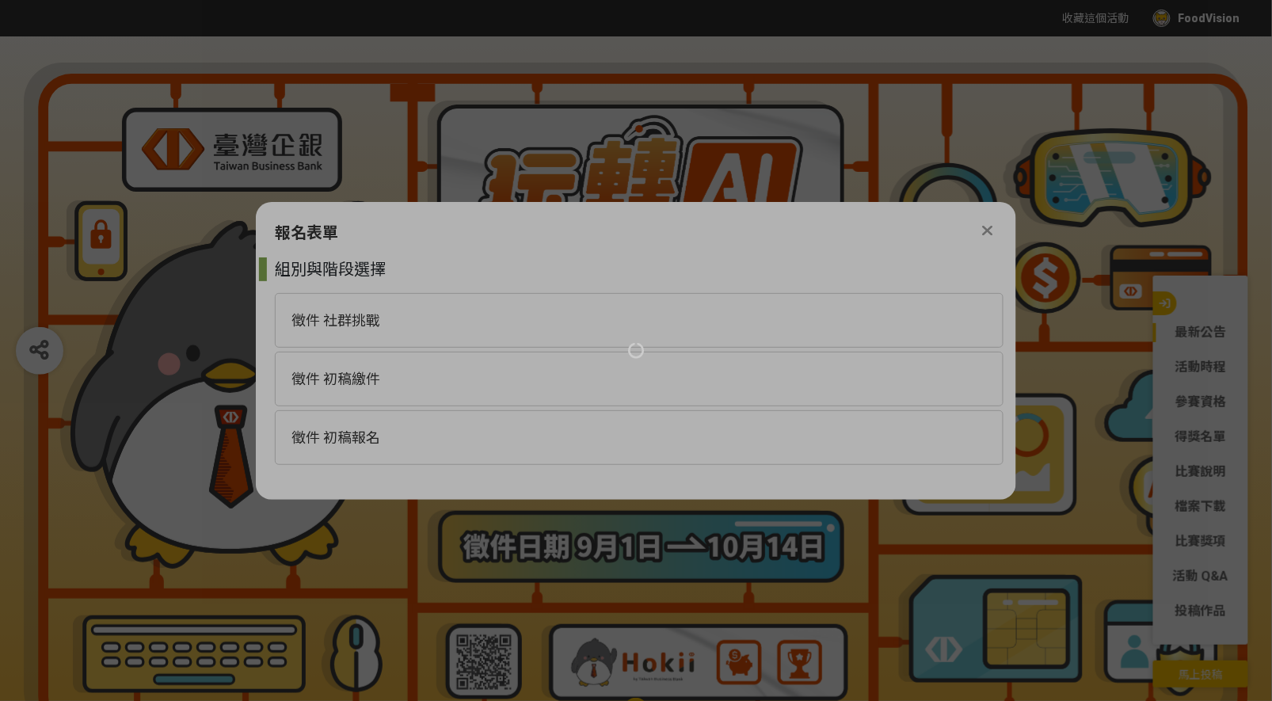
scroll to position [0, 0]
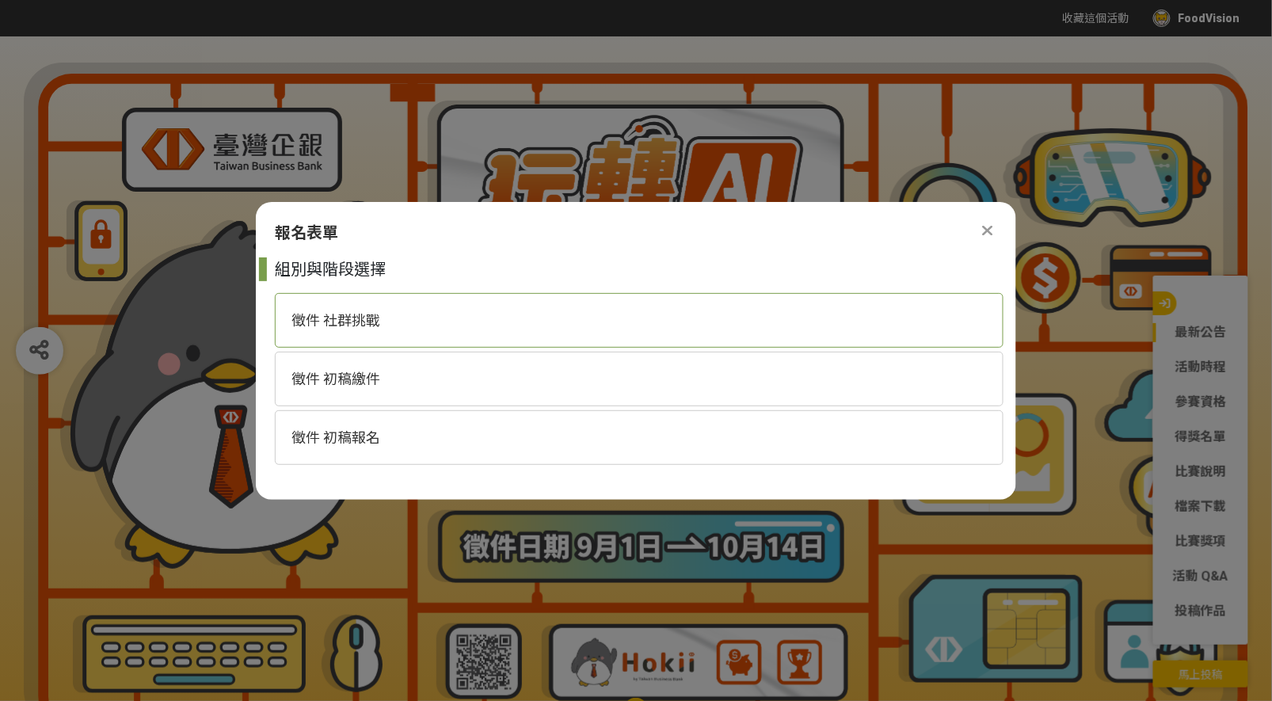
click at [375, 322] on span "徵件 社群挑戰" at bounding box center [335, 320] width 89 height 17
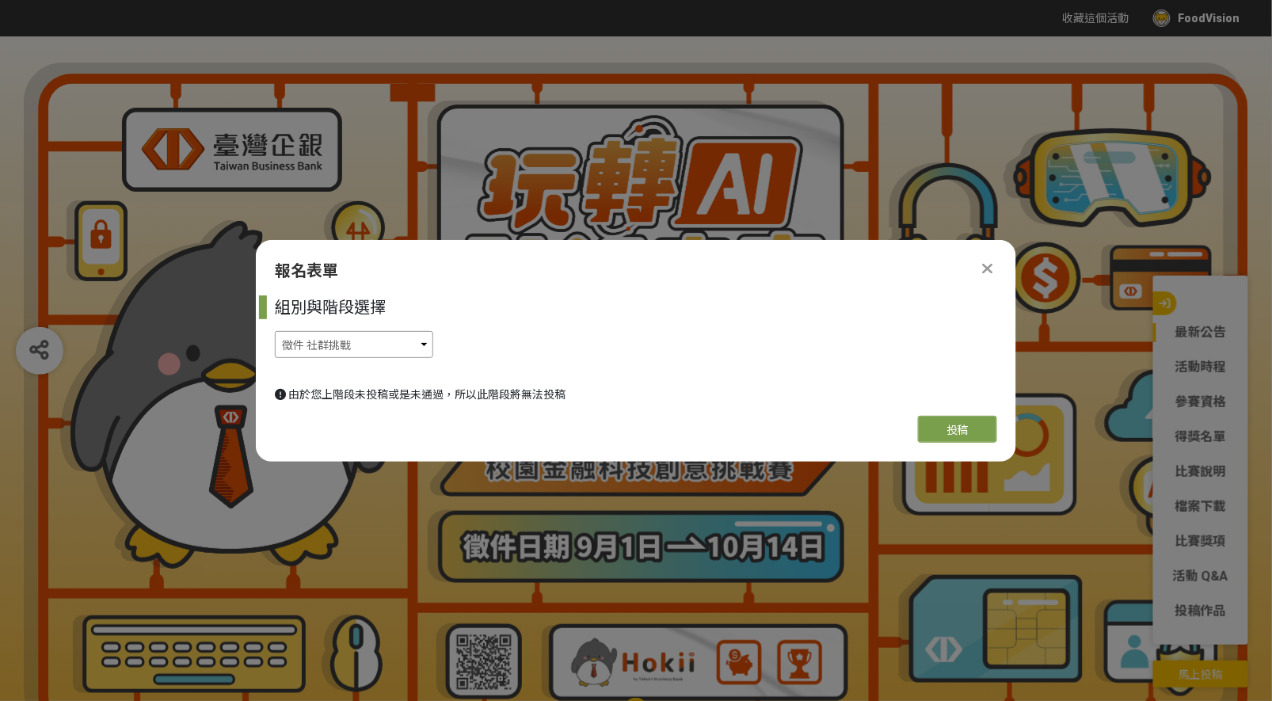
click at [379, 347] on select "徵件 社群挑戰 徵件 初稿繳件 徵件 初稿報名" at bounding box center [354, 344] width 158 height 27
click at [275, 331] on select "徵件 社群挑戰 徵件 初稿繳件 徵件 初稿報名" at bounding box center [354, 344] width 158 height 27
click at [969, 429] on span "投稿" at bounding box center [957, 430] width 22 height 13
click at [989, 269] on icon at bounding box center [988, 269] width 10 height 16
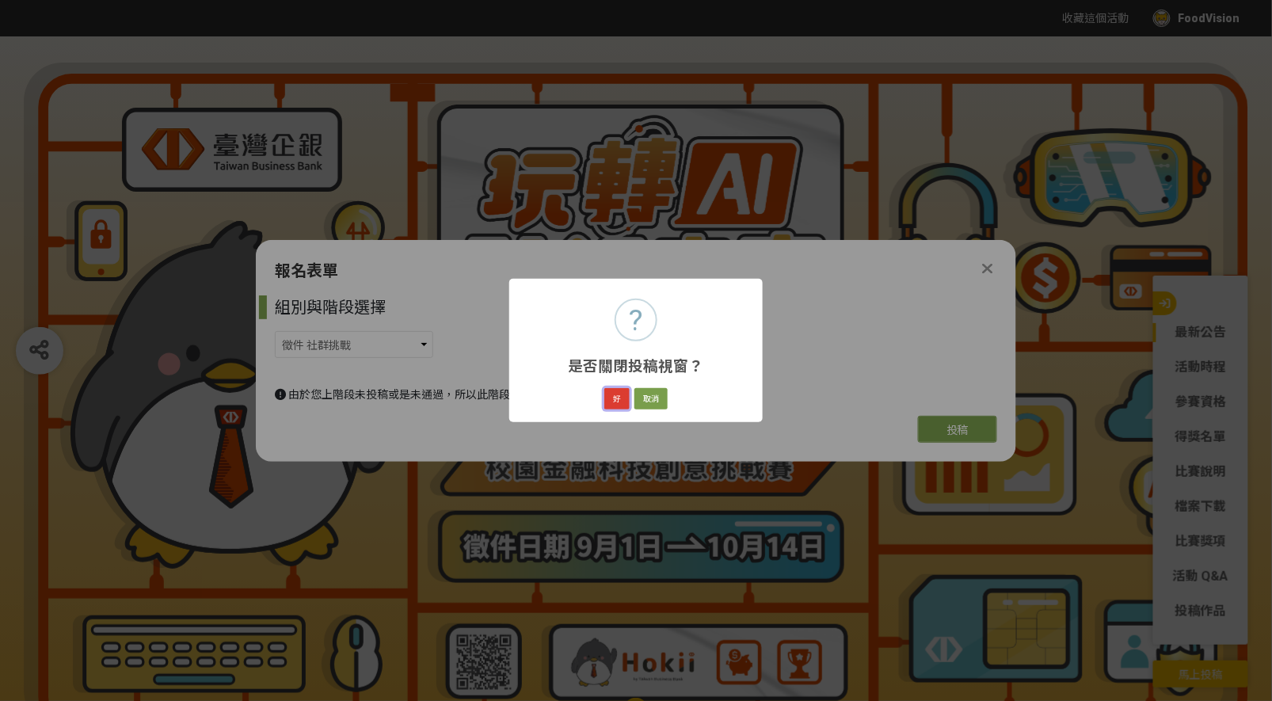
click at [617, 395] on button "好" at bounding box center [616, 399] width 25 height 22
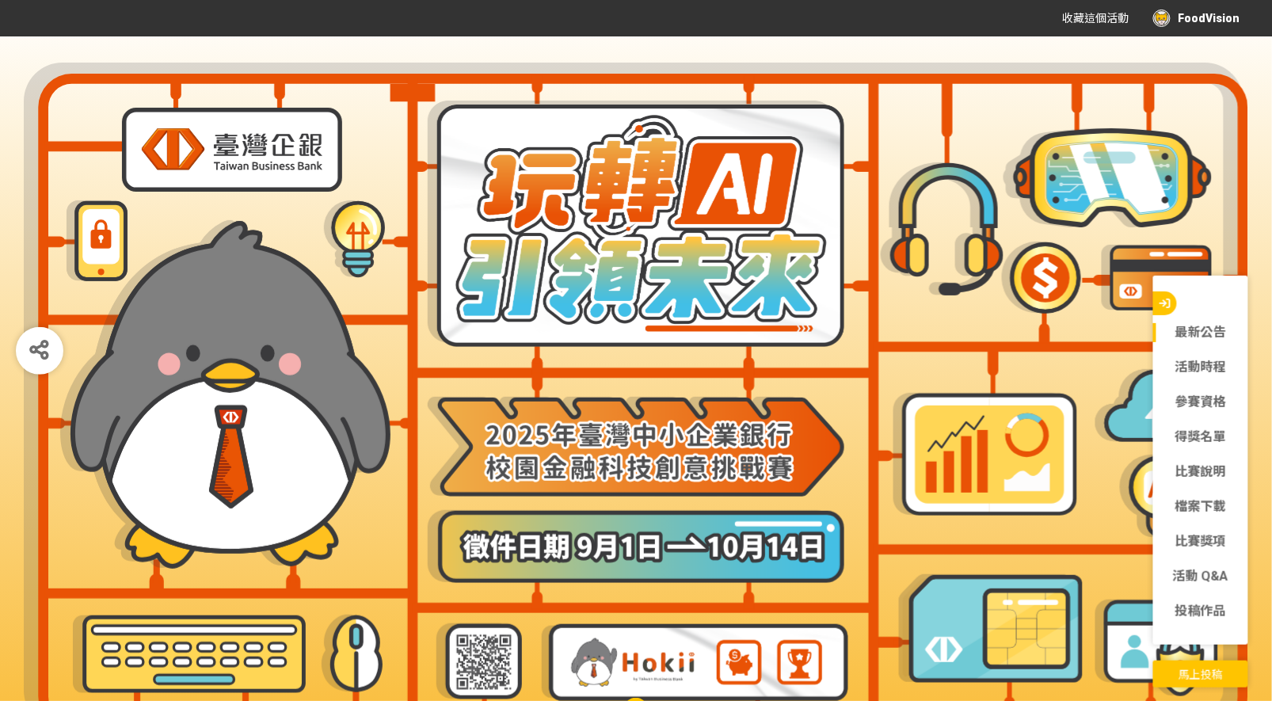
click at [1222, 322] on div "最新公告" at bounding box center [1200, 332] width 95 height 35
click at [1201, 331] on link "最新公告" at bounding box center [1200, 332] width 95 height 19
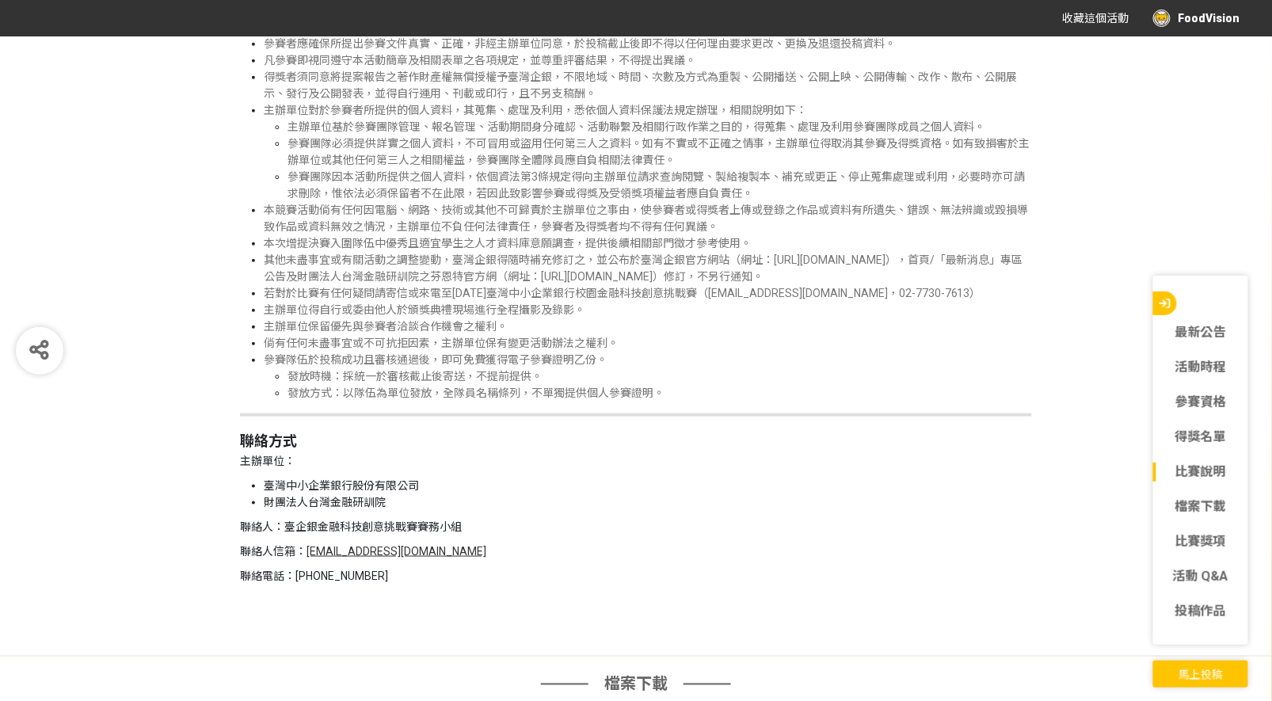
scroll to position [4158, 0]
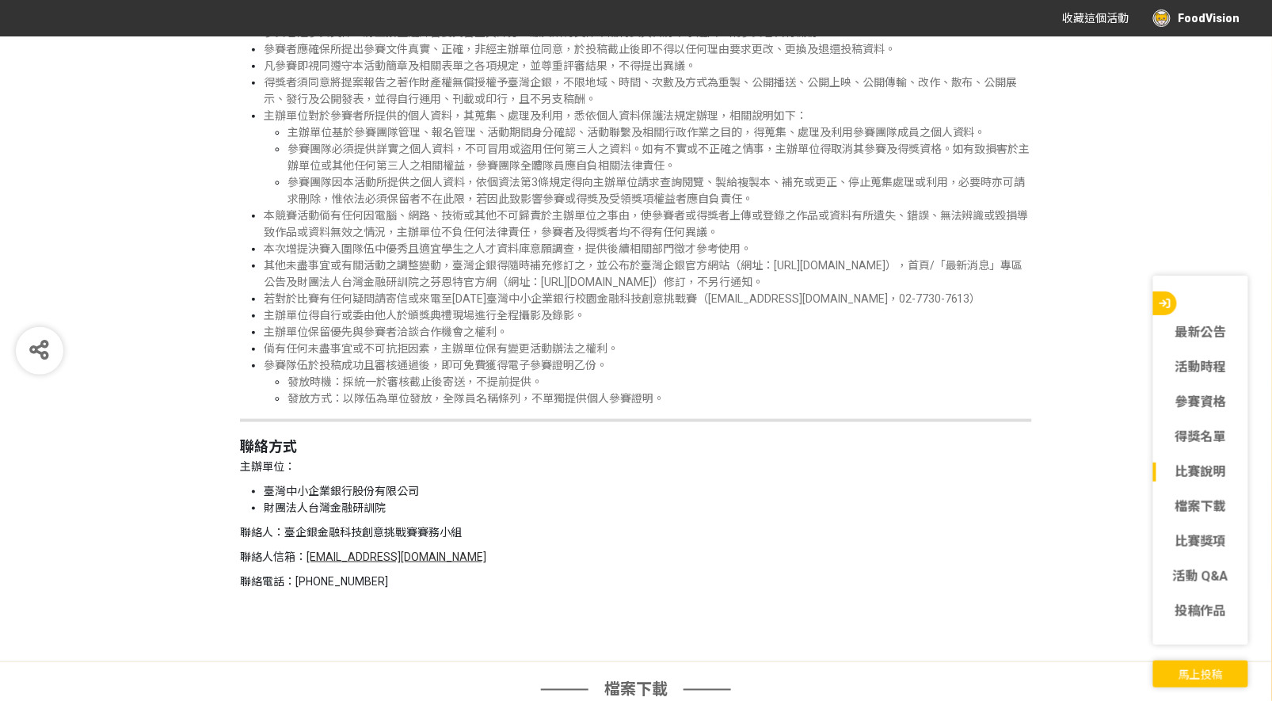
click at [422, 497] on li "臺灣中小企業銀行股份有限公司" at bounding box center [648, 491] width 768 height 17
drag, startPoint x: 423, startPoint y: 500, endPoint x: 268, endPoint y: 506, distance: 155.4
click at [268, 500] on li "臺灣中小企業銀行股份有限公司" at bounding box center [648, 491] width 768 height 17
copy li "臺灣中小企業銀行股份有限公司"
drag, startPoint x: 368, startPoint y: 516, endPoint x: 271, endPoint y: 521, distance: 97.6
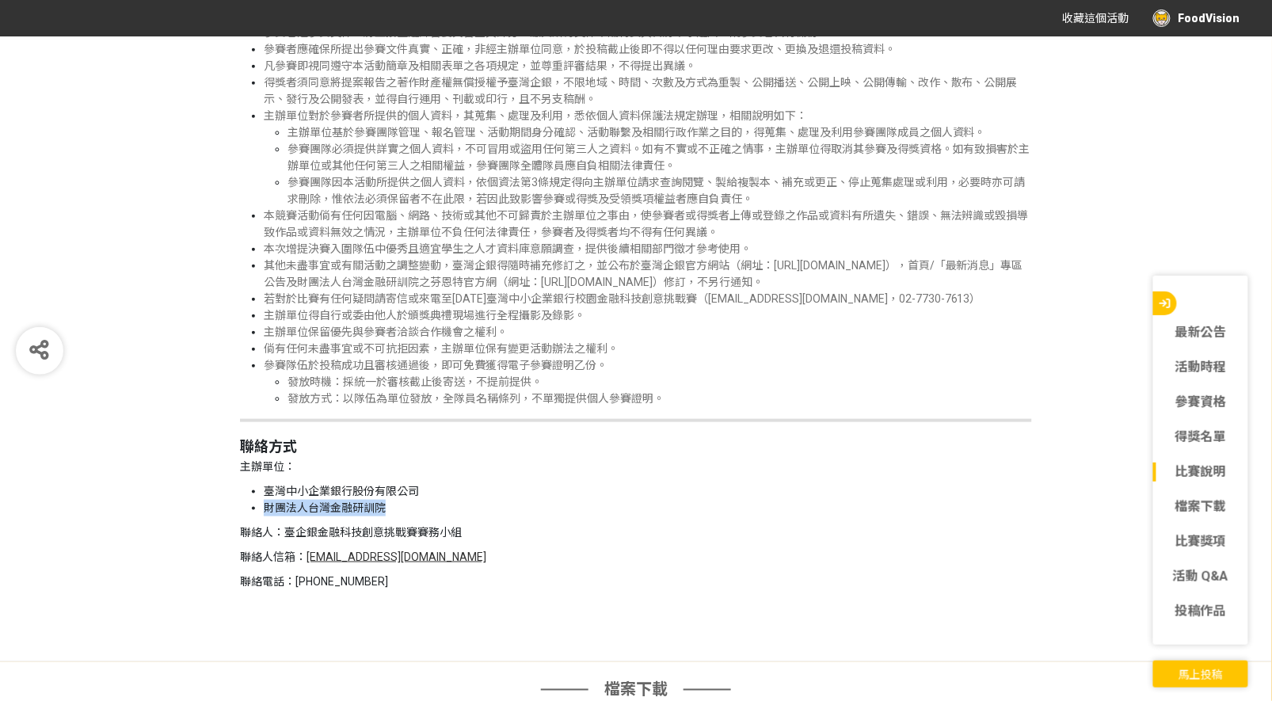
click at [266, 516] on li "財團法人台灣金融研訓院" at bounding box center [648, 508] width 768 height 17
copy li "財團法人台灣金融研訓院"
drag, startPoint x: 467, startPoint y: 539, endPoint x: 285, endPoint y: 541, distance: 182.2
click at [285, 541] on p "聯絡人：臺企銀金融科技創意挑戰賽賽務小組" at bounding box center [636, 532] width 792 height 17
copy p "臺企銀金融科技創意挑戰賽賽務小組"
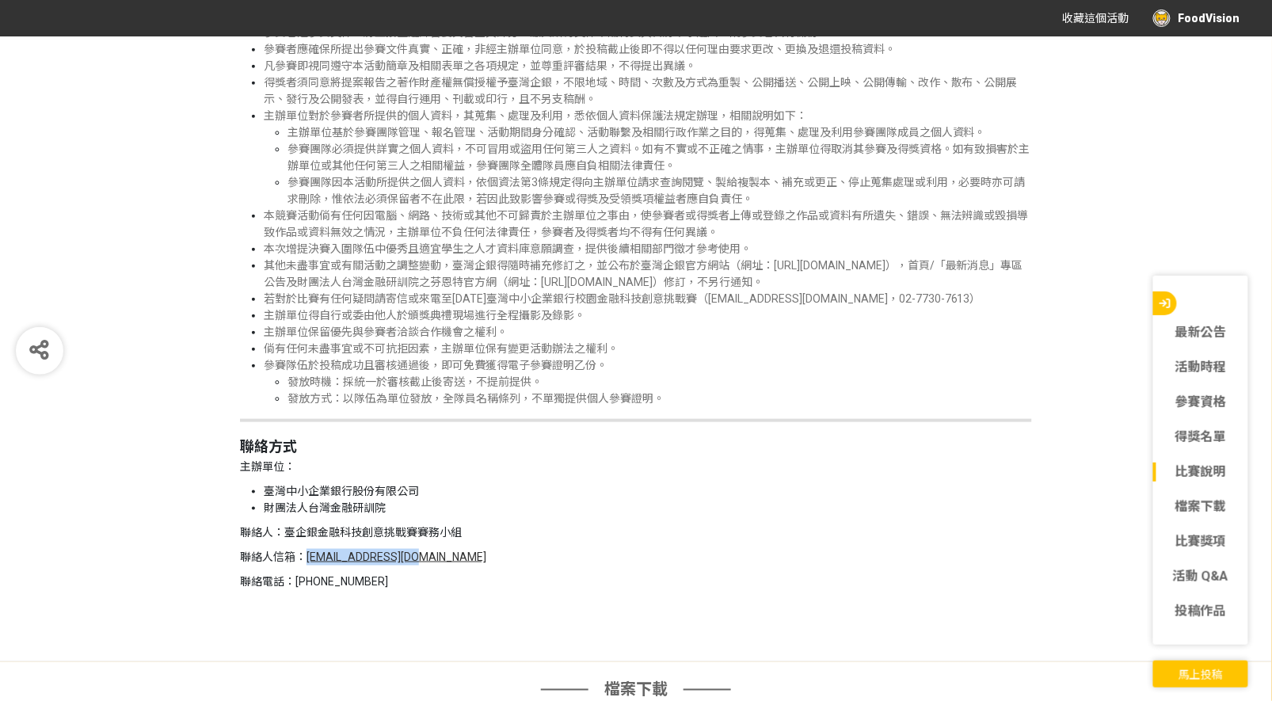
drag, startPoint x: 413, startPoint y: 568, endPoint x: 305, endPoint y: 569, distance: 107.7
click at [305, 565] on p "聯絡人信箱： 2025tbb@bhuntr.com" at bounding box center [636, 557] width 792 height 17
copy link "[EMAIL_ADDRESS][DOMAIN_NAME]"
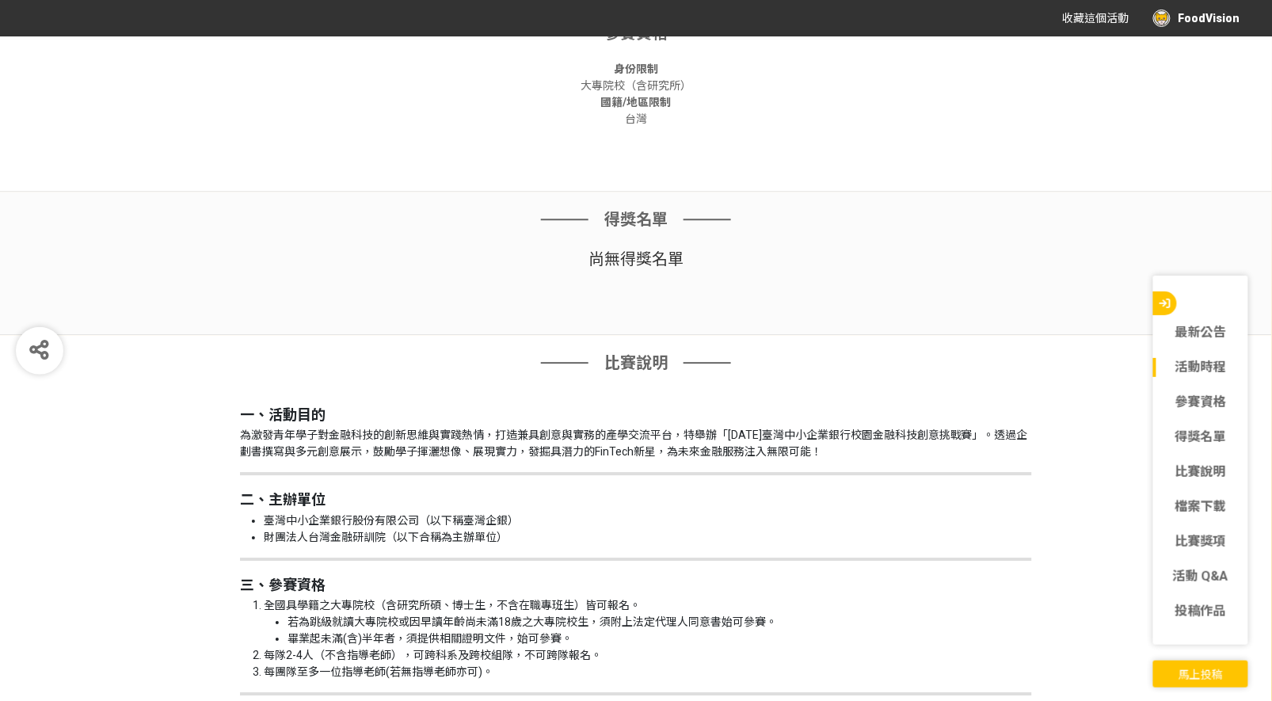
scroll to position [1283, 0]
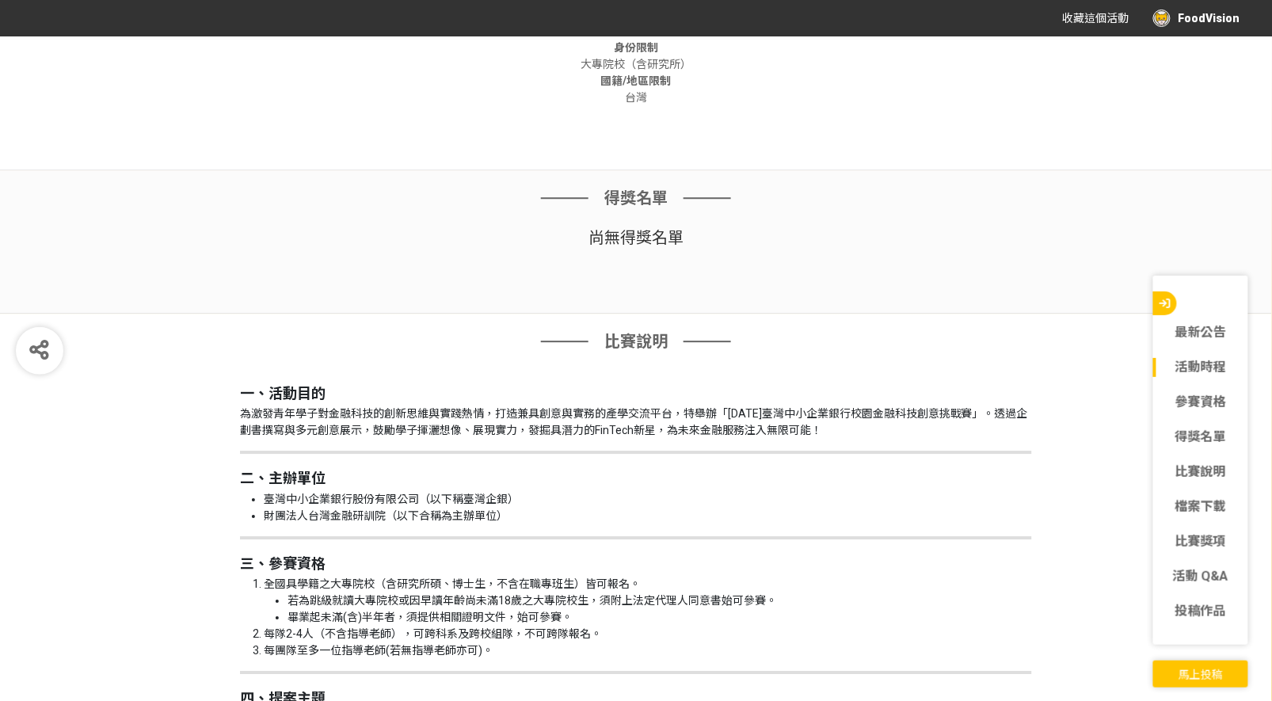
drag, startPoint x: 759, startPoint y: 443, endPoint x: 716, endPoint y: 433, distance: 43.8
drag, startPoint x: 668, startPoint y: 429, endPoint x: 857, endPoint y: 429, distance: 188.5
click at [857, 429] on p "為激發青年學子對金融科技的創新思維與實踐熱情，打造兼具創意與實務的產學交流平台，特舉辦「[DATE]臺灣中小企業銀行校園金融科技創意挑戰賽」。透過企劃書撰寫與…" at bounding box center [636, 421] width 792 height 33
copy p "為未來金融服務注入無限可能！"
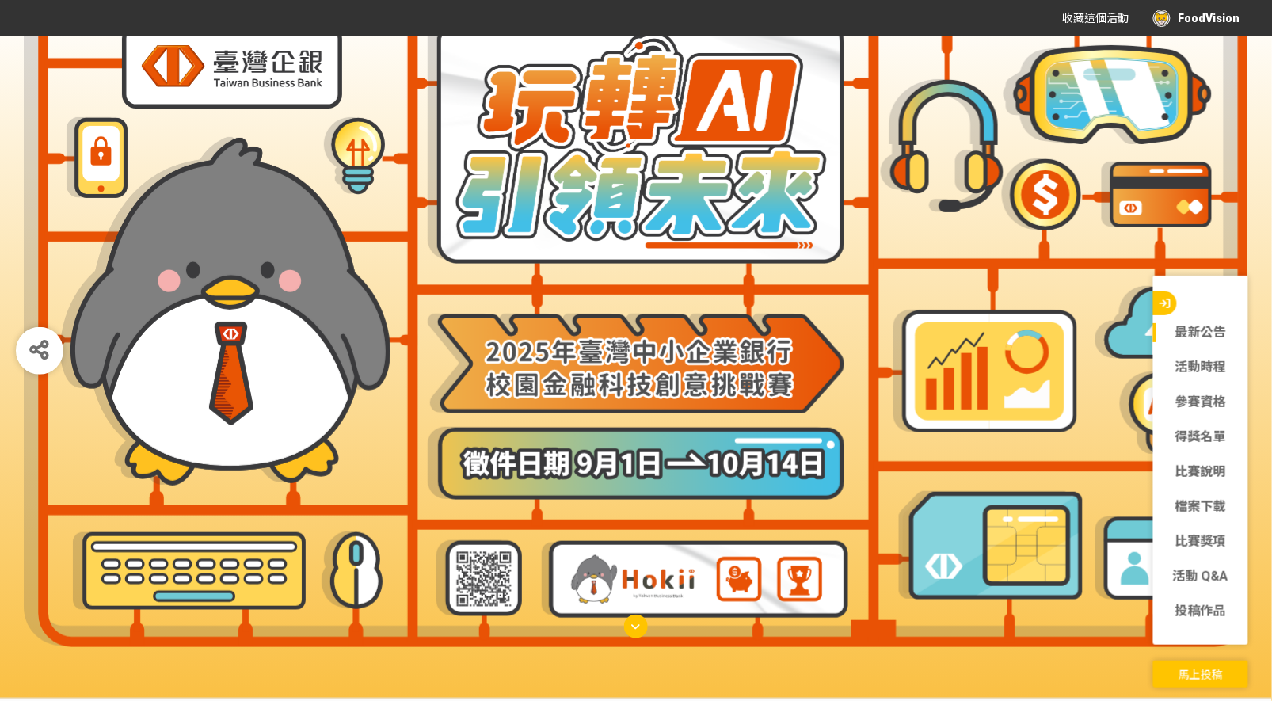
scroll to position [101, 0]
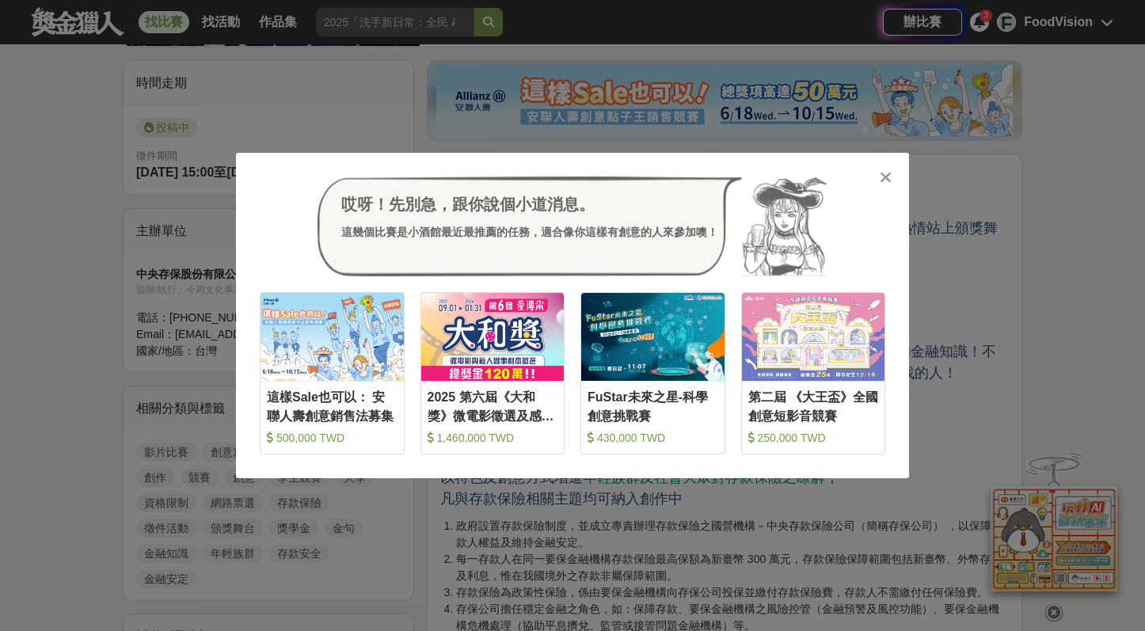
click at [881, 173] on icon at bounding box center [886, 177] width 12 height 16
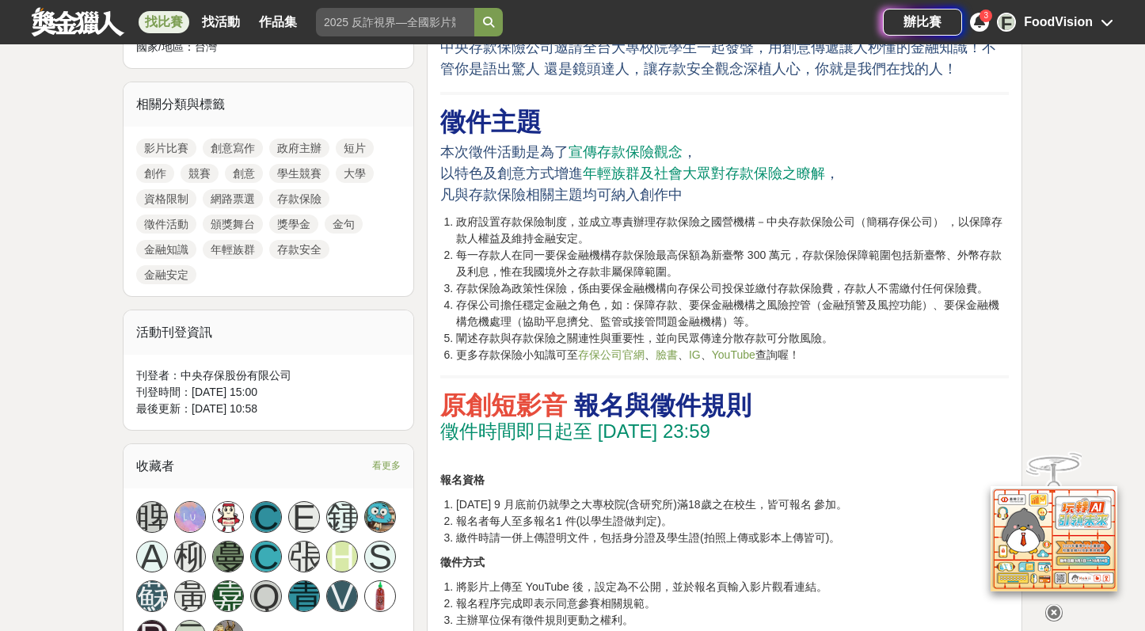
scroll to position [887, 0]
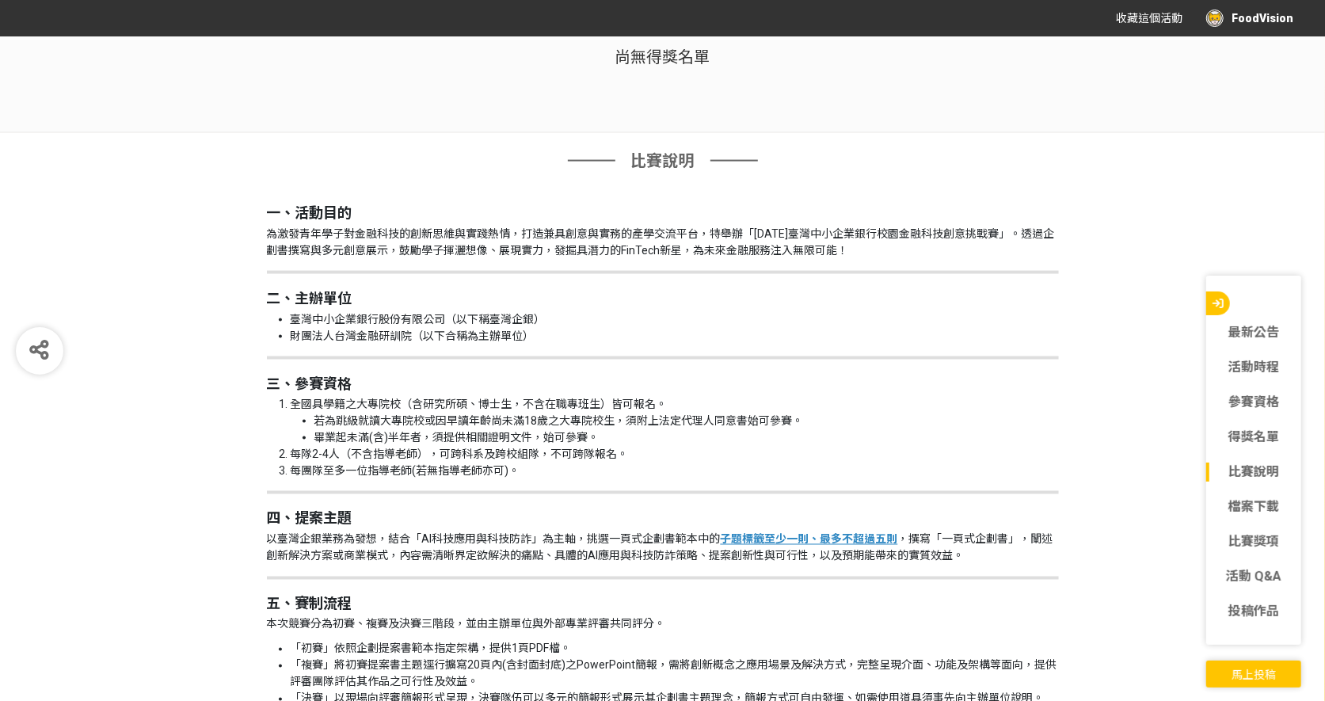
click at [770, 328] on li "財團法人台灣金融研訓院（以下合稱為主辦單位）" at bounding box center [675, 336] width 768 height 17
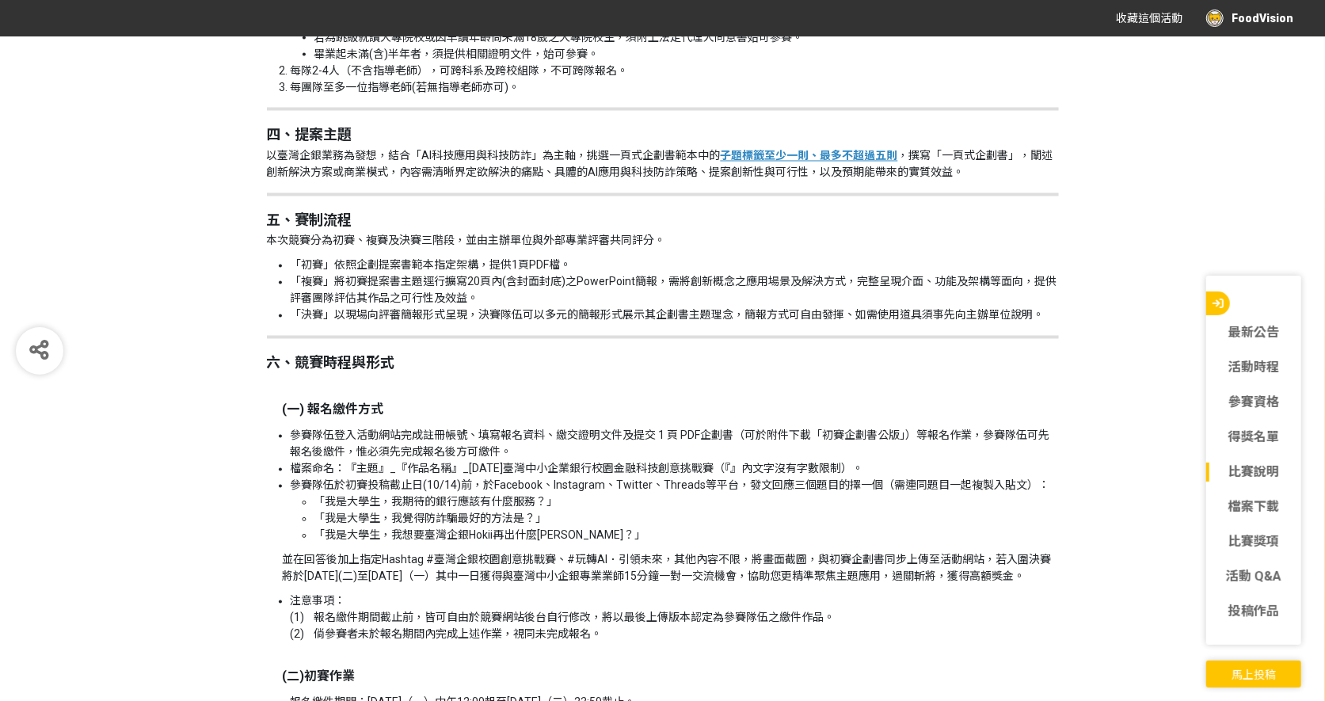
scroll to position [1874, 0]
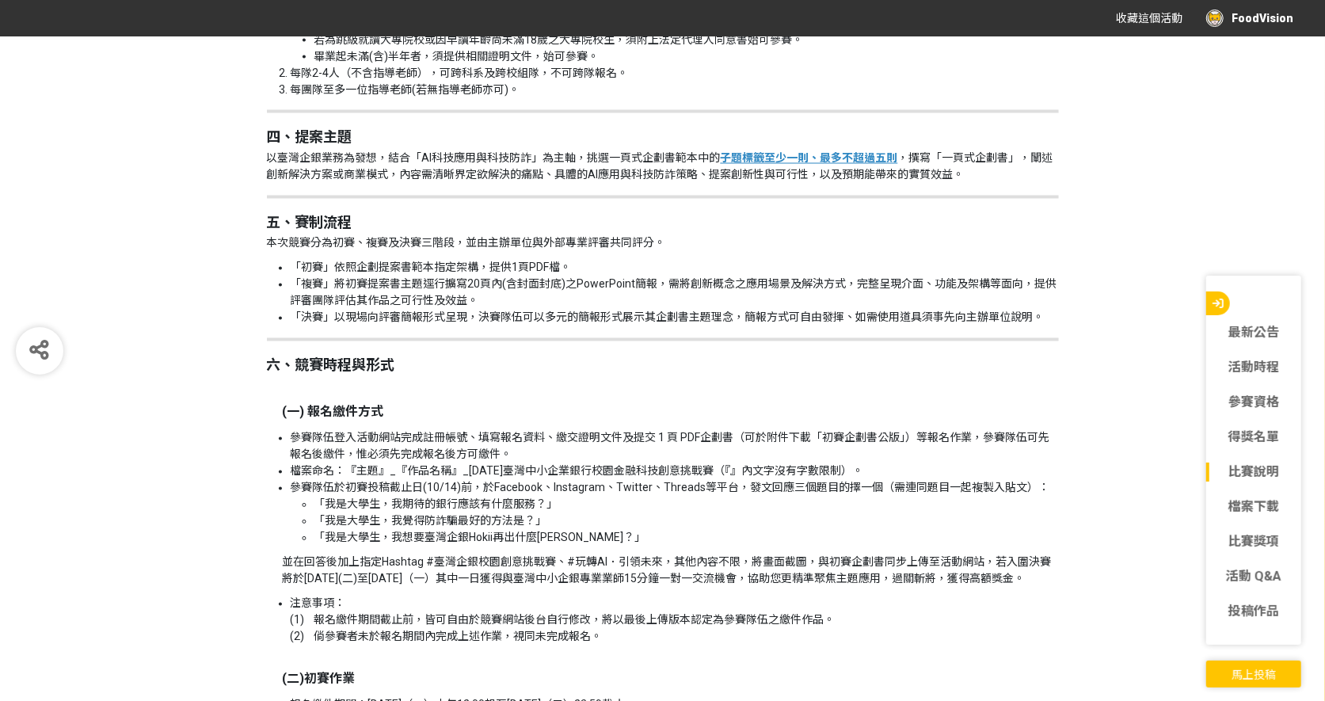
drag, startPoint x: 264, startPoint y: 154, endPoint x: 577, endPoint y: 154, distance: 313.6
copy p "以臺灣企銀業務為發想，結合「AI科技應用與科技防詐」為主軸"
click at [571, 150] on p "以臺灣企銀業務為發想，結合「AI科技應用與科技防詐」為主軸，挑選一頁式企劃書範本中的 子題標籤至少一則、最多不超過五則 ，撰寫「一頁式企劃書」，闡述創新解決方…" at bounding box center [663, 166] width 792 height 33
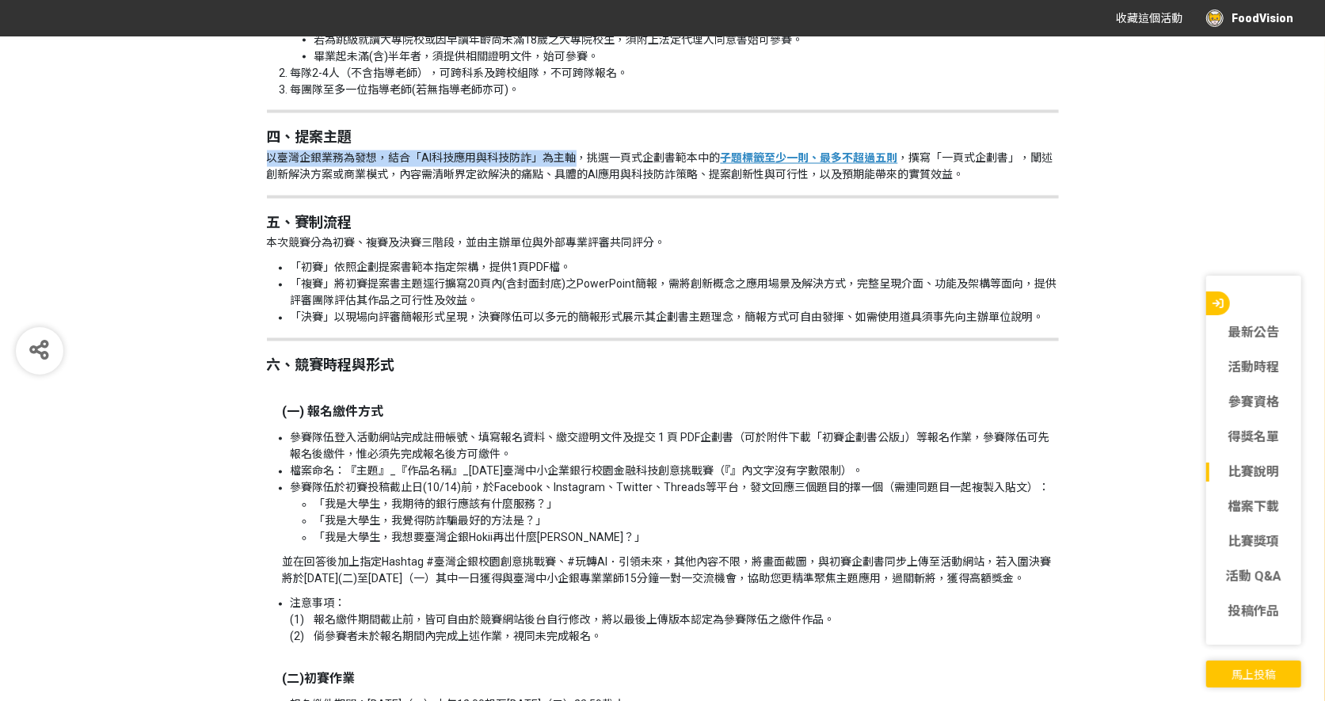
drag, startPoint x: 575, startPoint y: 152, endPoint x: 280, endPoint y: 165, distance: 294.9
copy p "以臺灣企銀業務為發想，結合「AI科技應用與科技防詐」為主軸"
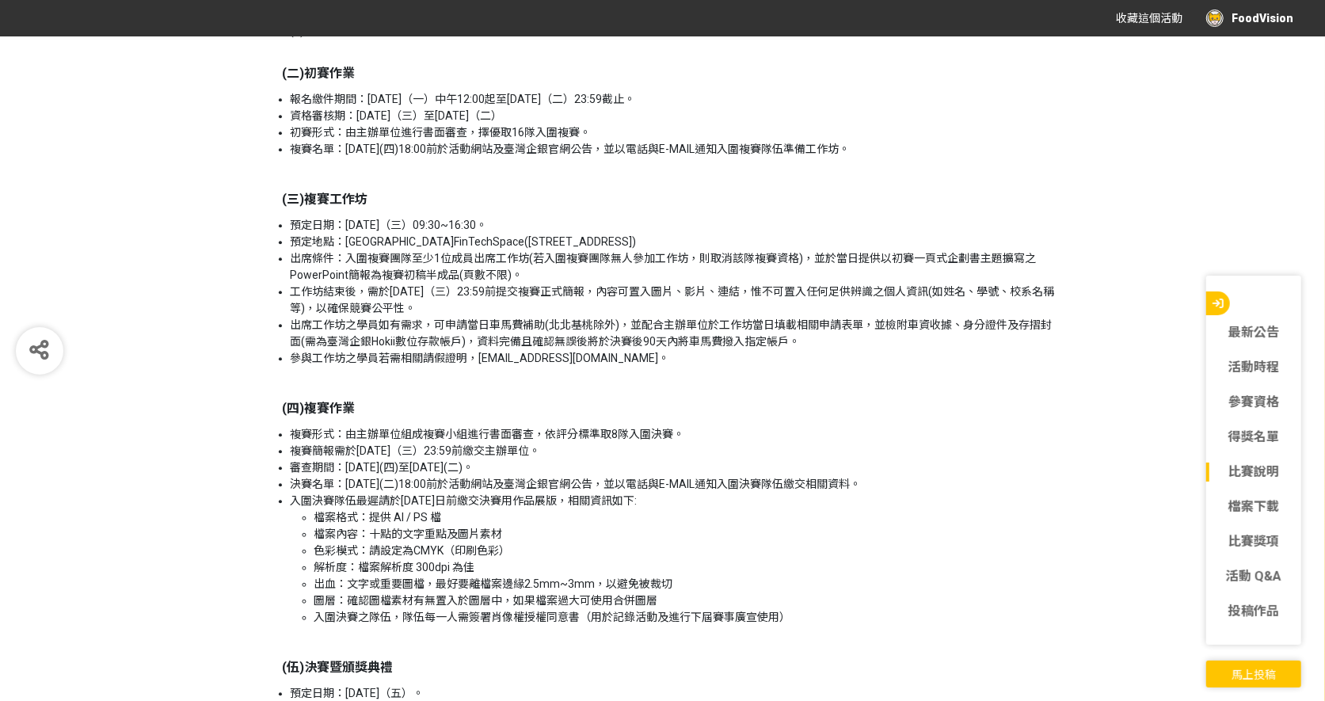
scroll to position [2515, 0]
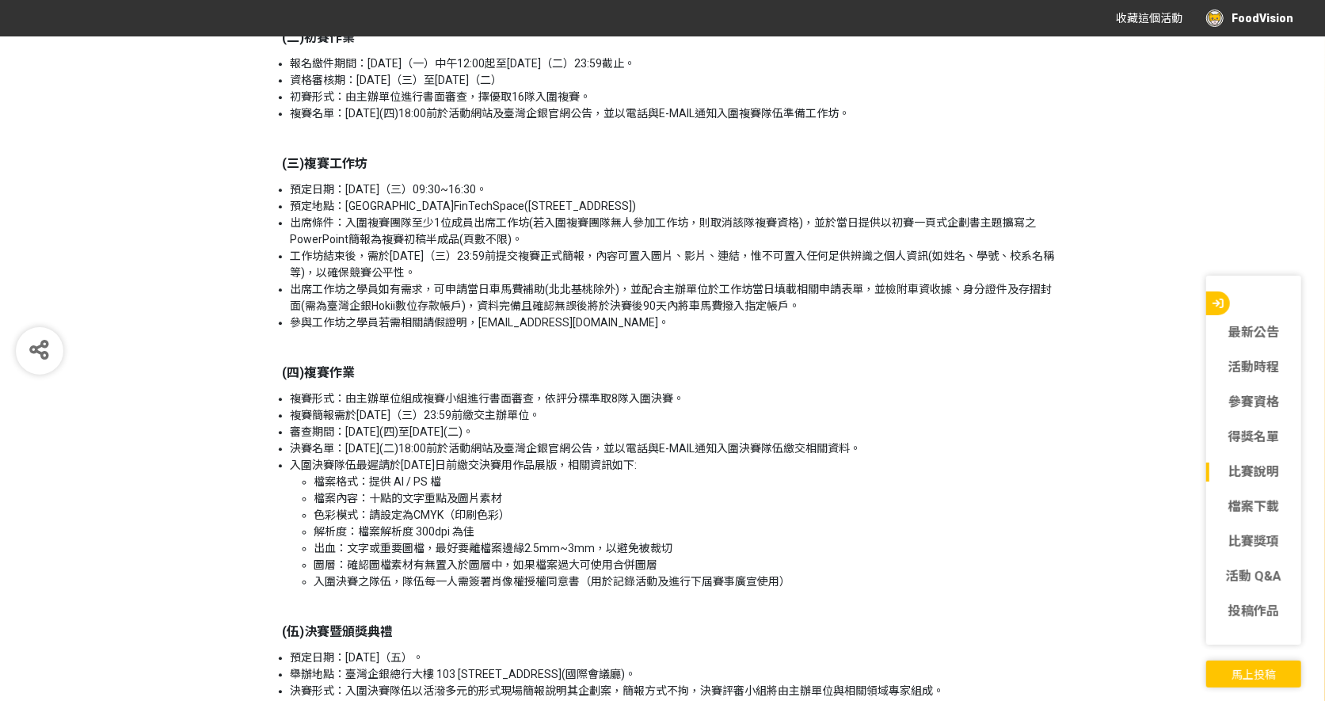
click at [345, 236] on li "出席條件：入圍複賽團隊至少1位成員出席工作坊(若入圍複賽團隊無人參加工作坊，則取消該隊複賽資格)，並於當日提供以初賽一頁式企劃書主題擴寫之PowerPoint…" at bounding box center [675, 231] width 768 height 33
drag, startPoint x: 412, startPoint y: 234, endPoint x: 603, endPoint y: 238, distance: 190.9
click at [607, 238] on li "出席條件：入圍複賽團隊至少1位成員出席工作坊(若入圍複賽團隊無人參加工作坊，則取消該隊複賽資格)，並於當日提供以初賽一頁式企劃書主題擴寫之PowerPoint…" at bounding box center [675, 231] width 768 height 33
drag, startPoint x: 531, startPoint y: 238, endPoint x: 423, endPoint y: 235, distance: 107.8
click at [527, 238] on li "出席條件：入圍複賽團隊至少1位成員出席工作坊(若入圍複賽團隊無人參加工作坊，則取消該隊複賽資格)，並於當日提供以初賽一頁式企劃書主題擴寫之PowerPoint…" at bounding box center [675, 231] width 768 height 33
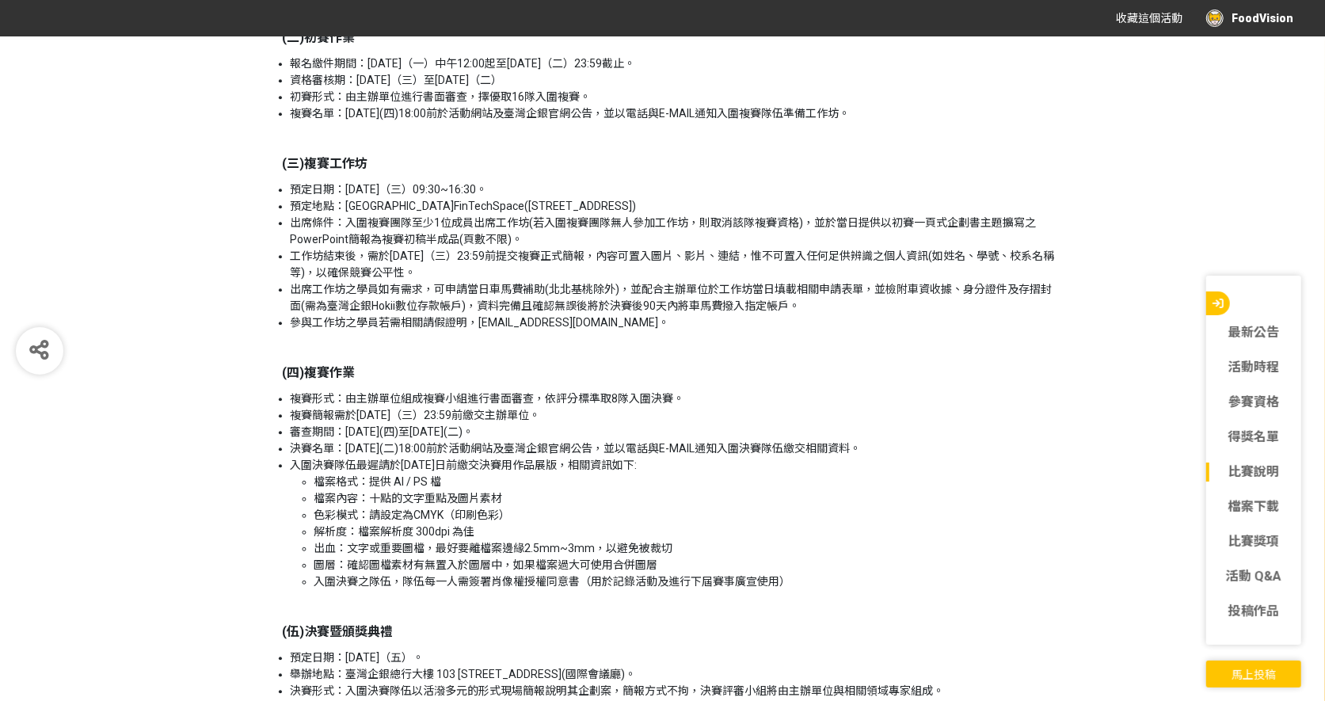
click at [398, 238] on li "出席條件：入圍複賽團隊至少1位成員出席工作坊(若入圍複賽團隊無人參加工作坊，則取消該隊複賽資格)，並於當日提供以初賽一頁式企劃書主題擴寫之PowerPoint…" at bounding box center [675, 231] width 768 height 33
drag, startPoint x: 391, startPoint y: 238, endPoint x: 805, endPoint y: 236, distance: 414.2
click at [805, 236] on li "出席條件：入圍複賽團隊至少1位成員出席工作坊(若入圍複賽團隊無人參加工作坊，則取消該隊複賽資格)，並於當日提供以初賽一頁式企劃書主題擴寫之PowerPoint…" at bounding box center [675, 231] width 768 height 33
copy li "團隊至少1位成員出席工作坊(若入圍複賽團隊無人參加工作坊，則取消該隊複賽資格)"
